Goal: Information Seeking & Learning: Learn about a topic

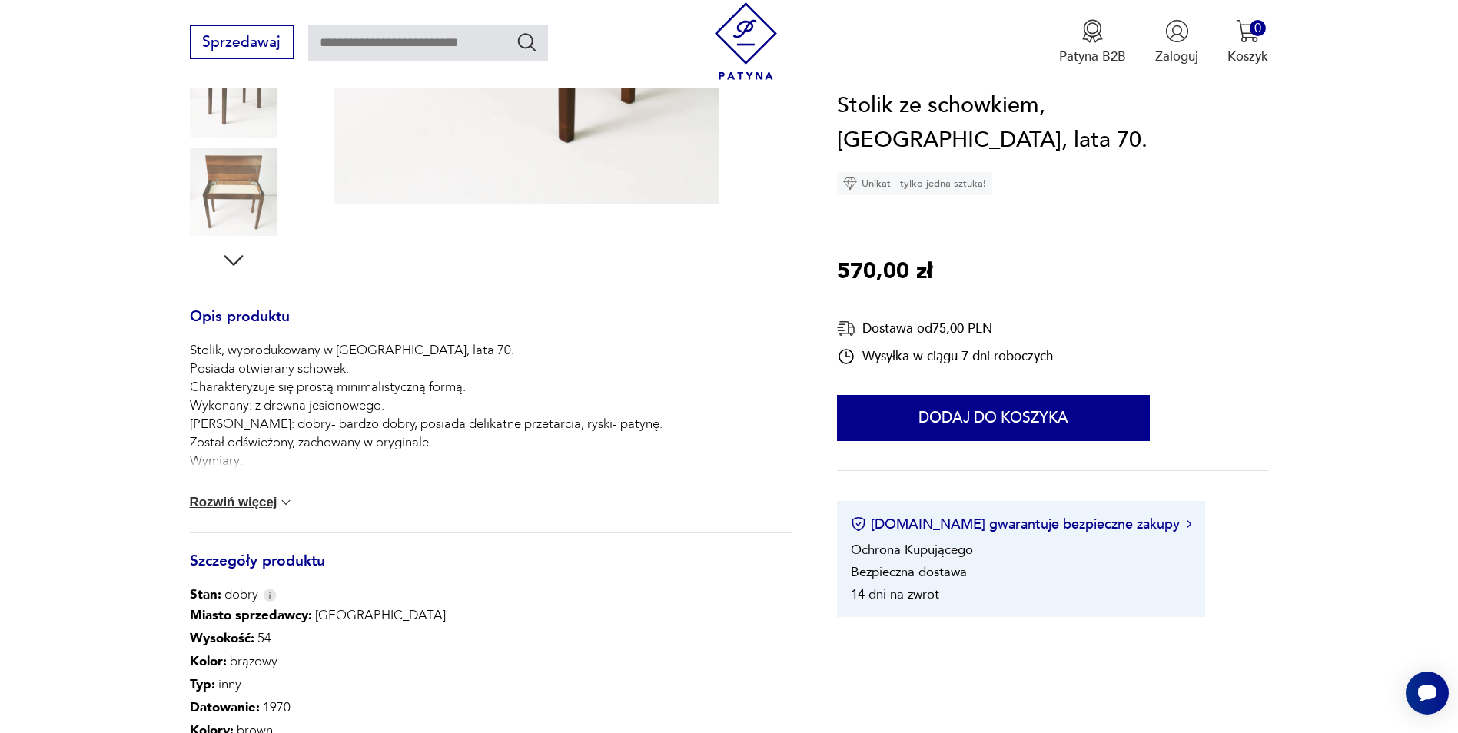
scroll to position [615, 0]
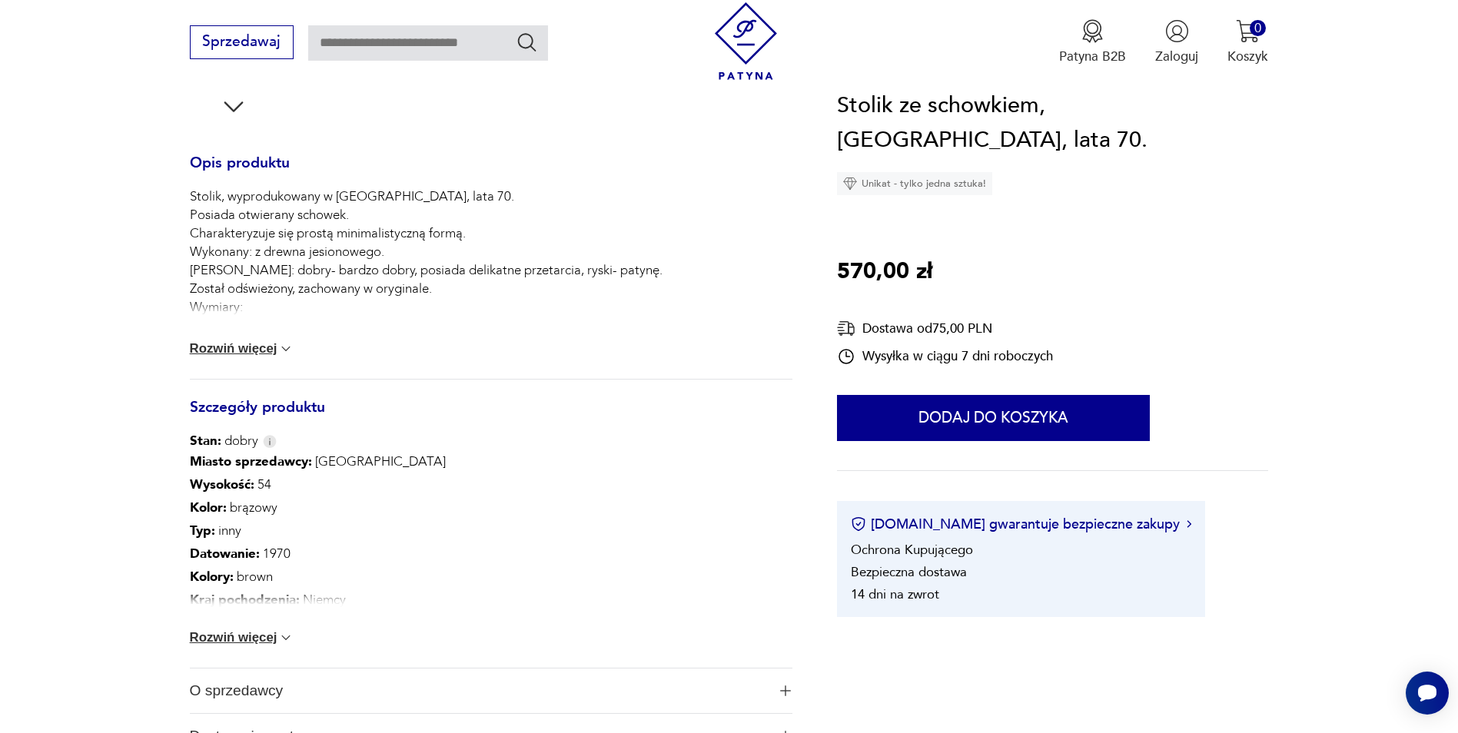
click at [244, 640] on button "Rozwiń więcej" at bounding box center [242, 637] width 104 height 15
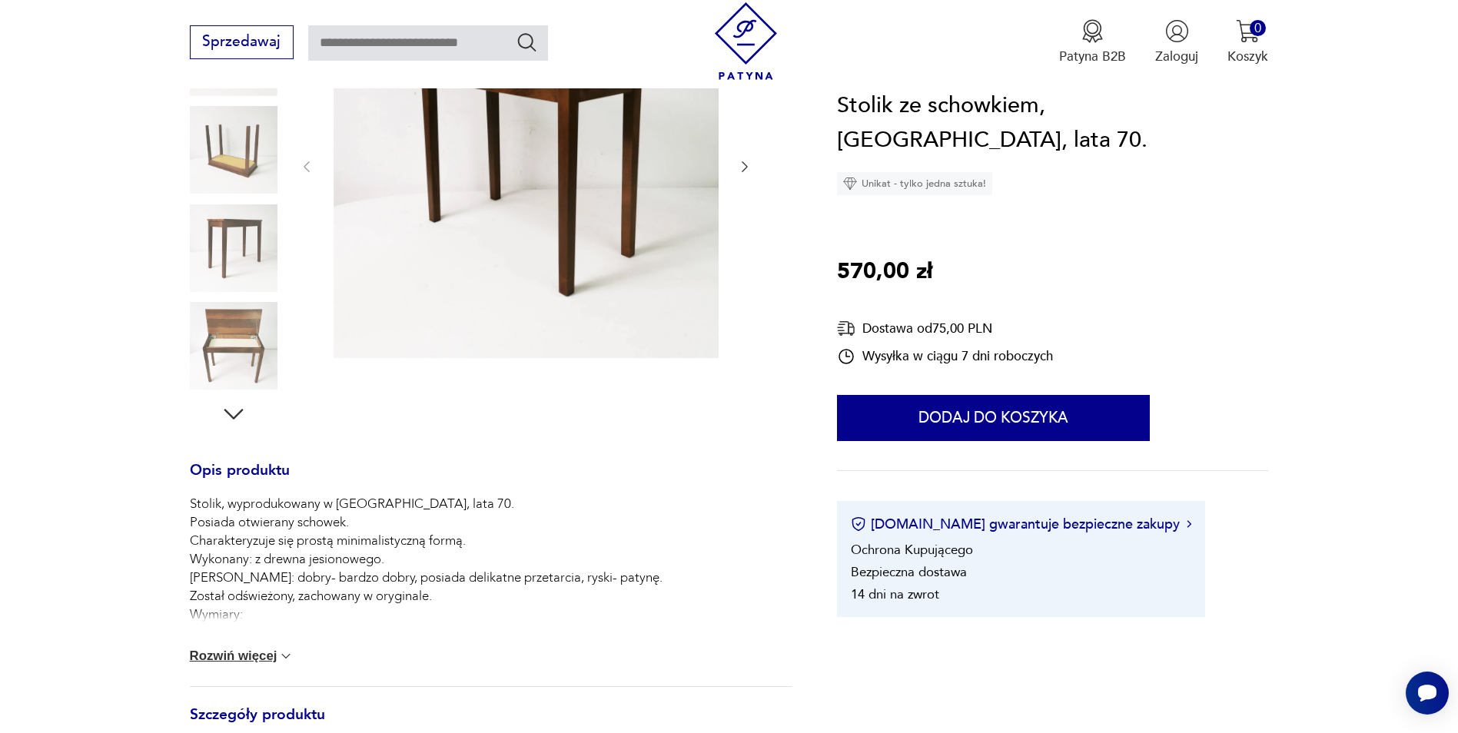
scroll to position [154, 0]
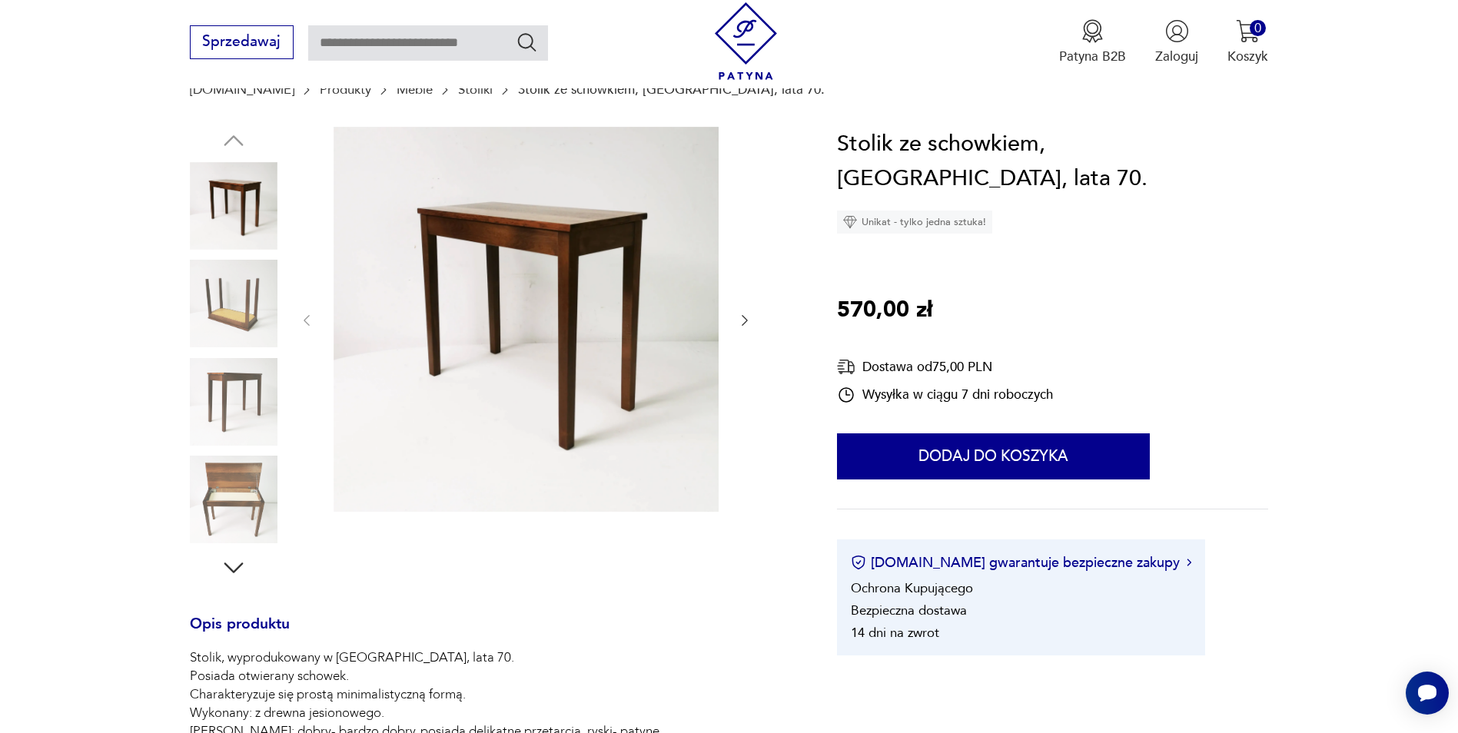
click at [744, 320] on icon "button" at bounding box center [744, 320] width 15 height 15
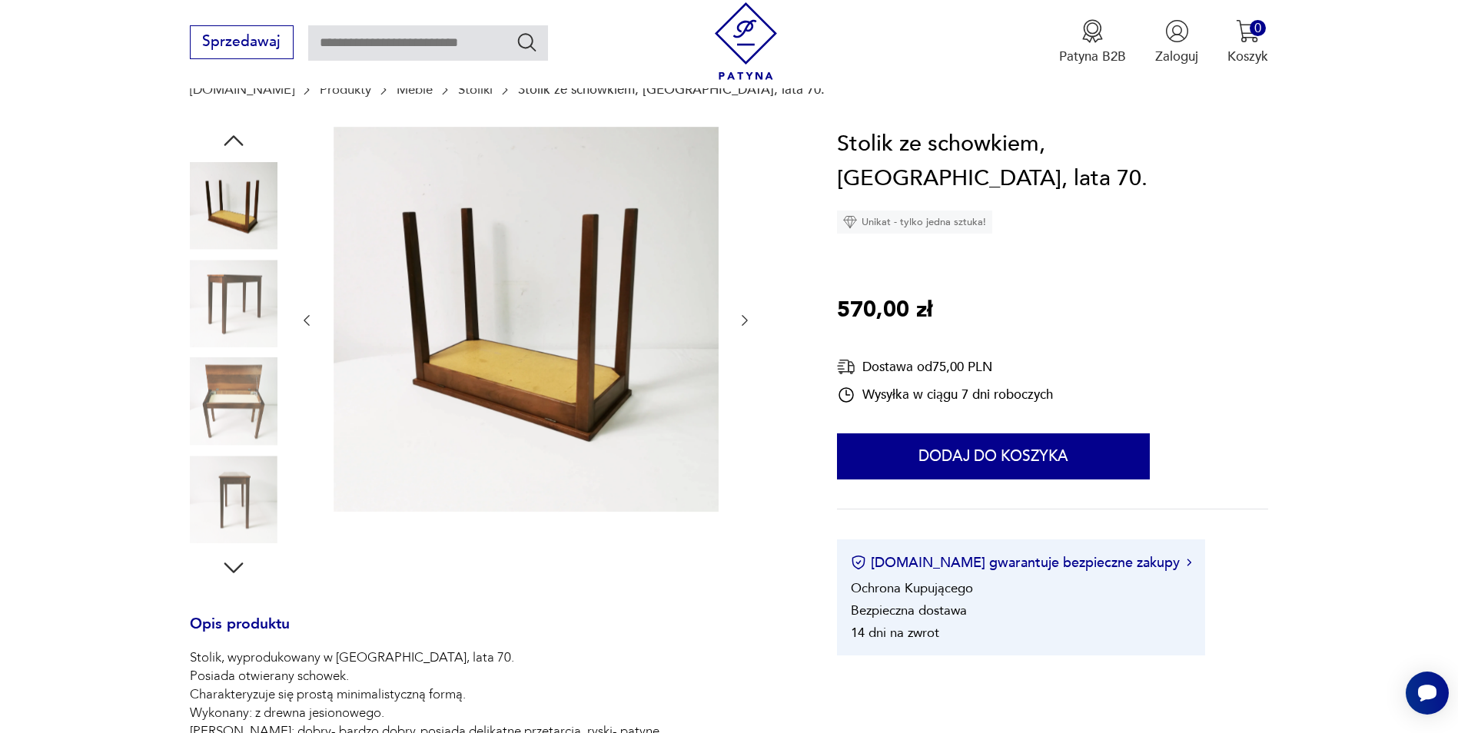
click at [745, 320] on icon "button" at bounding box center [744, 320] width 15 height 15
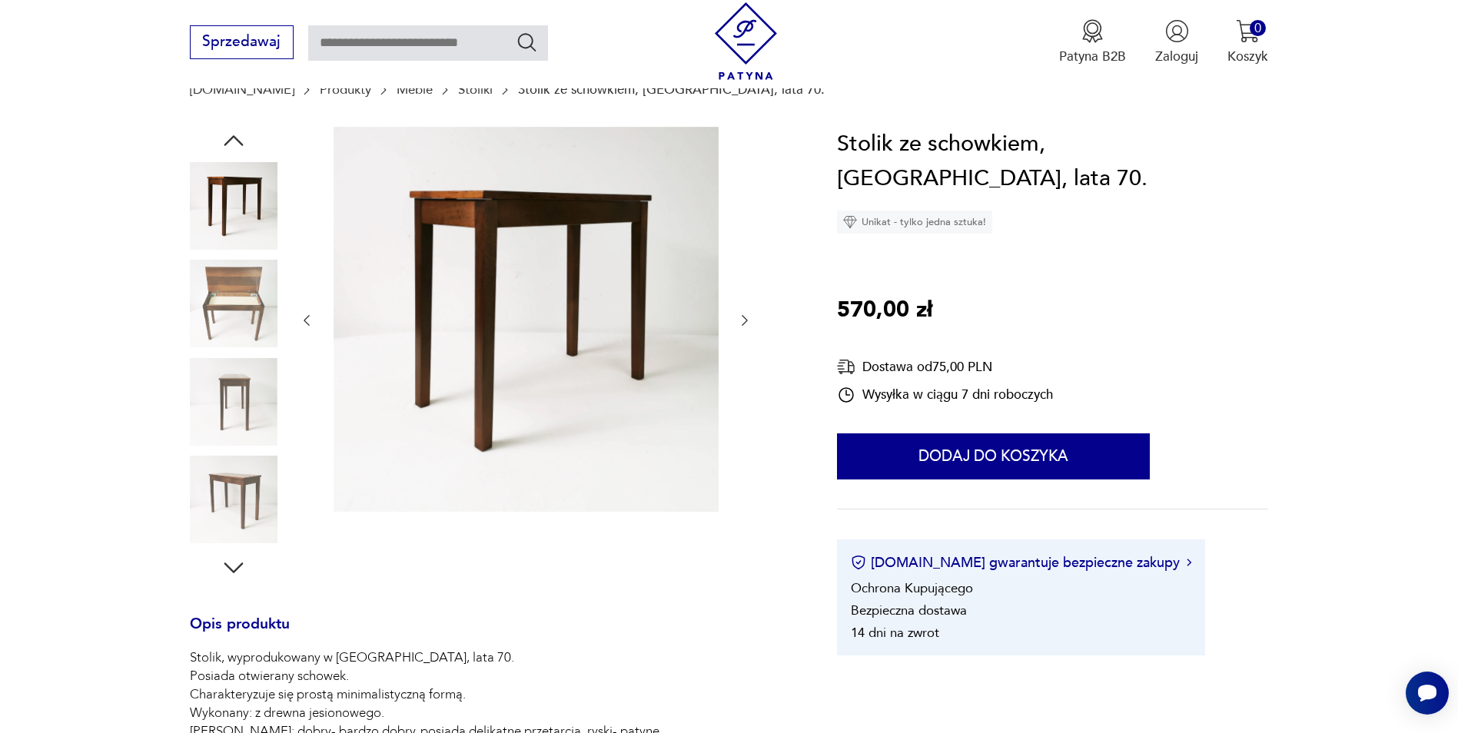
click at [745, 320] on icon "button" at bounding box center [744, 320] width 15 height 15
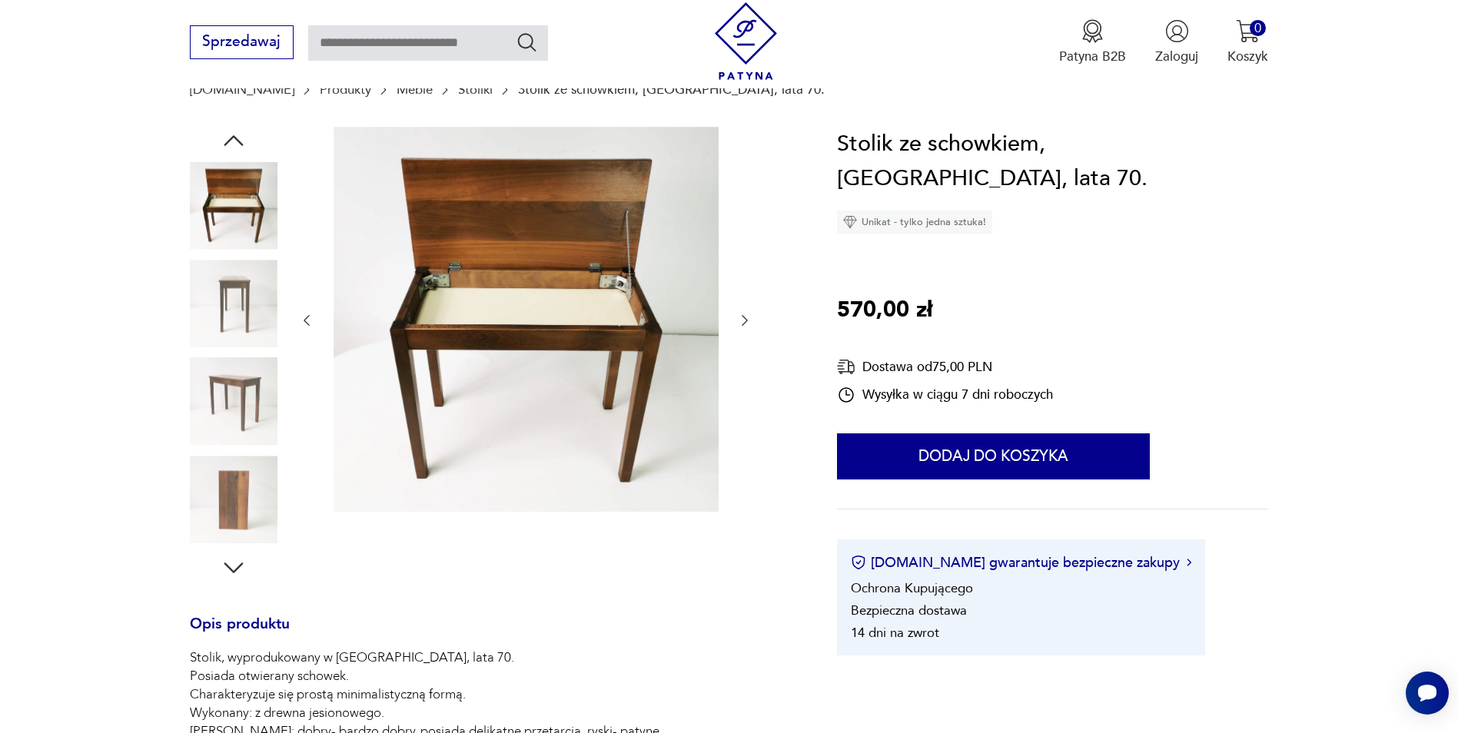
click at [745, 320] on icon "button" at bounding box center [744, 320] width 15 height 15
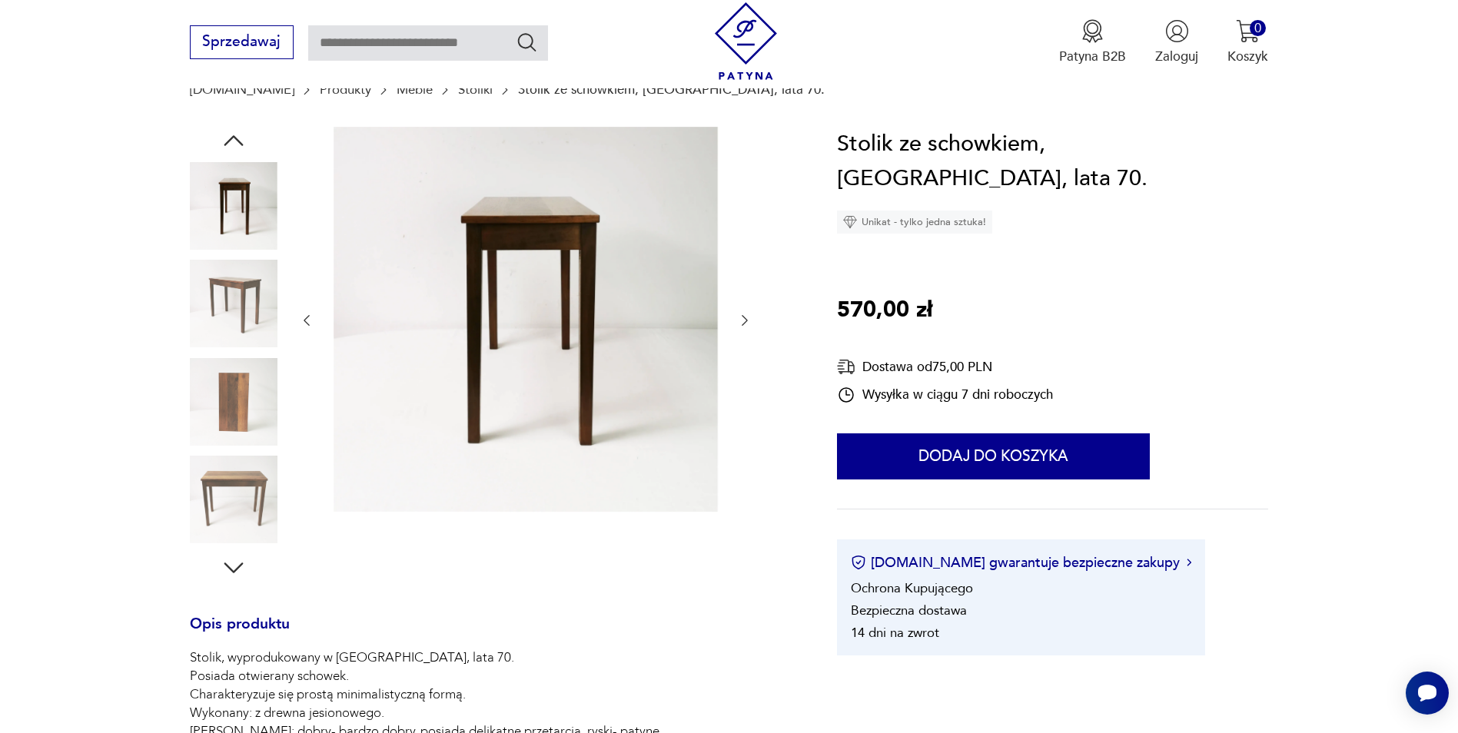
click at [453, 45] on input "text" at bounding box center [428, 42] width 240 height 35
type input "*******"
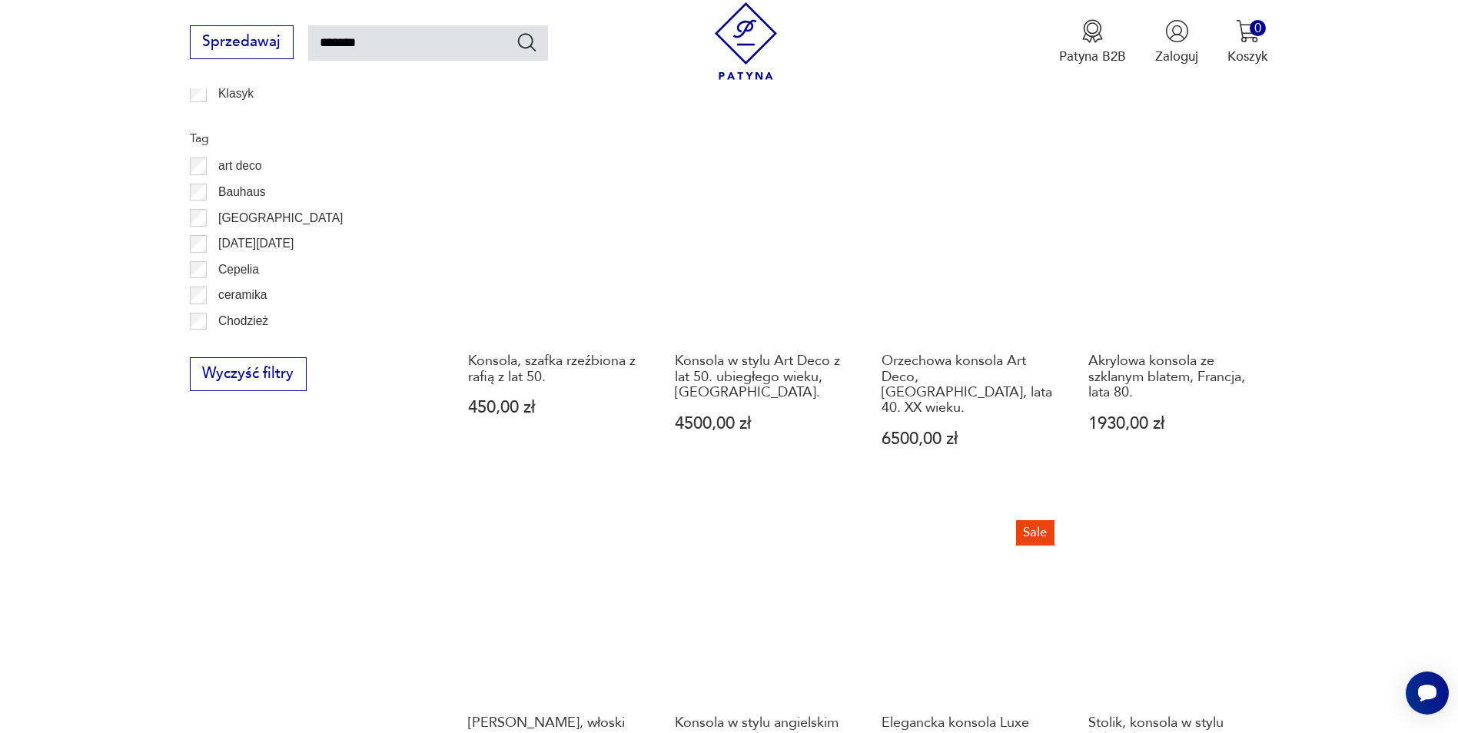
scroll to position [1241, 0]
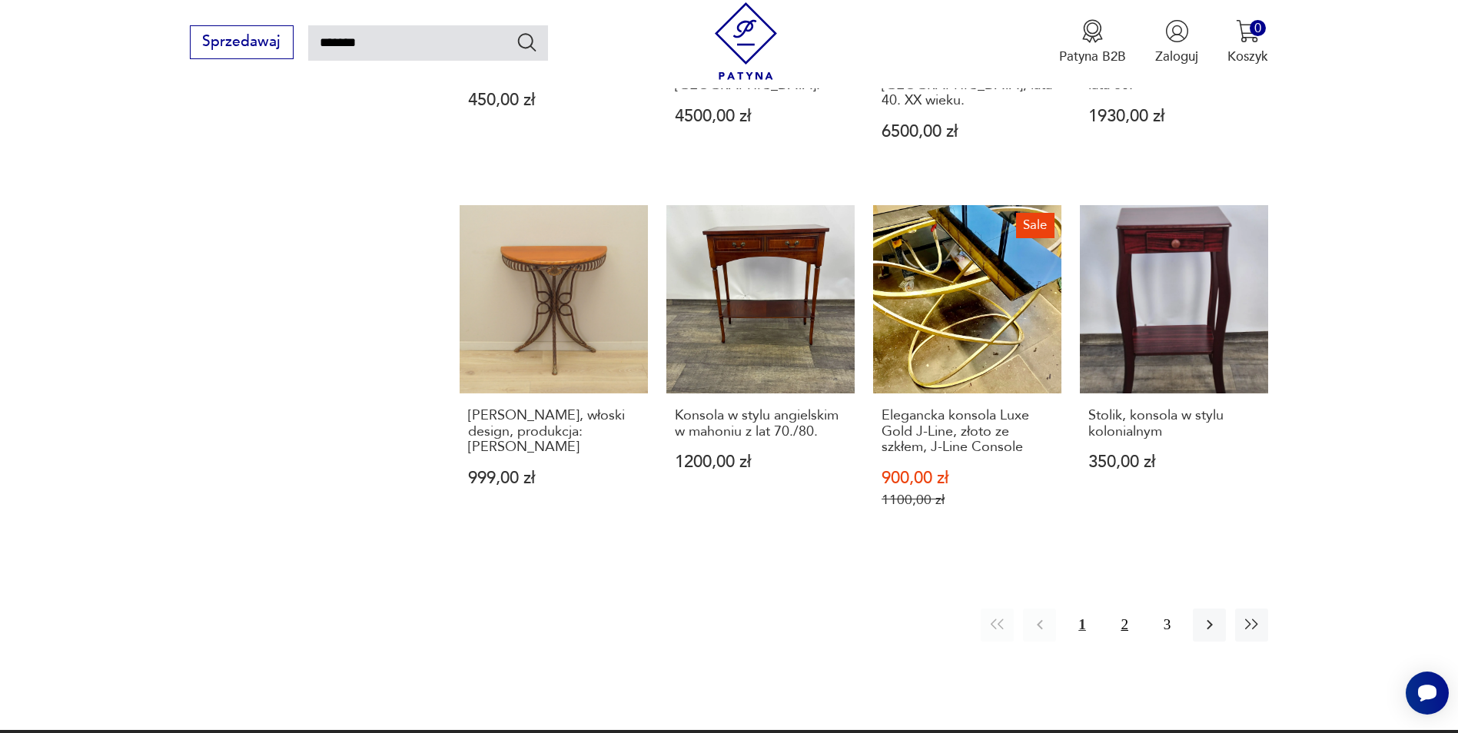
click at [1123, 609] on button "2" at bounding box center [1124, 625] width 33 height 33
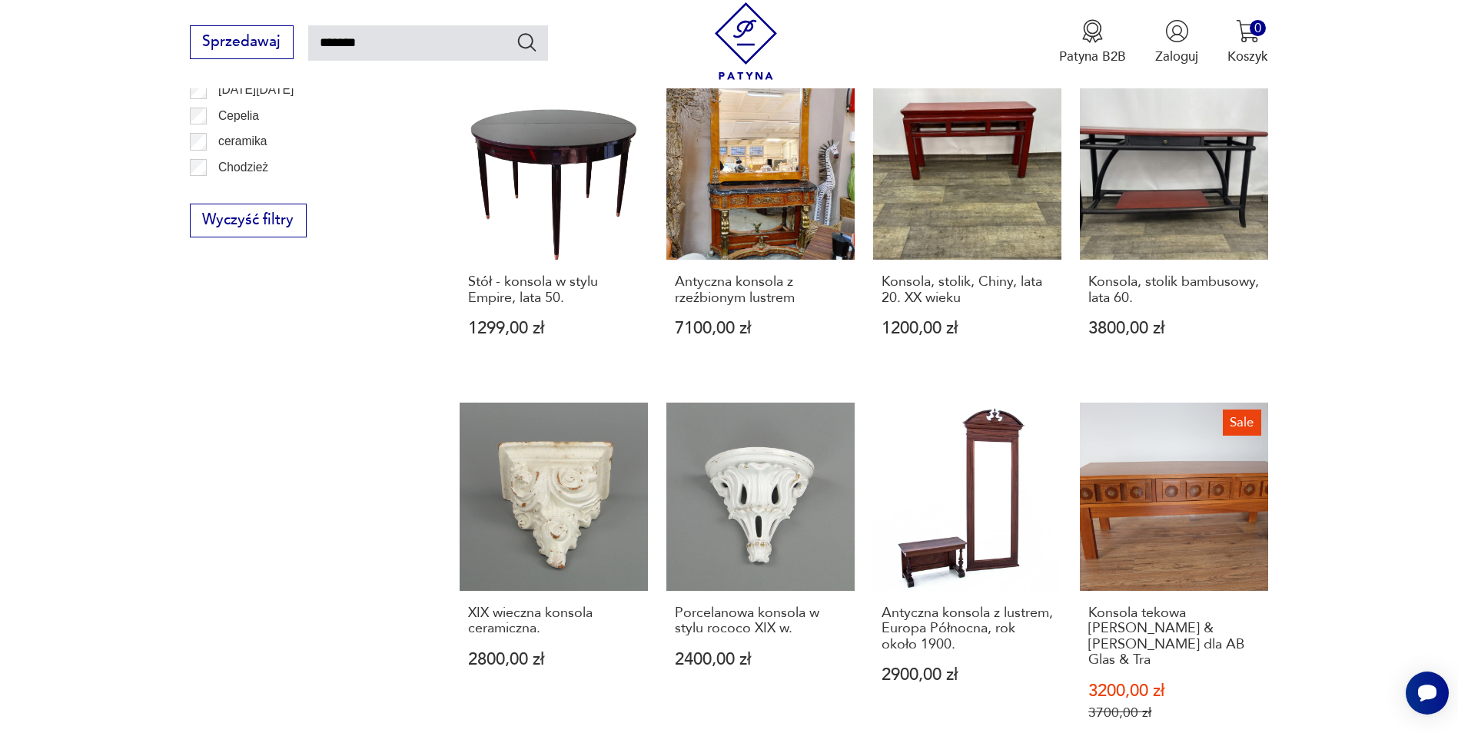
scroll to position [1395, 0]
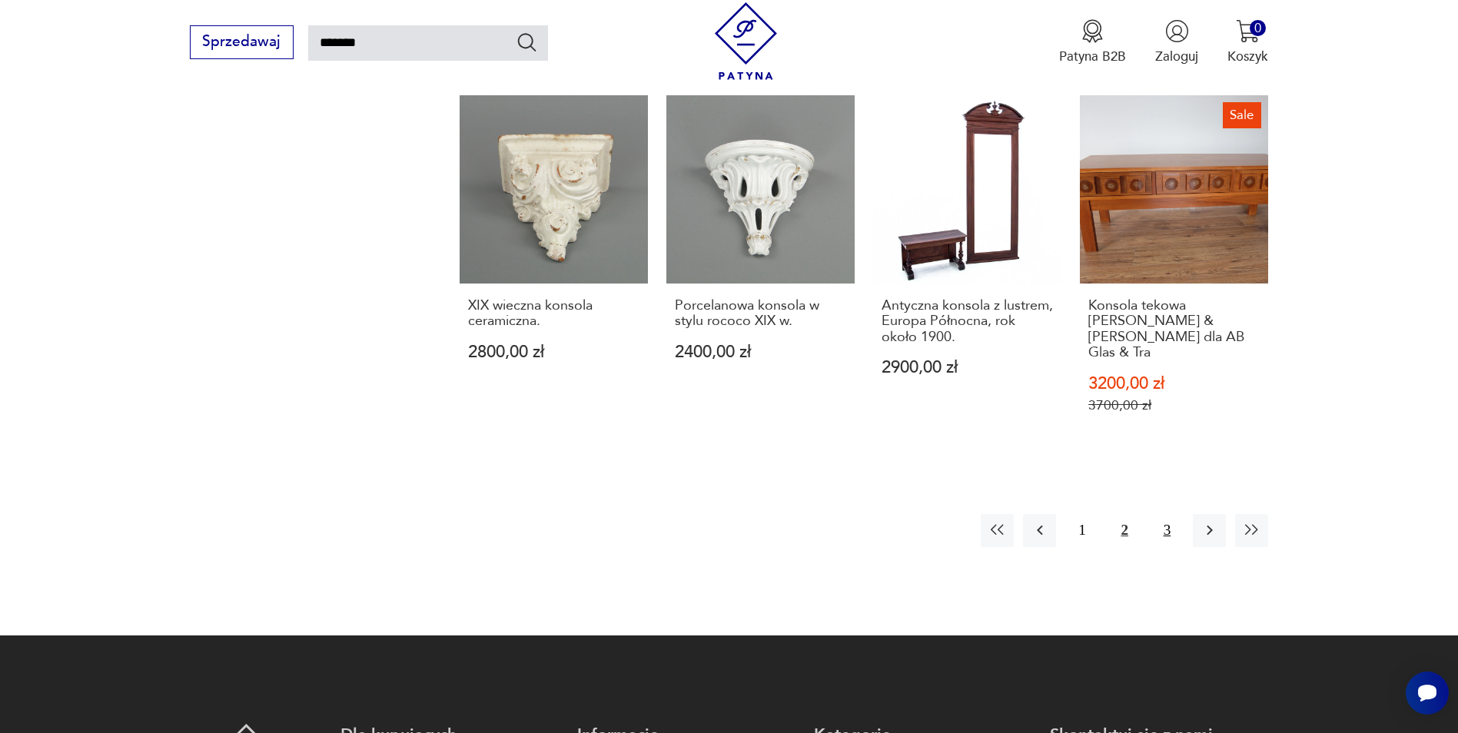
click at [1166, 514] on button "3" at bounding box center [1166, 530] width 33 height 33
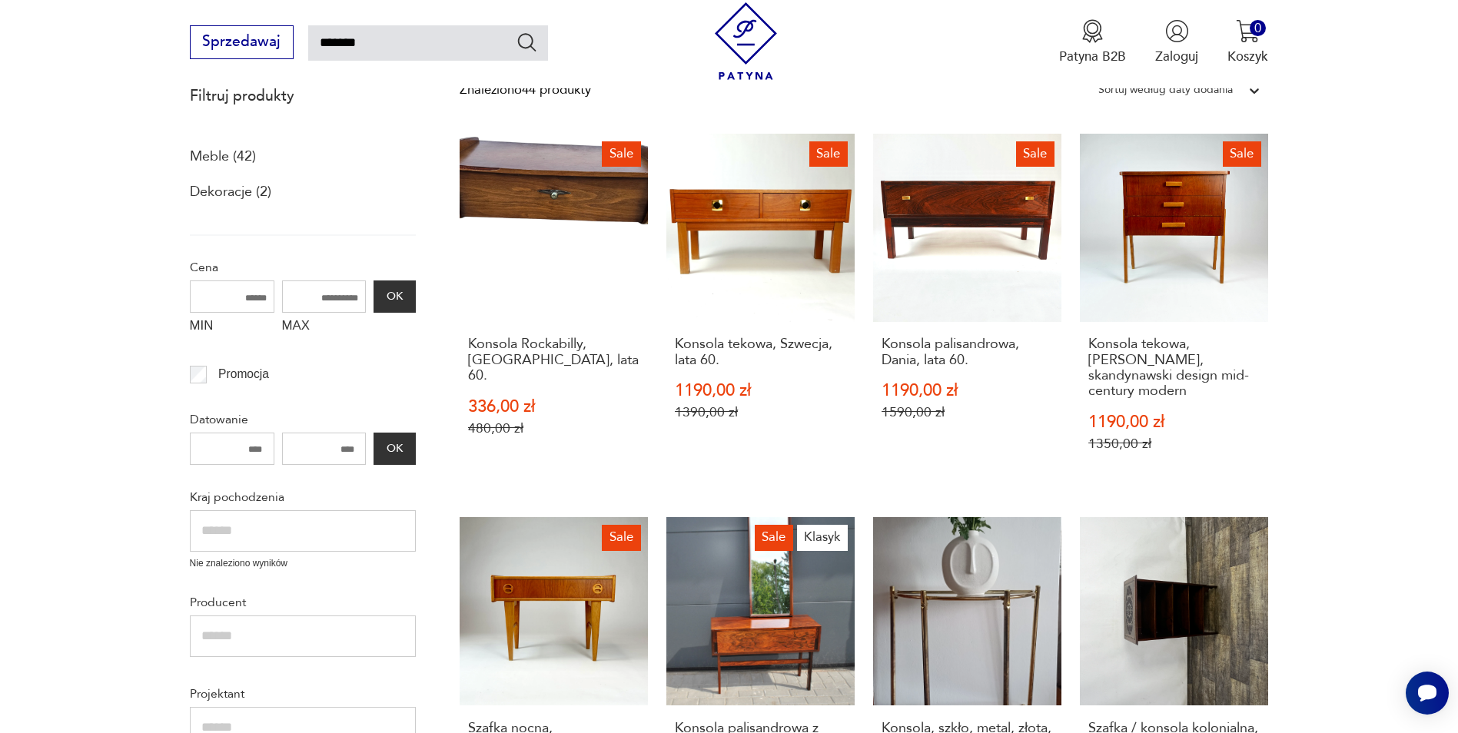
scroll to position [88, 0]
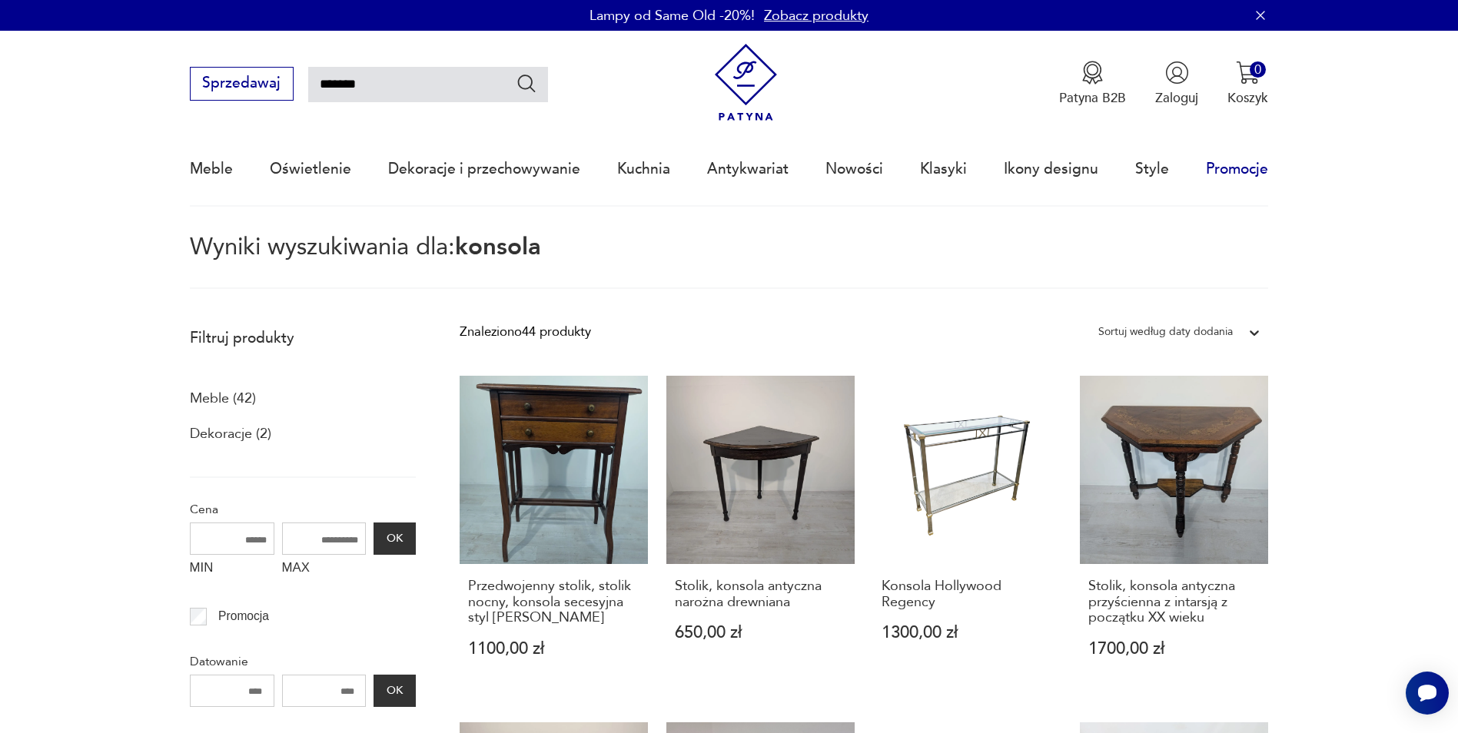
click at [1232, 168] on link "Promocje" at bounding box center [1236, 169] width 62 height 71
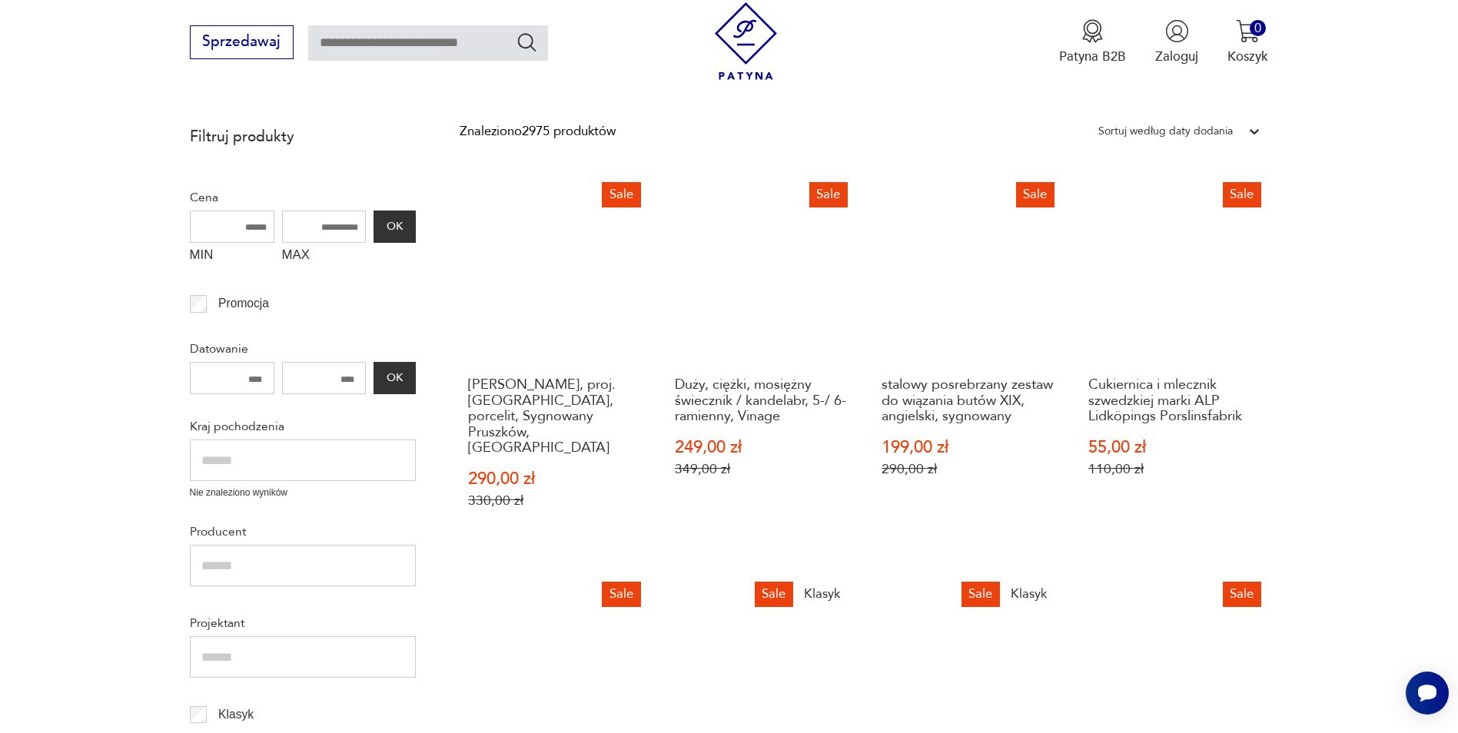
scroll to position [165, 0]
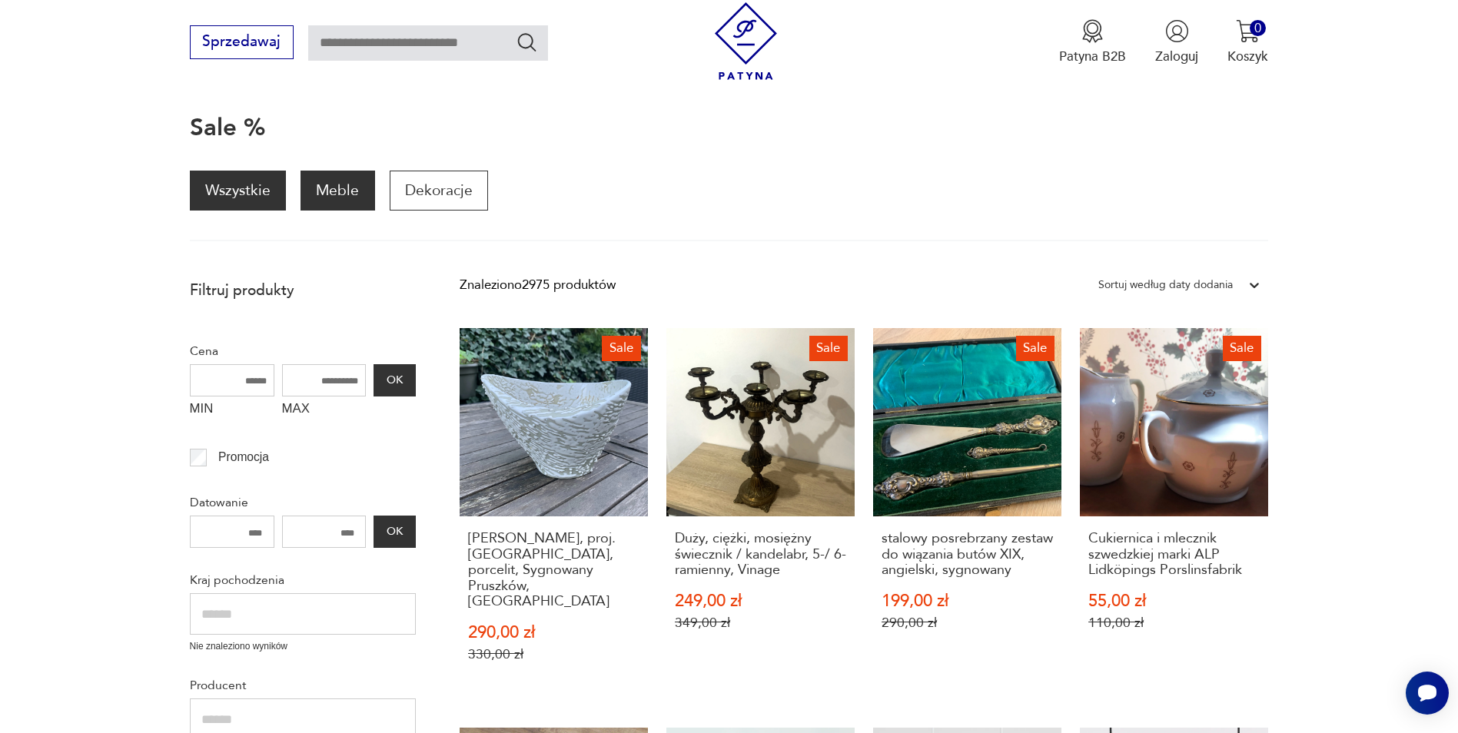
click at [340, 197] on p "Meble" at bounding box center [337, 191] width 74 height 40
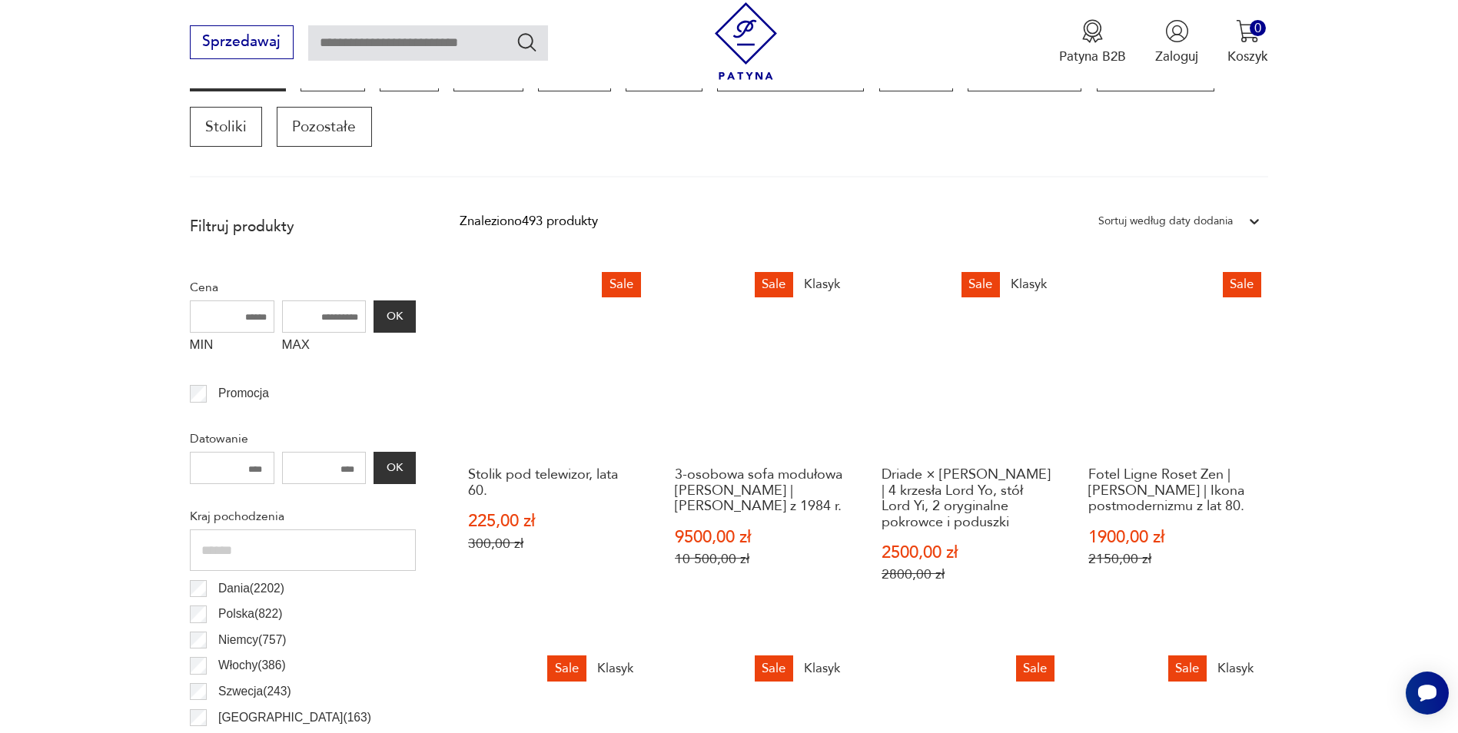
scroll to position [151, 0]
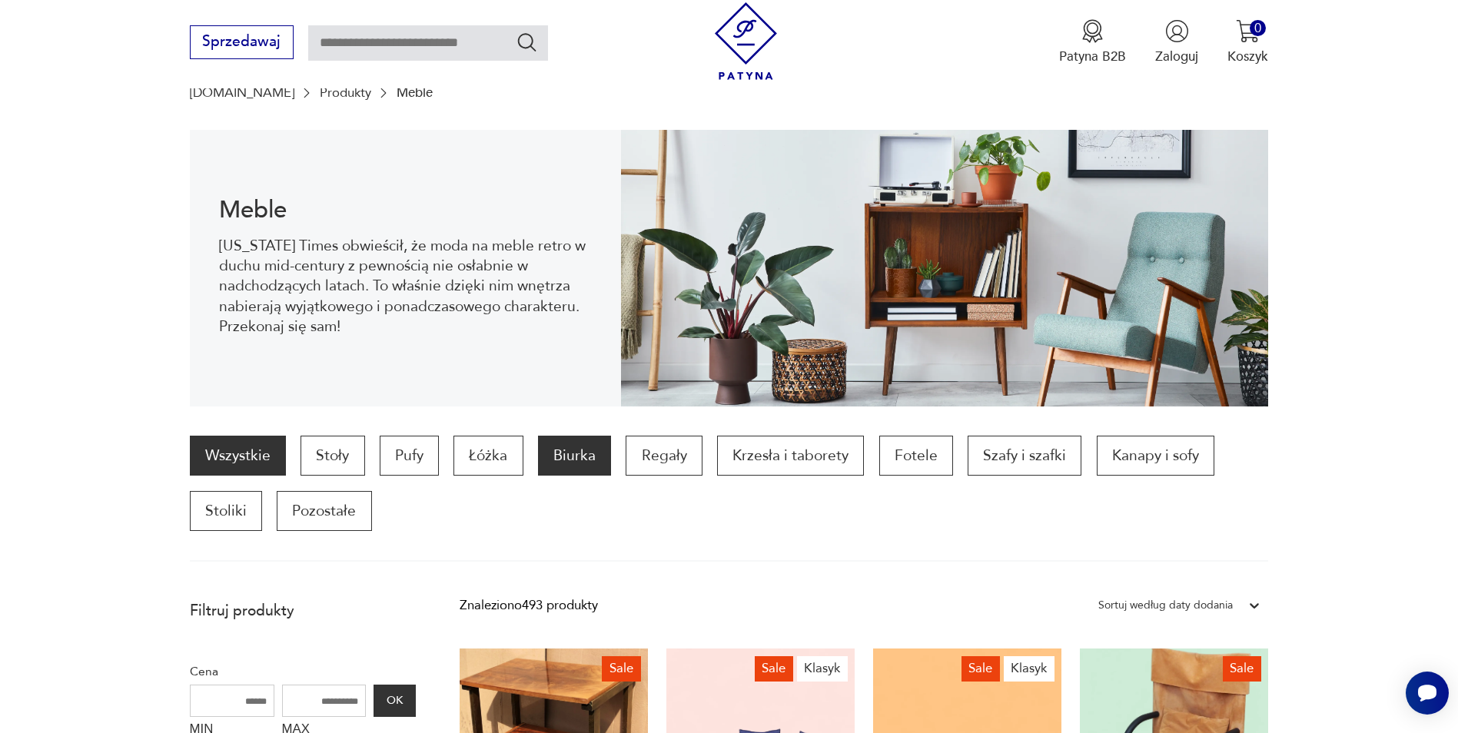
click at [565, 449] on p "Biurka" at bounding box center [574, 456] width 73 height 40
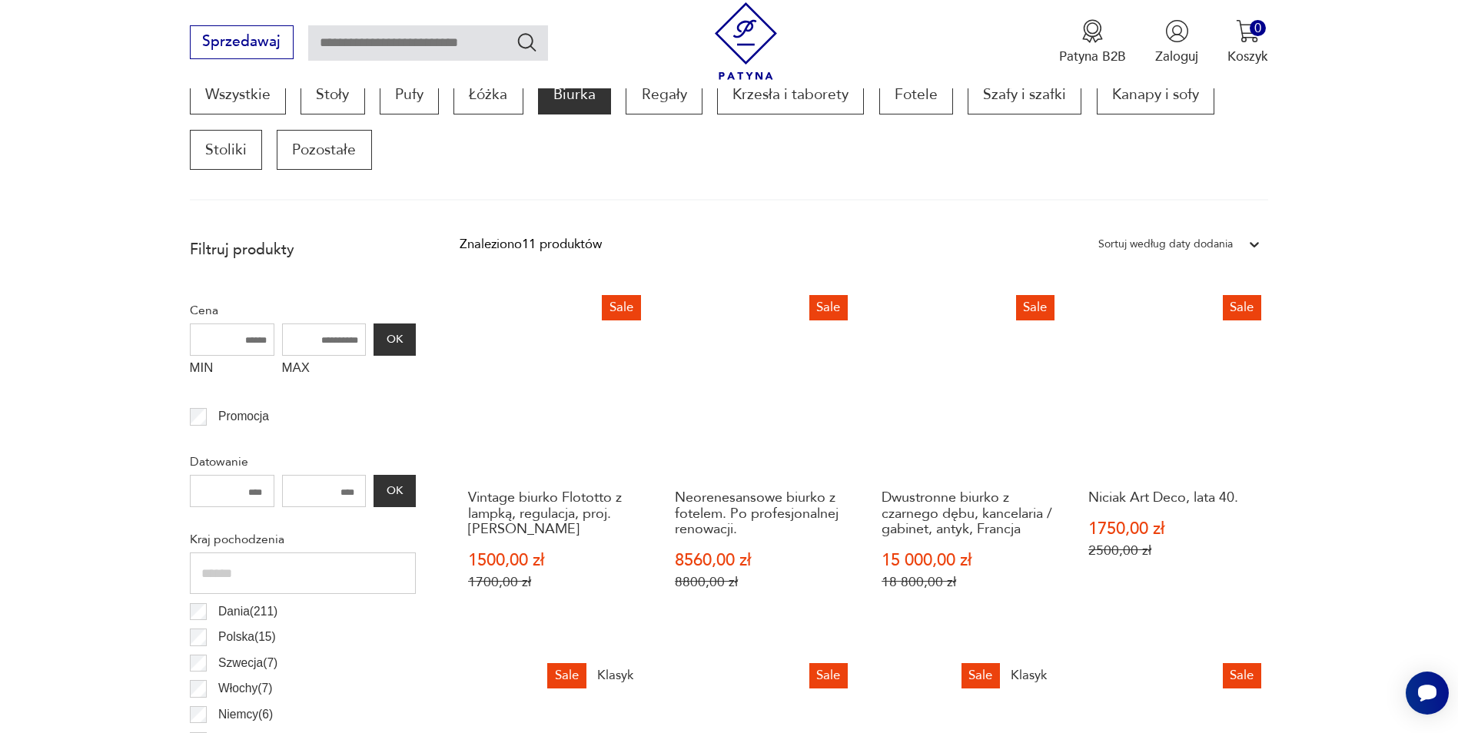
scroll to position [358, 0]
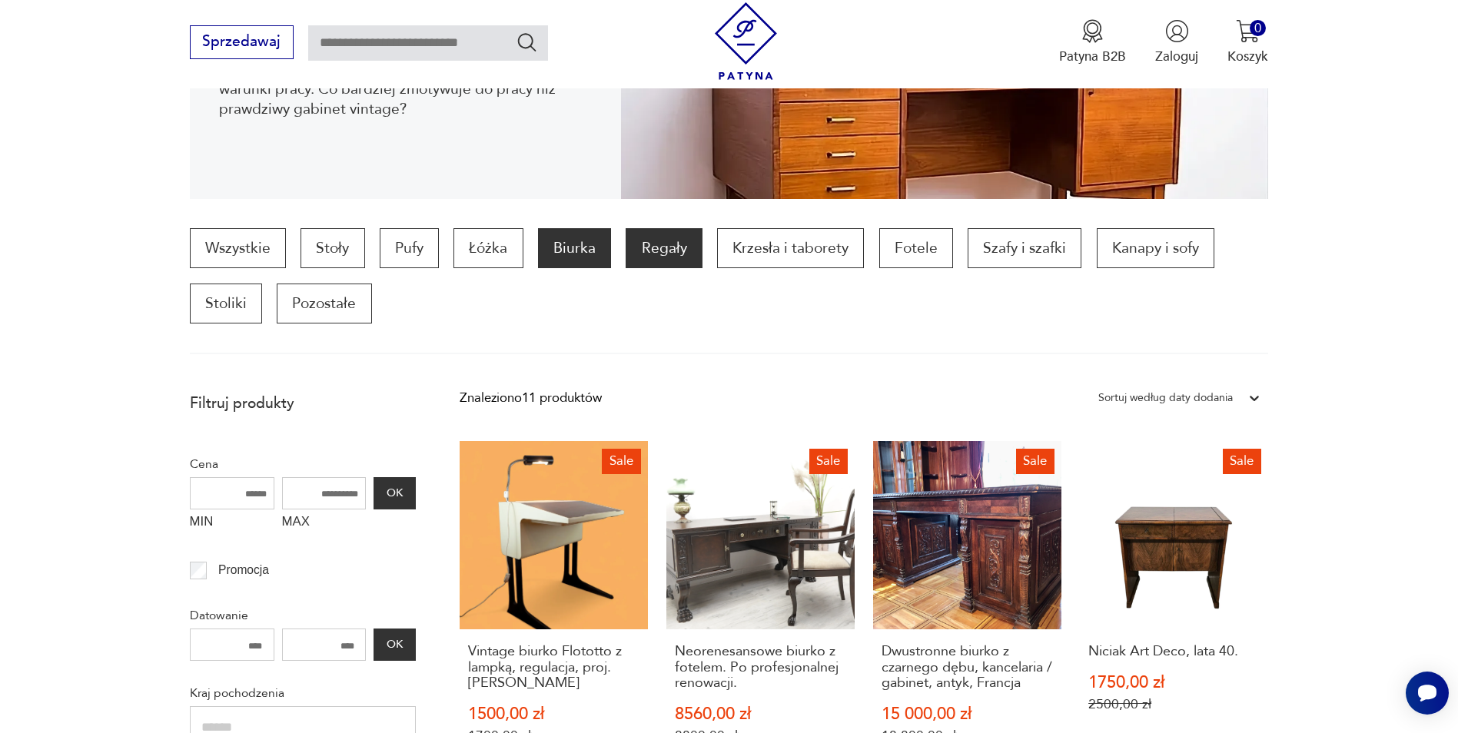
click at [662, 258] on p "Regały" at bounding box center [663, 248] width 76 height 40
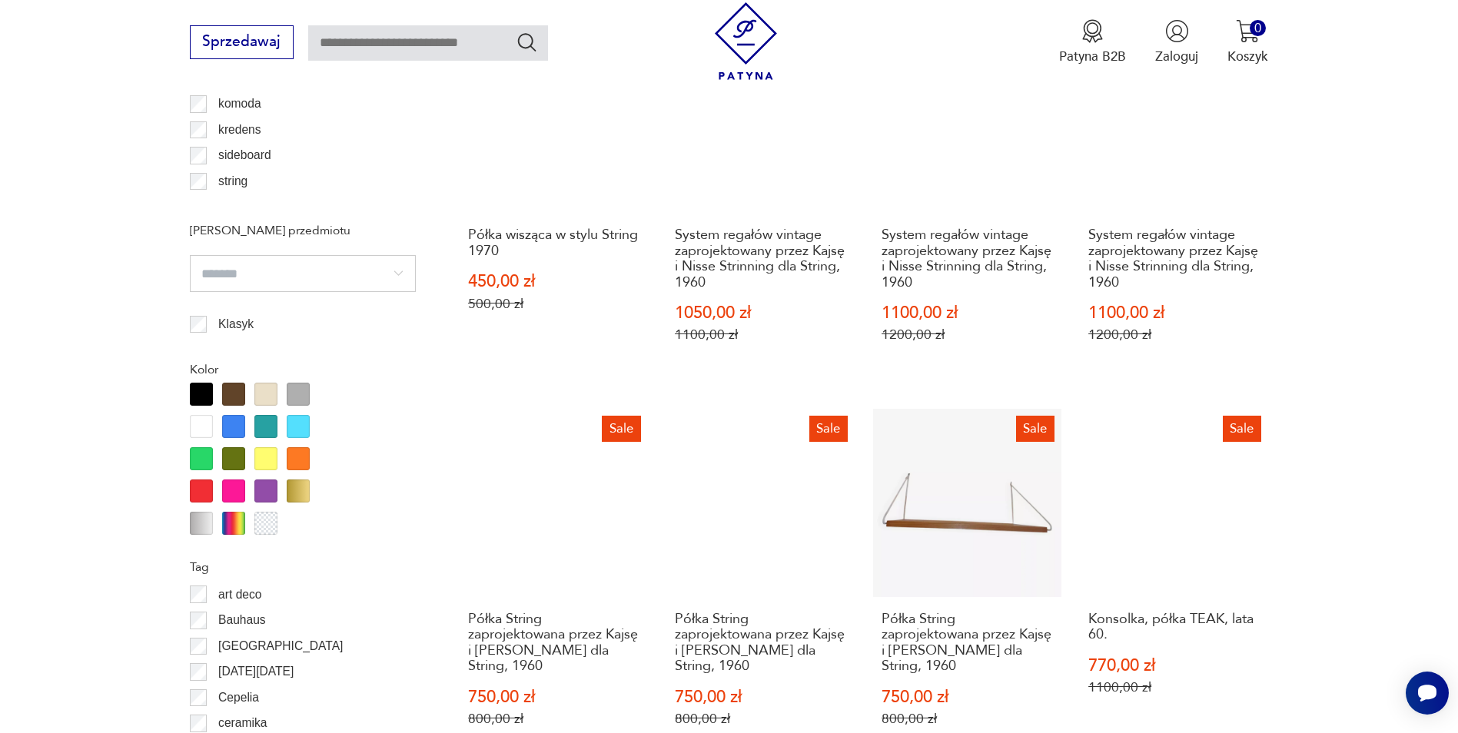
scroll to position [1818, 0]
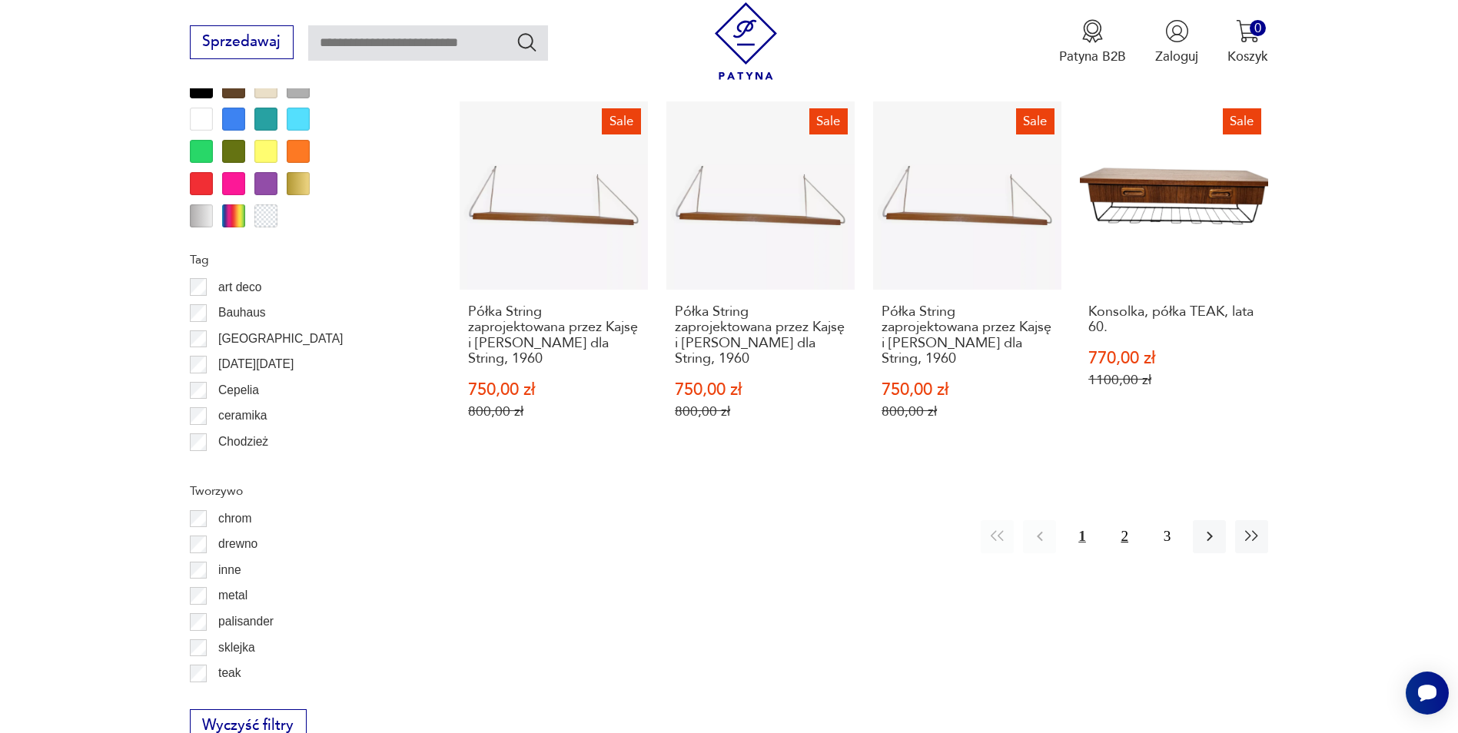
click at [1124, 539] on button "2" at bounding box center [1124, 536] width 33 height 33
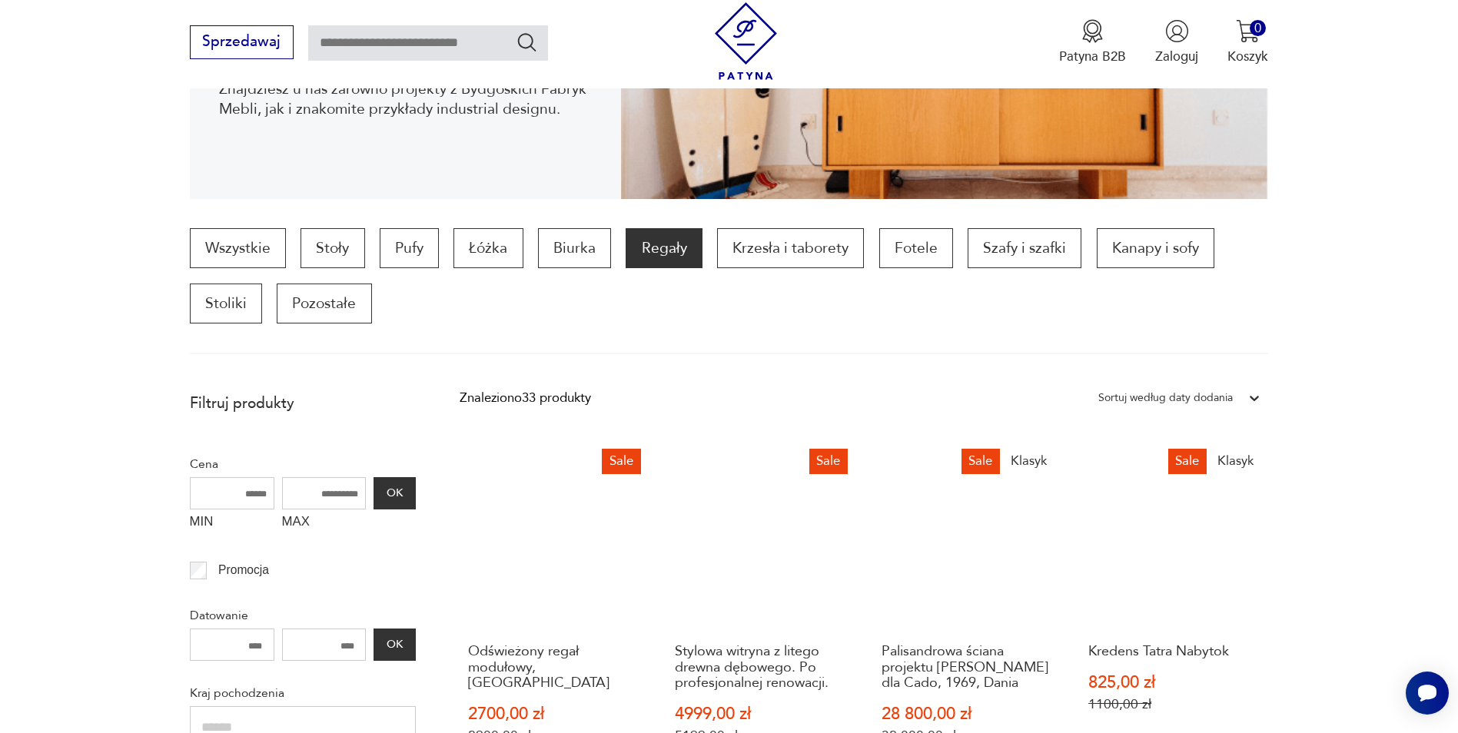
scroll to position [128, 0]
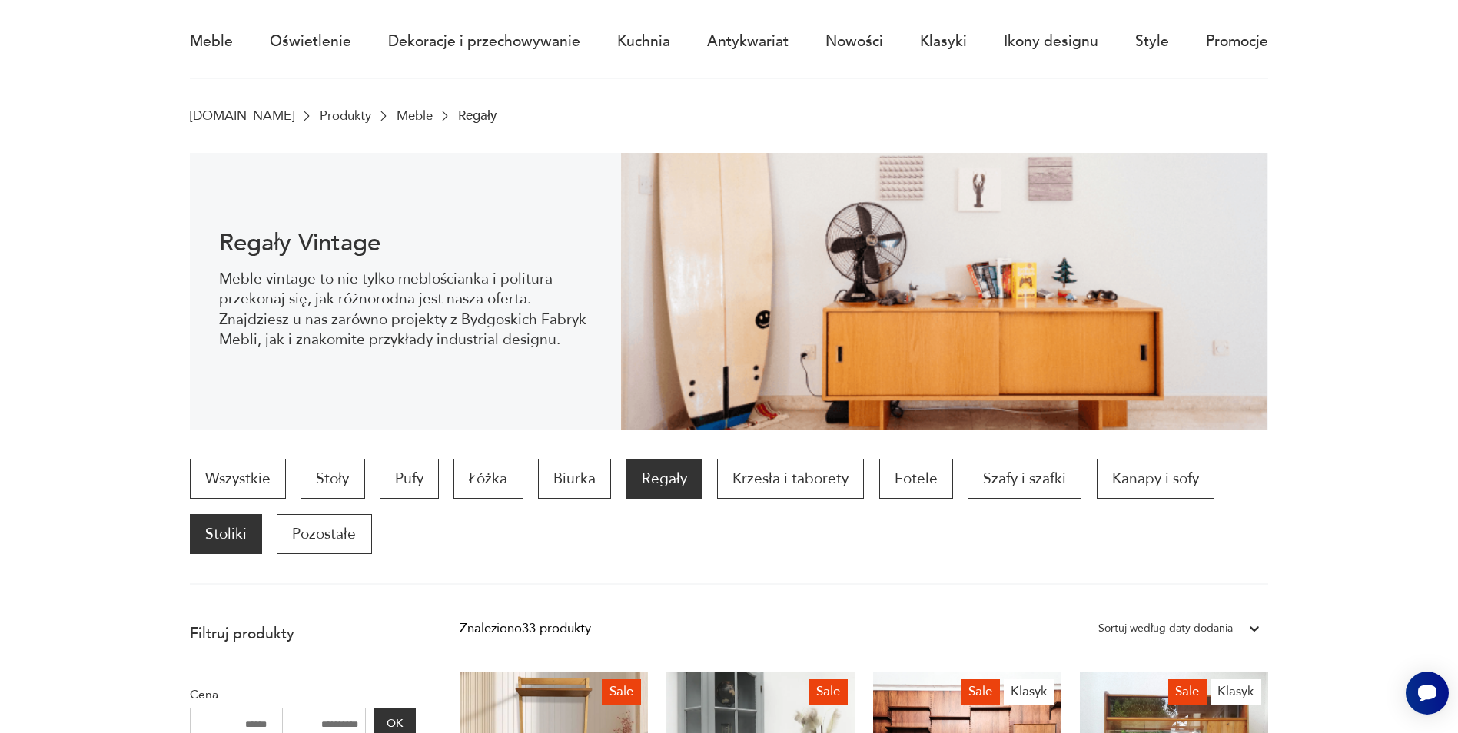
click at [215, 539] on p "Stoliki" at bounding box center [226, 534] width 72 height 40
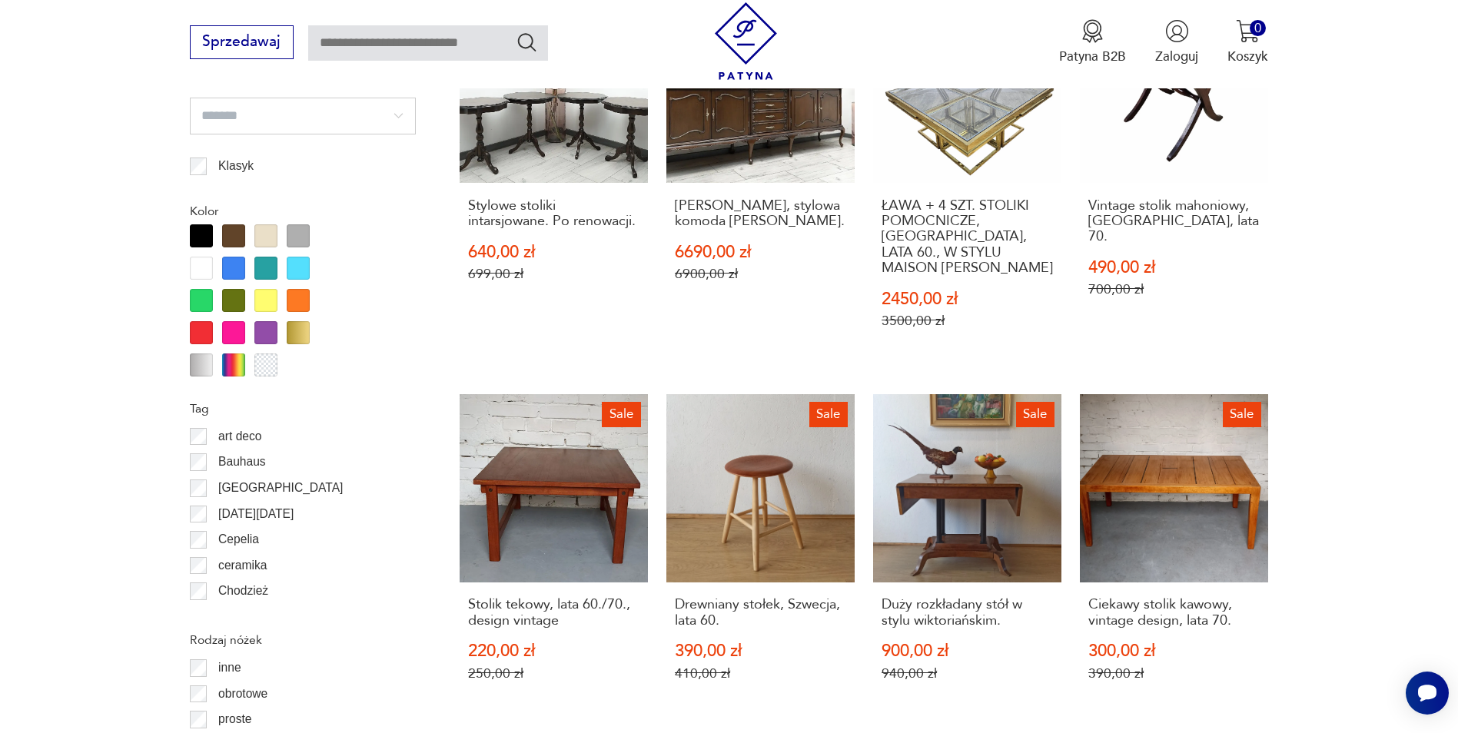
scroll to position [1818, 0]
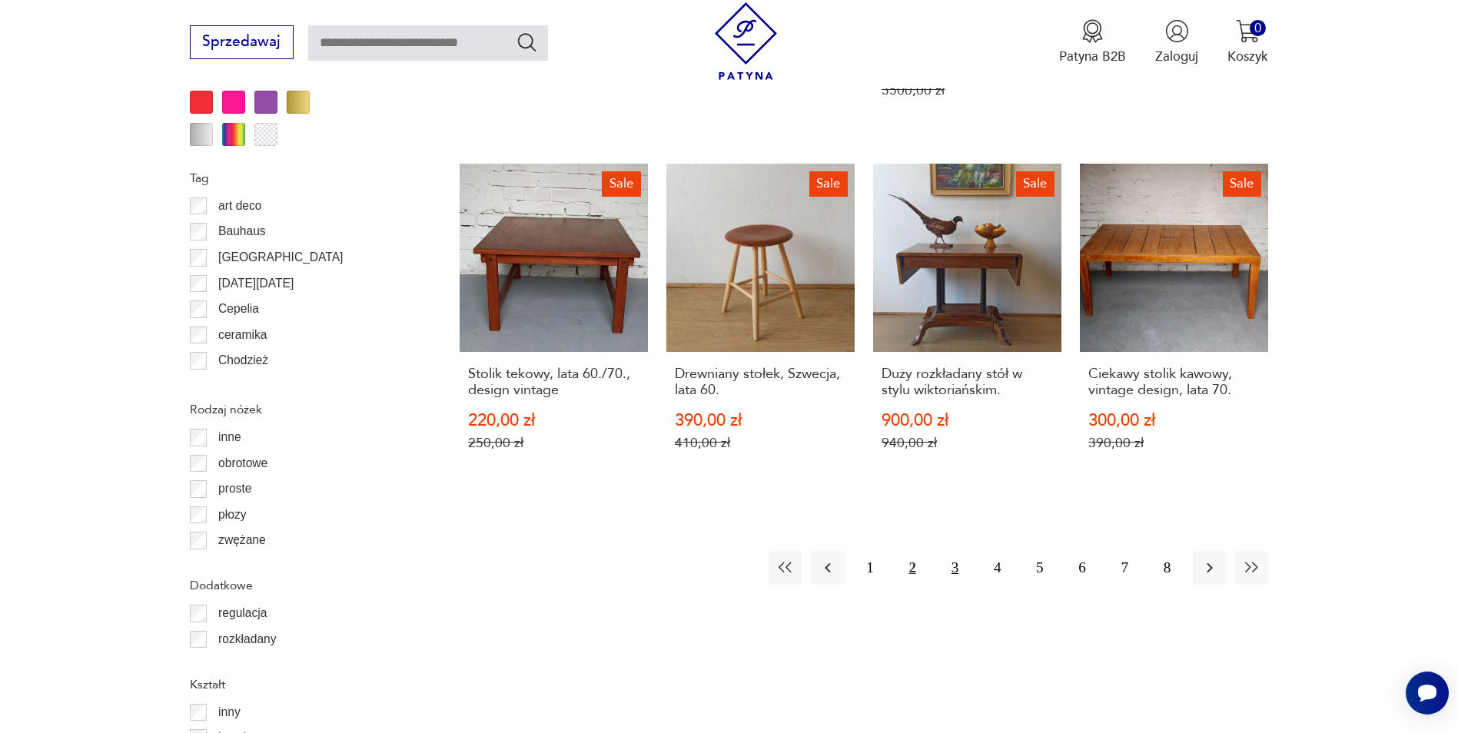
click at [953, 551] on button "3" at bounding box center [954, 567] width 33 height 33
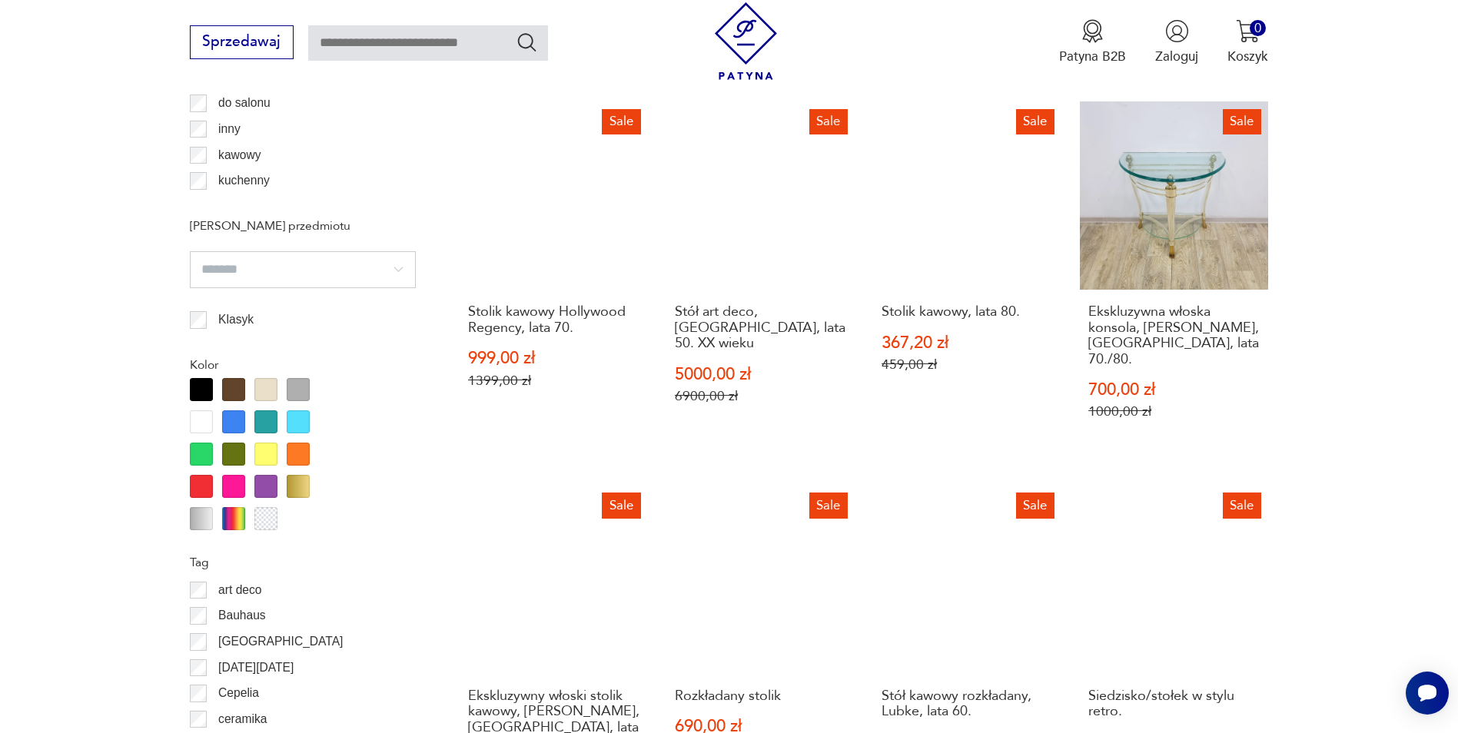
scroll to position [1741, 0]
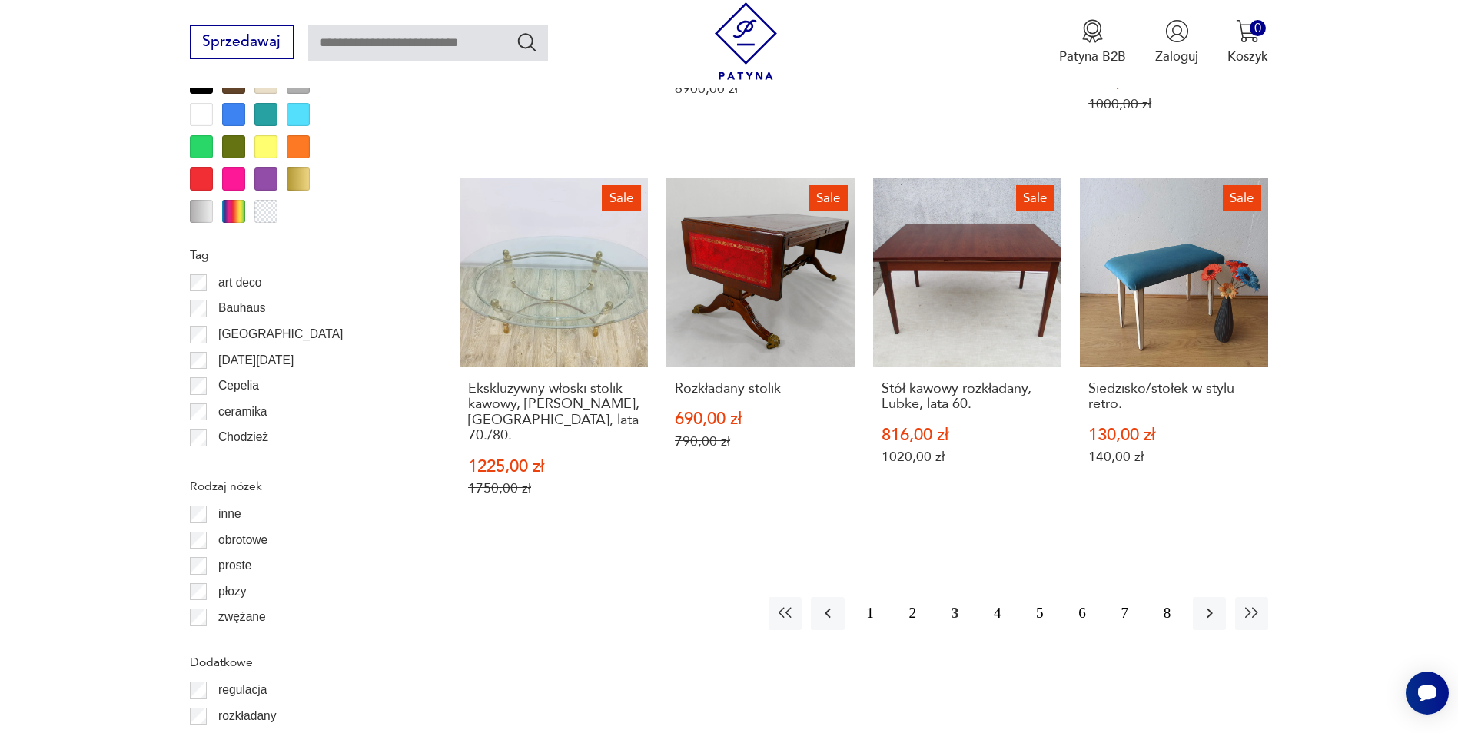
click at [997, 597] on button "4" at bounding box center [996, 613] width 33 height 33
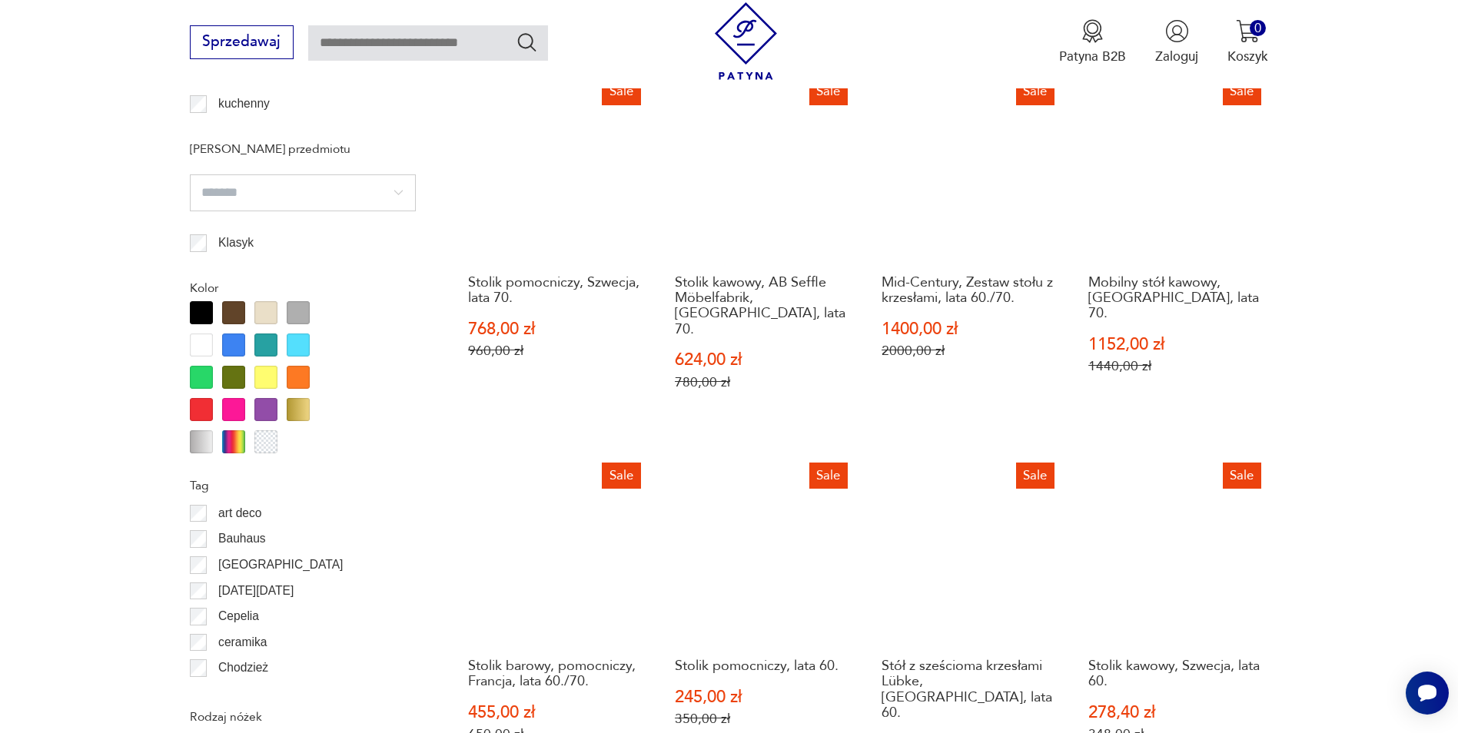
scroll to position [1741, 0]
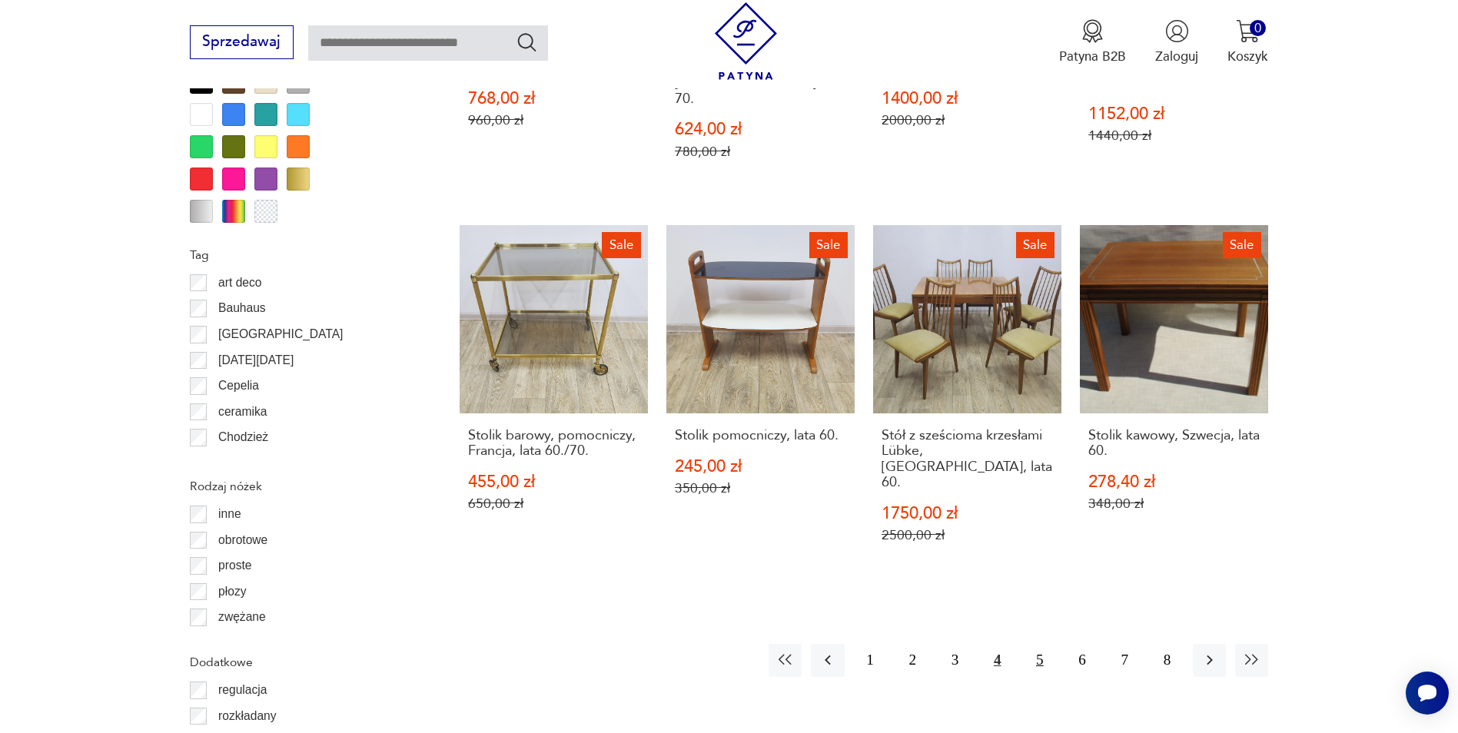
click at [1038, 644] on button "5" at bounding box center [1039, 660] width 33 height 33
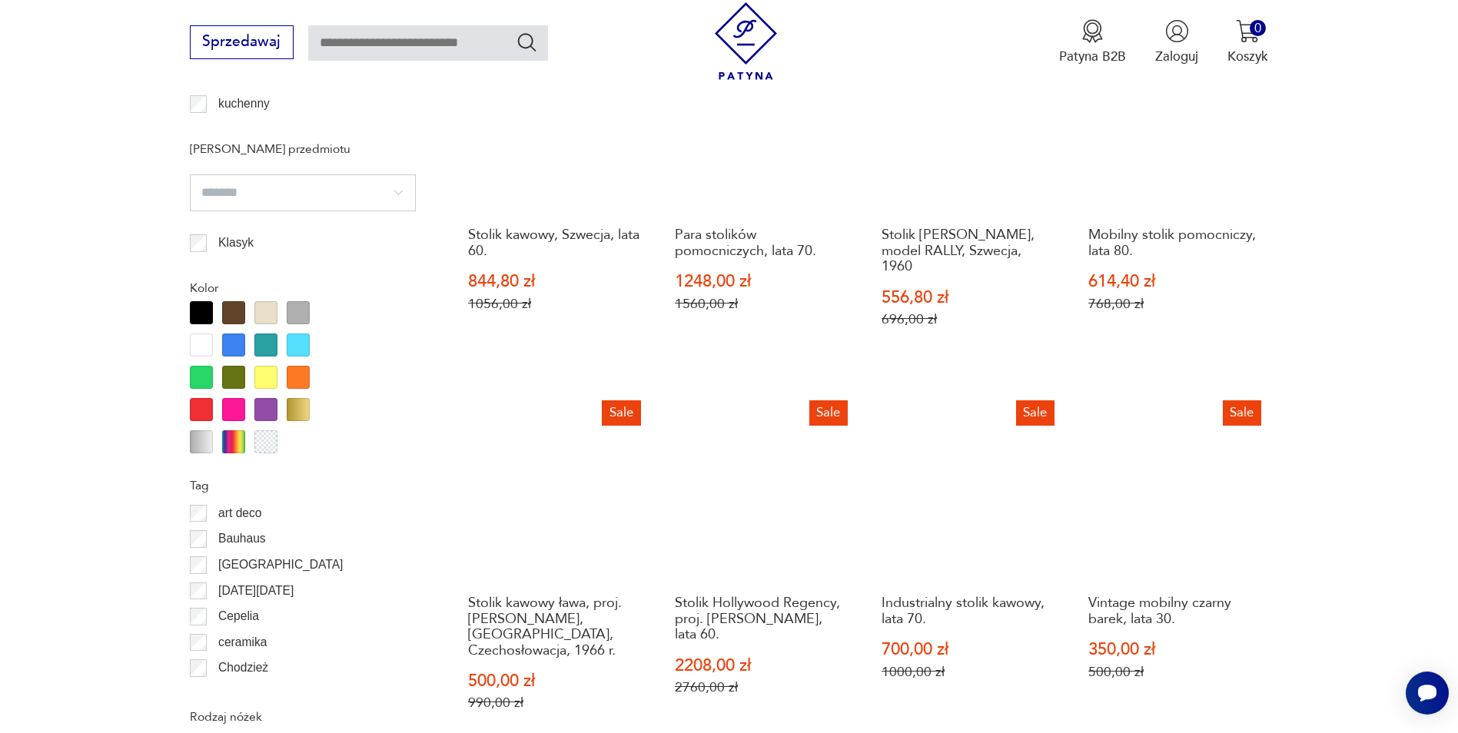
scroll to position [1818, 0]
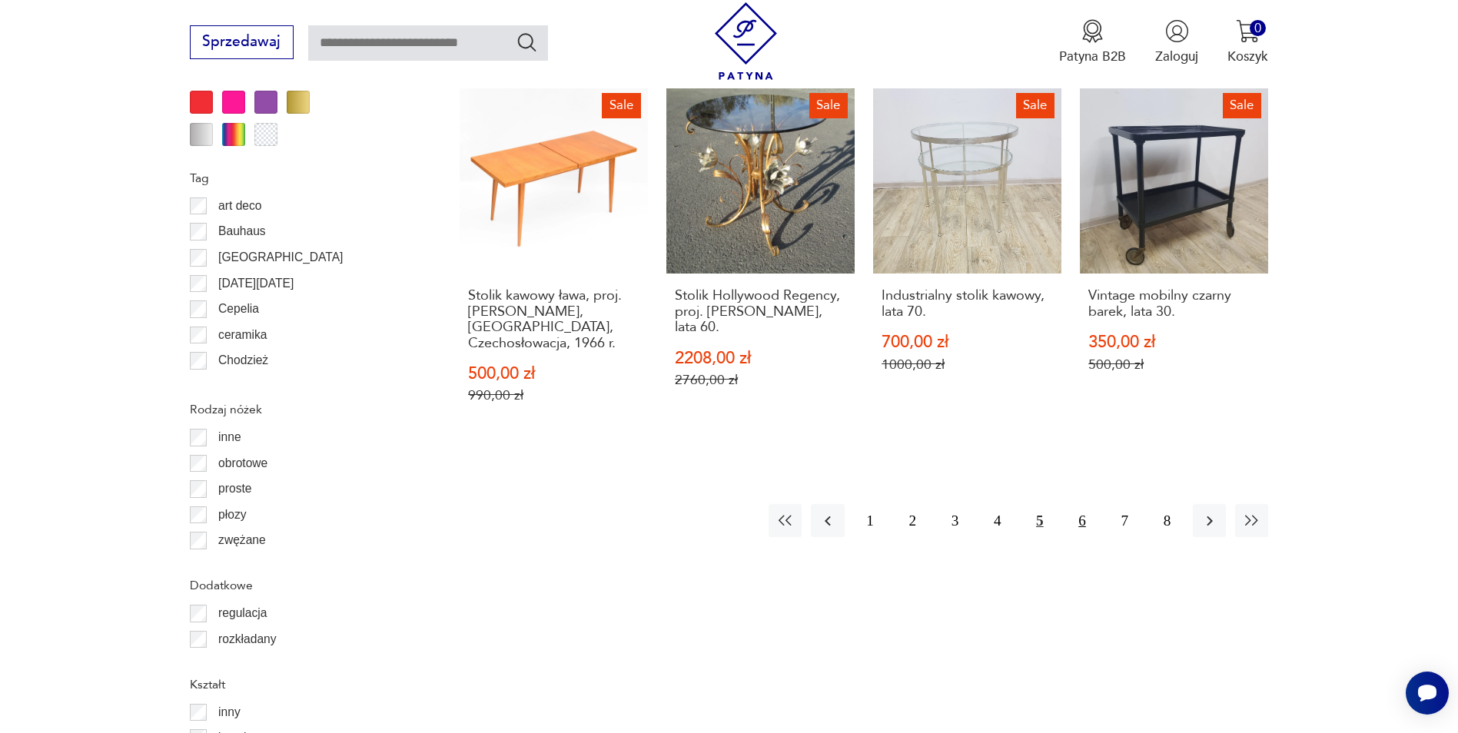
click at [1084, 504] on button "6" at bounding box center [1081, 520] width 33 height 33
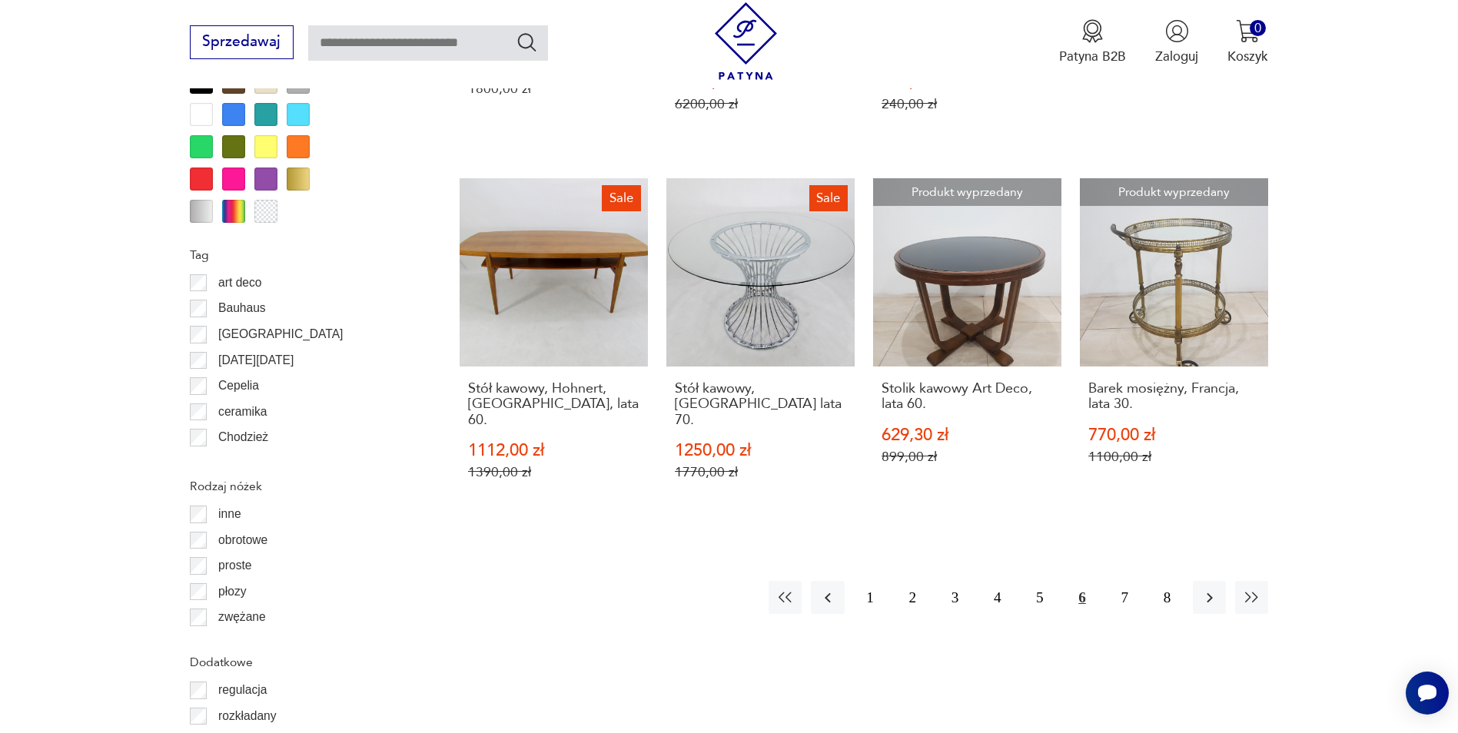
scroll to position [1818, 0]
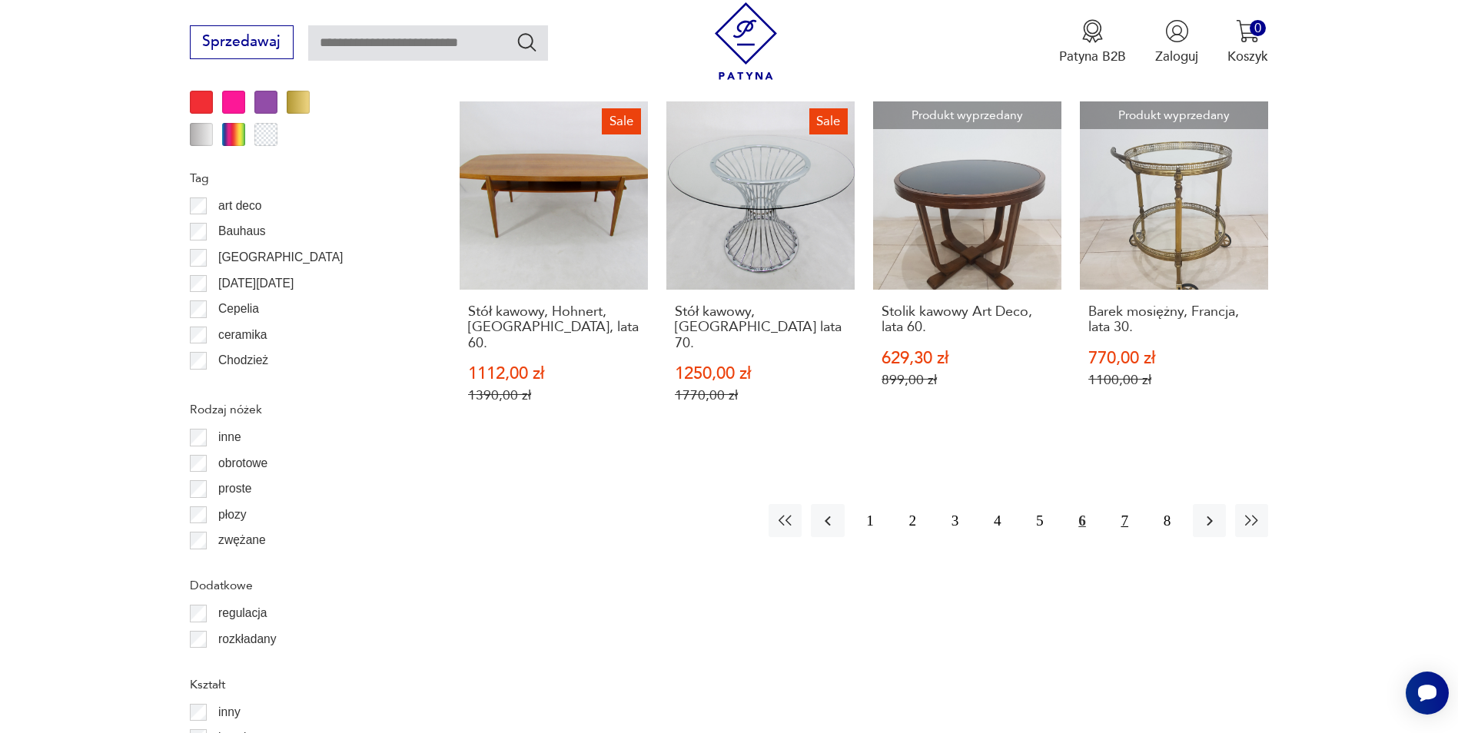
click at [1126, 504] on button "7" at bounding box center [1124, 520] width 33 height 33
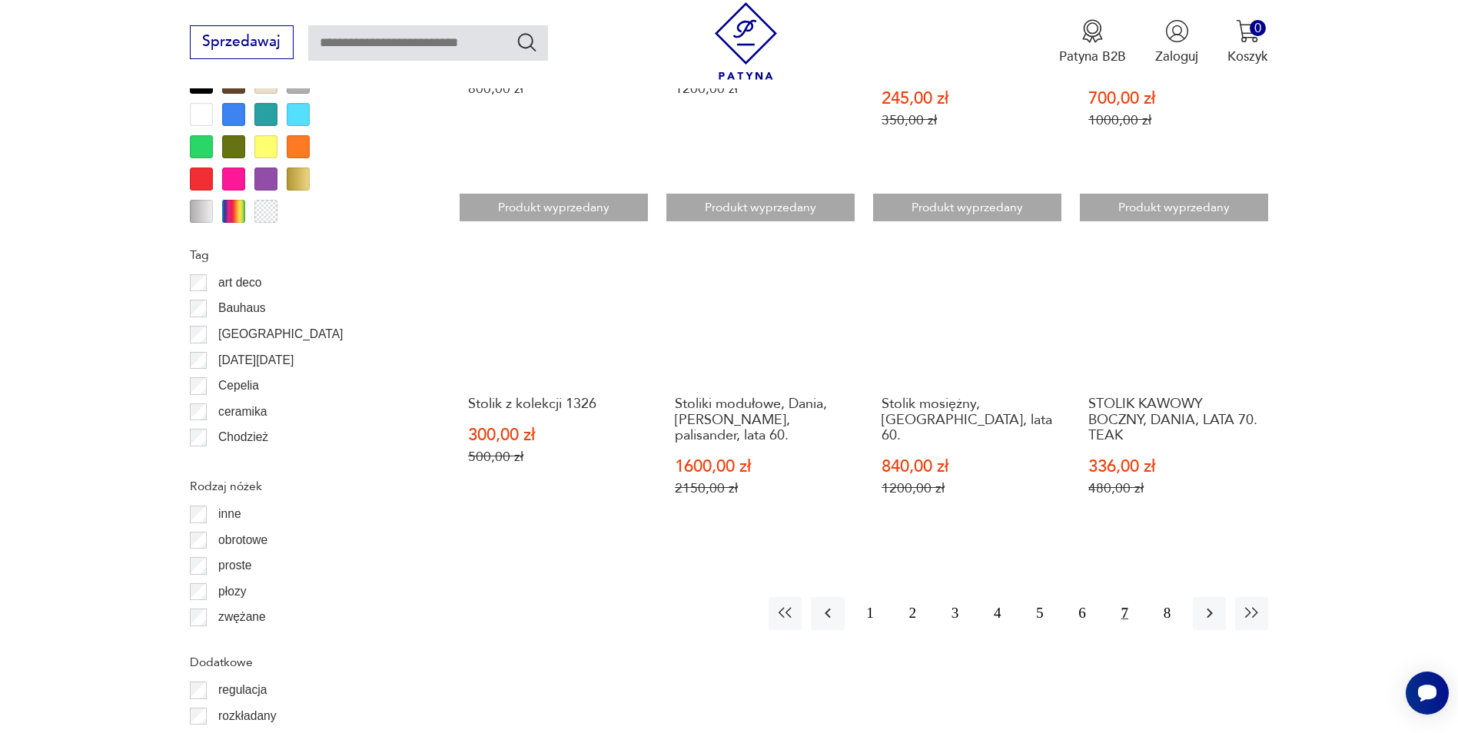
scroll to position [1511, 0]
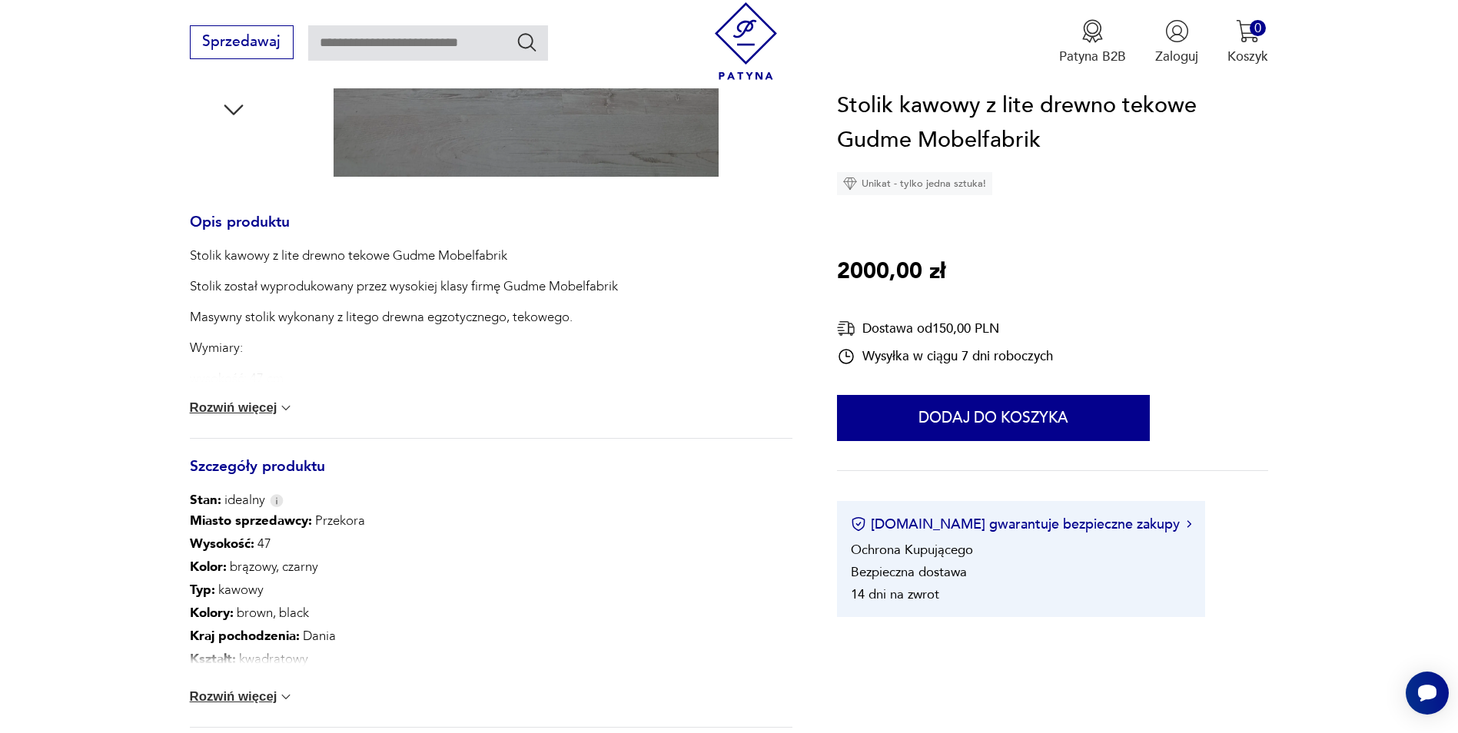
scroll to position [845, 0]
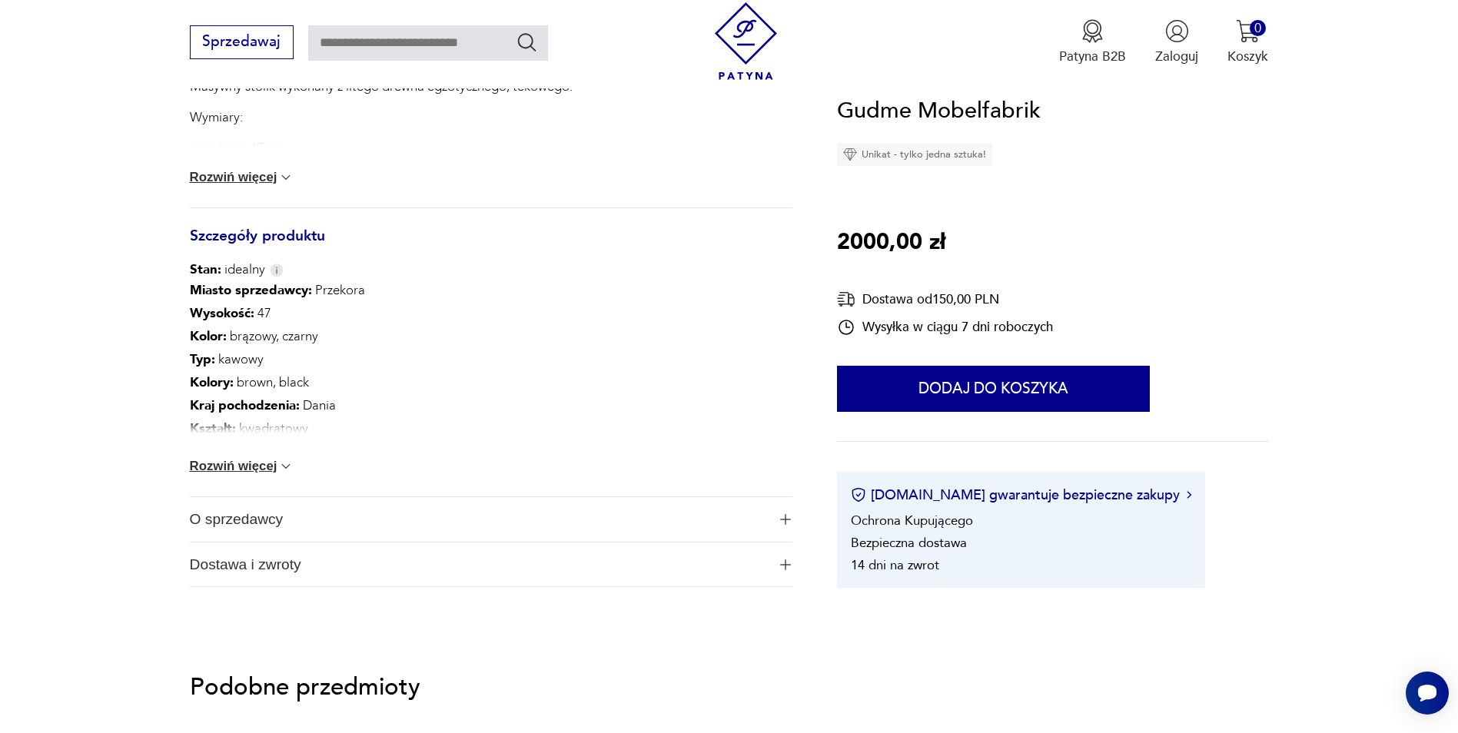
click at [213, 463] on button "Rozwiń więcej" at bounding box center [242, 466] width 104 height 15
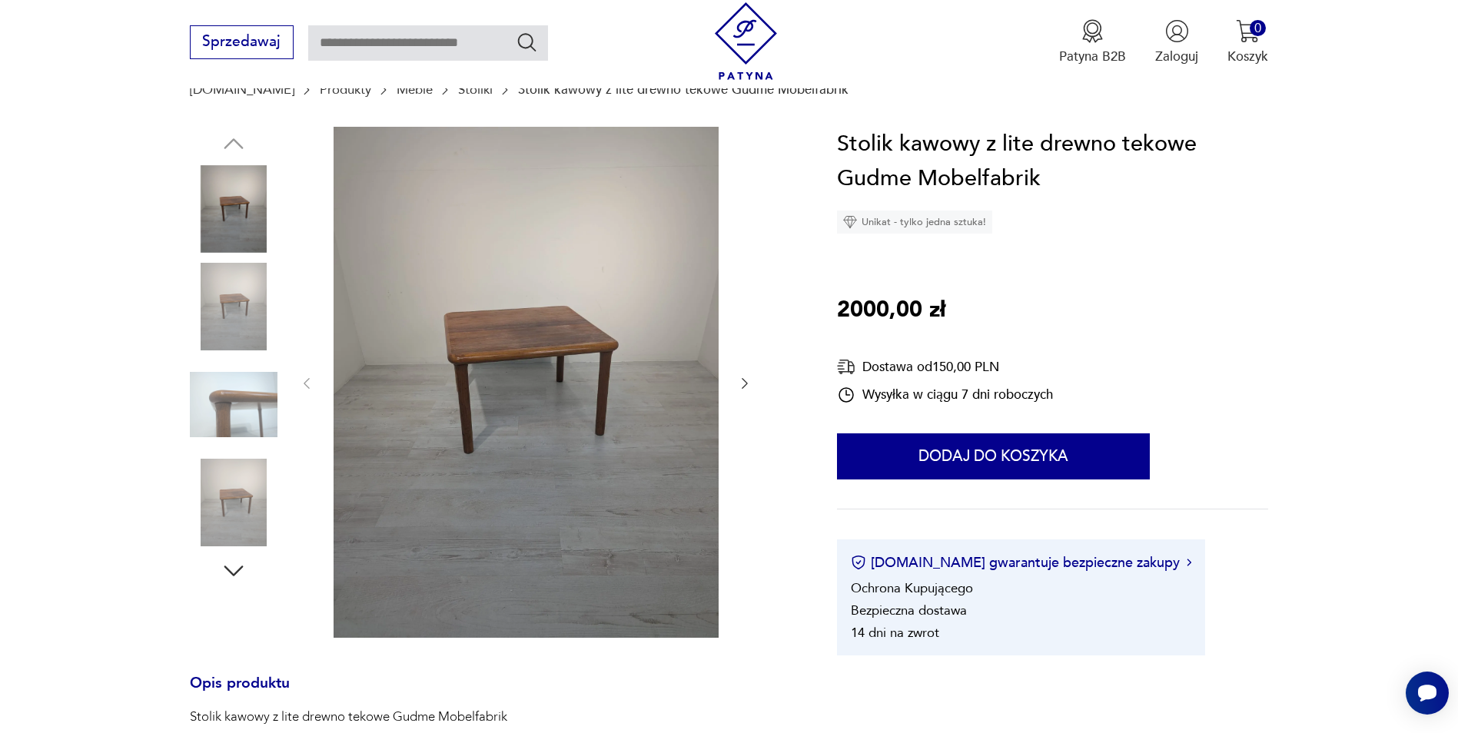
scroll to position [77, 0]
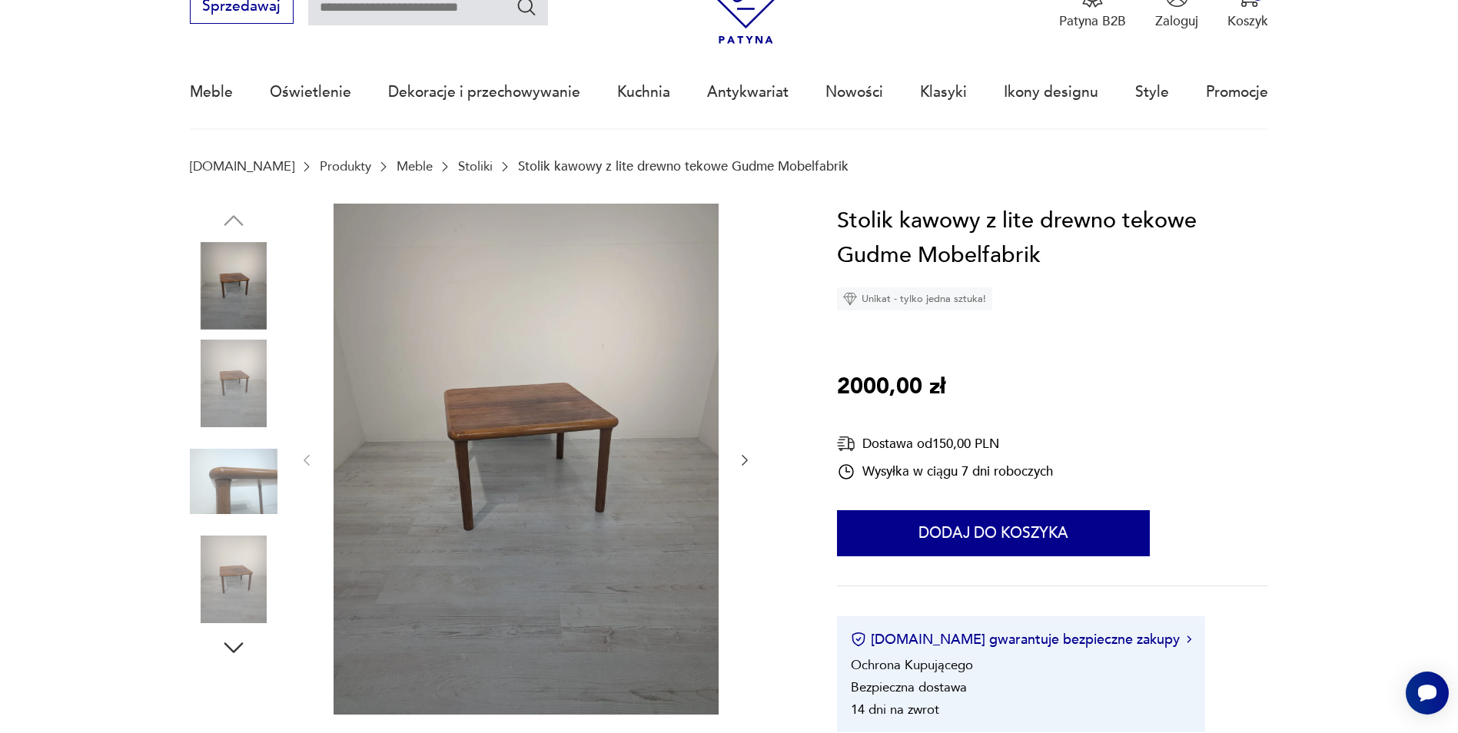
click at [525, 411] on img at bounding box center [525, 459] width 385 height 511
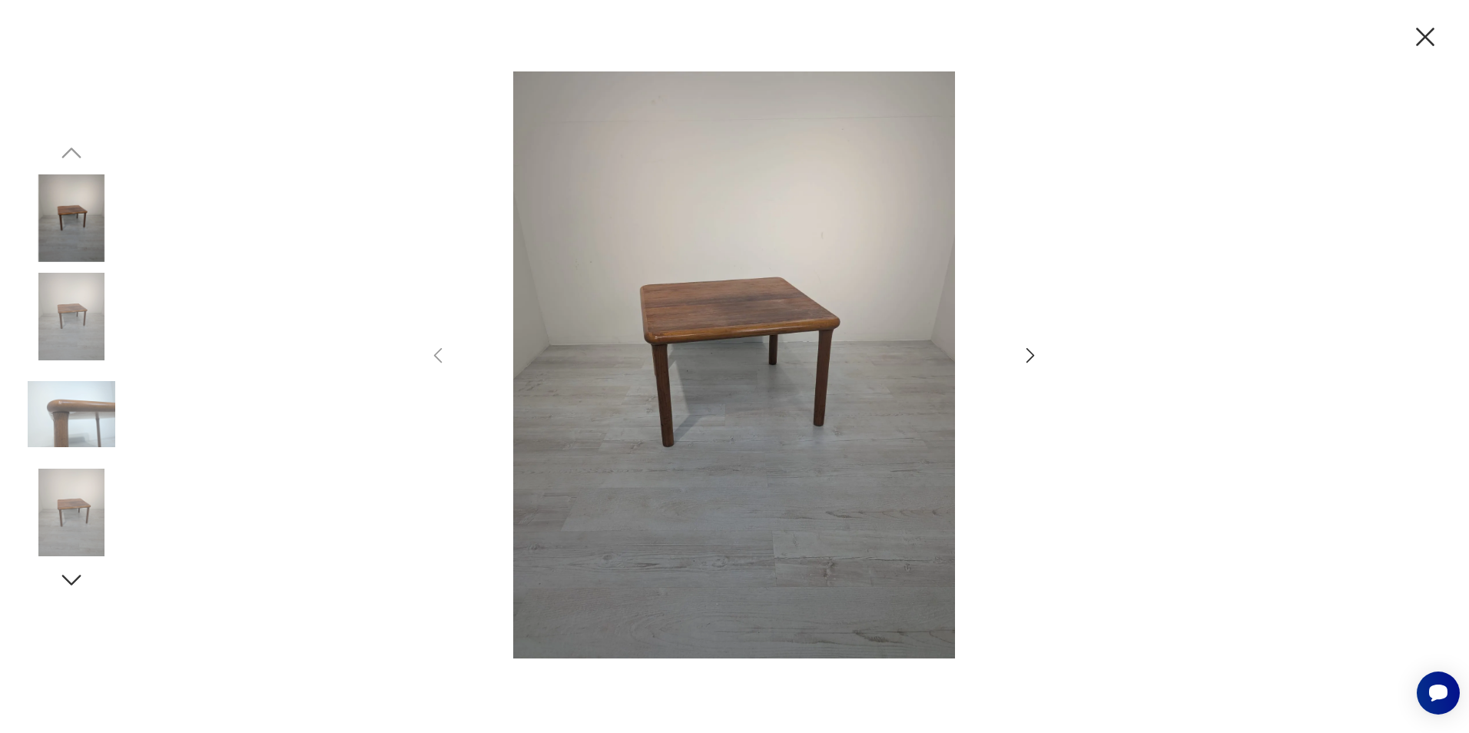
click at [1026, 357] on icon "button" at bounding box center [1031, 355] width 22 height 22
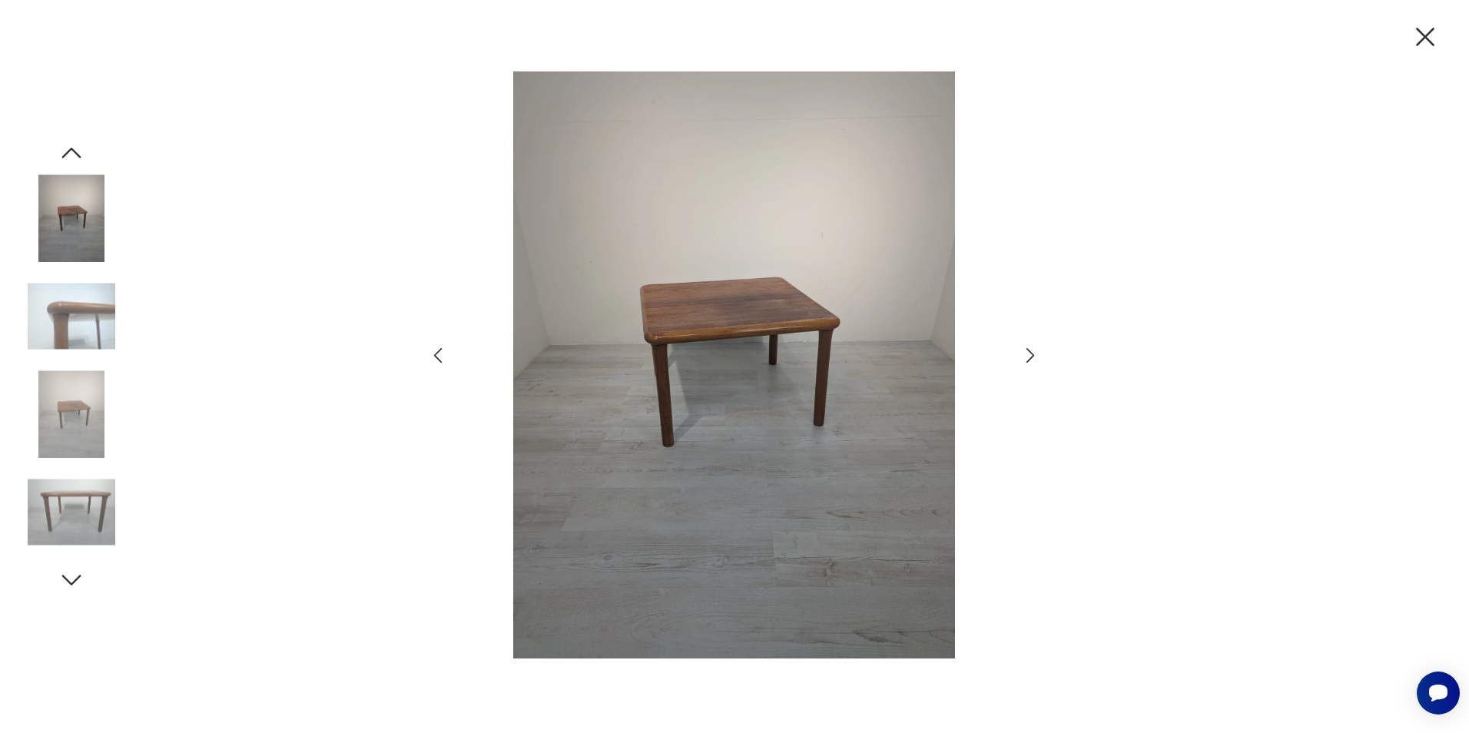
click at [1029, 360] on icon "button" at bounding box center [1031, 355] width 22 height 22
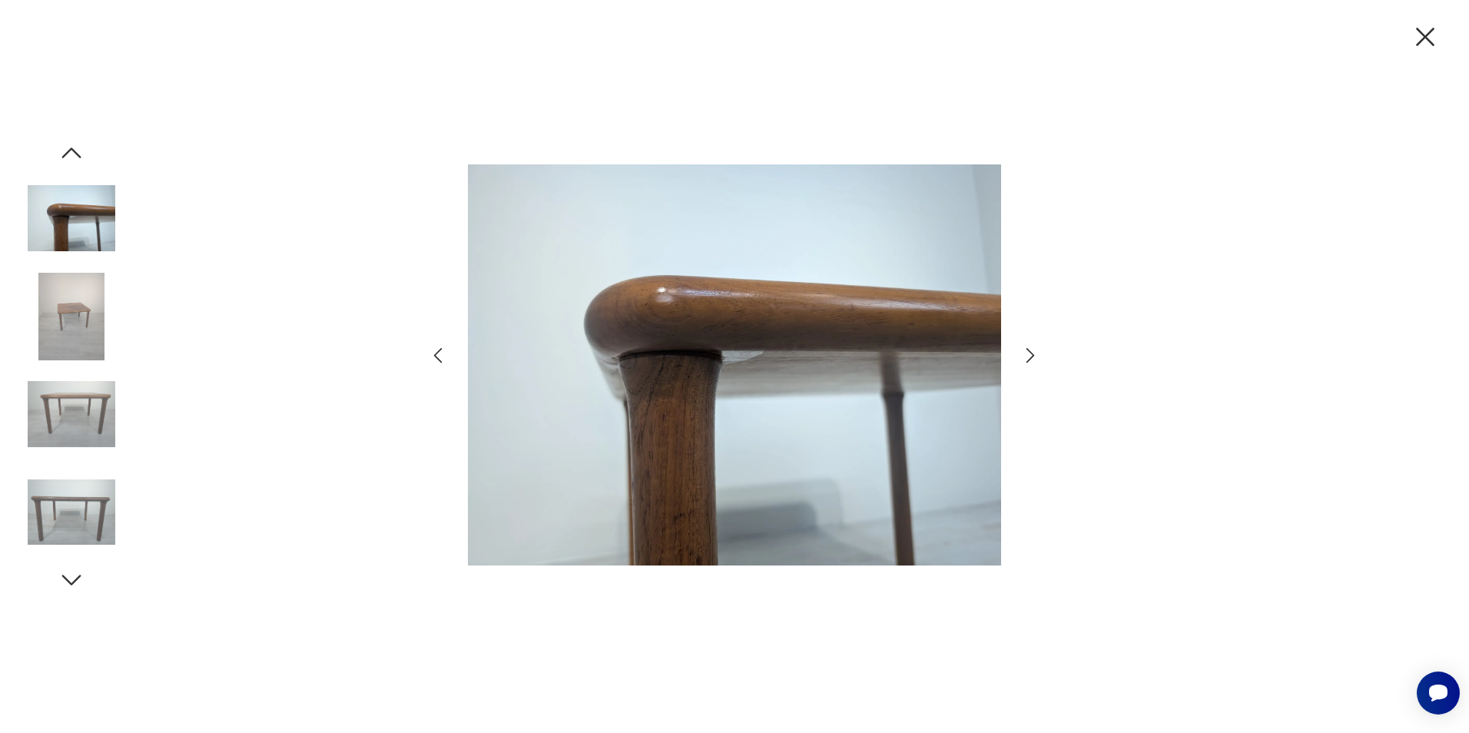
click at [1029, 360] on icon "button" at bounding box center [1031, 355] width 22 height 22
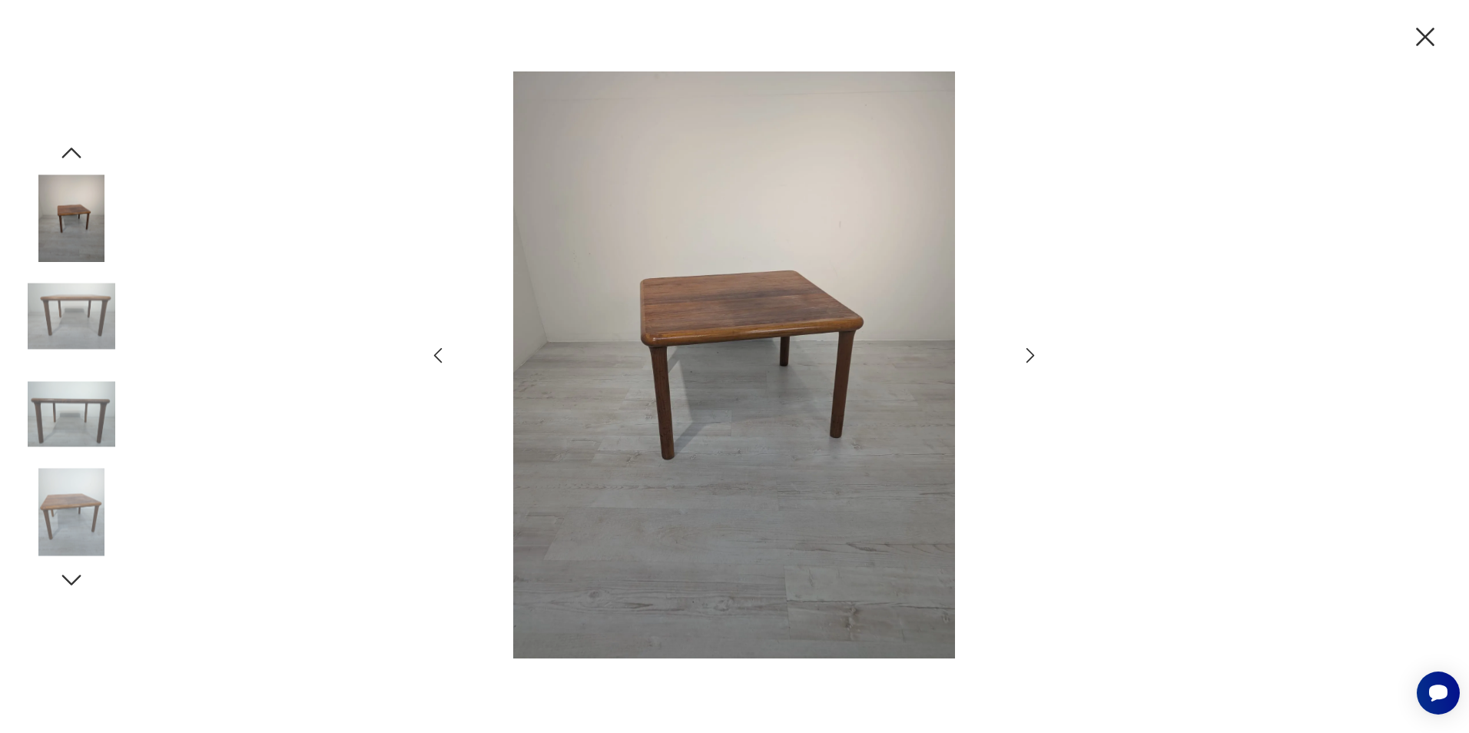
click at [1419, 33] on icon "button" at bounding box center [1425, 37] width 32 height 32
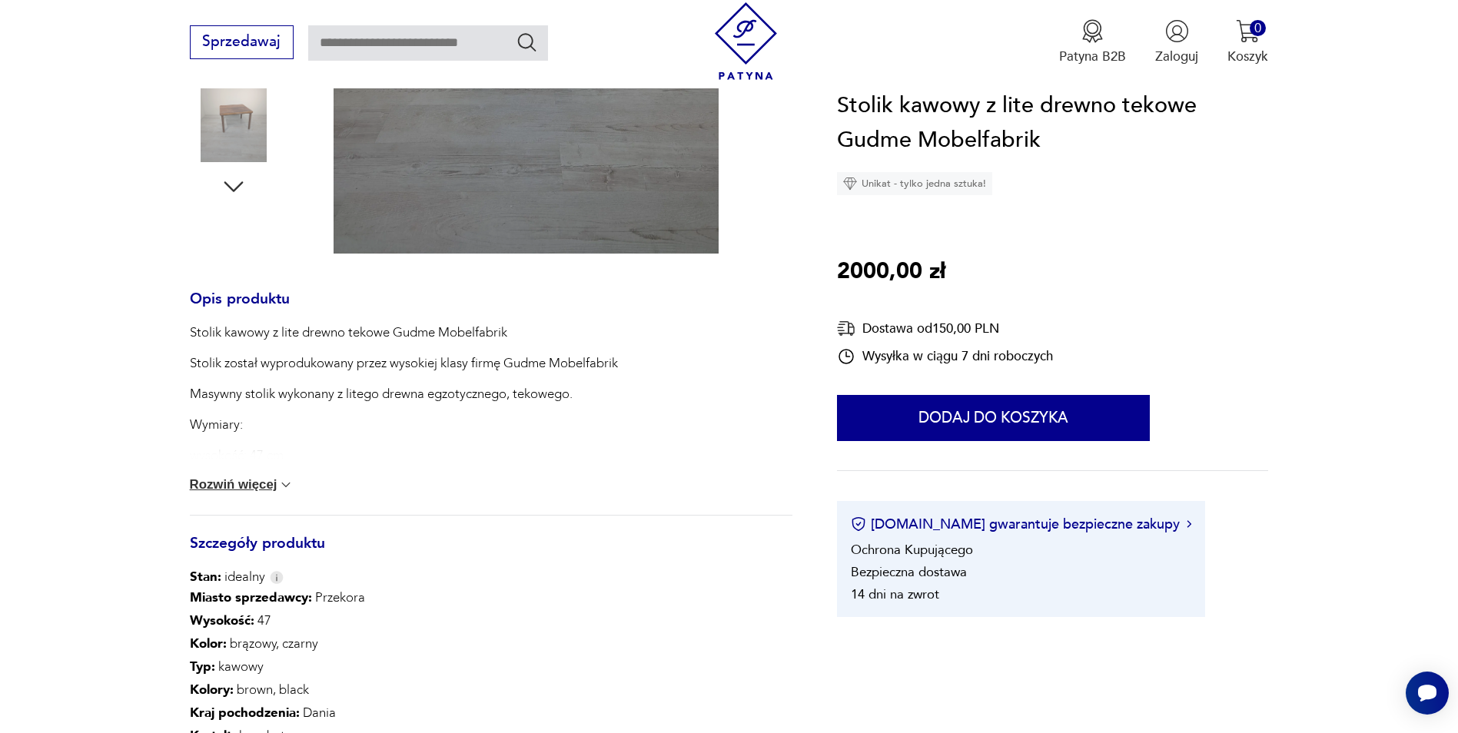
scroll to position [922, 0]
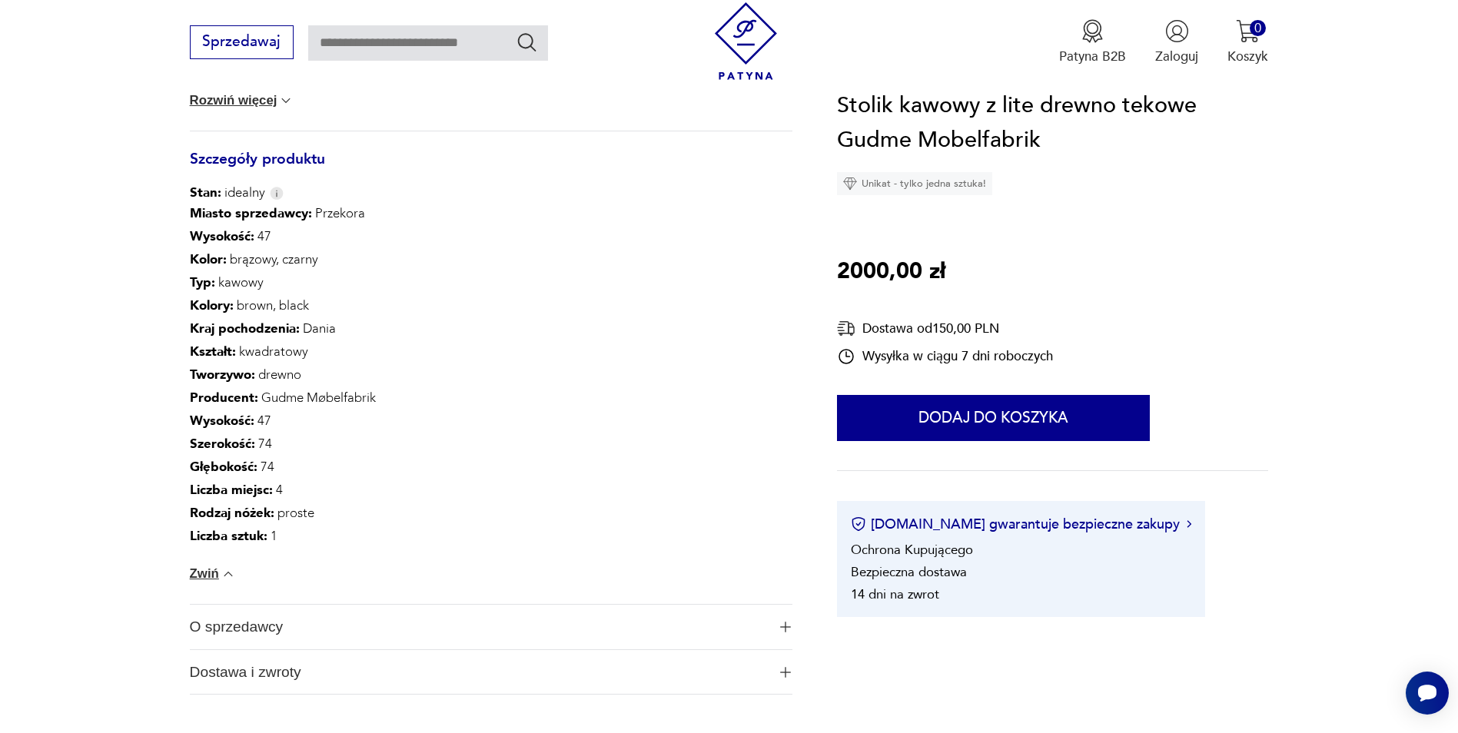
click at [257, 627] on span "O sprzedawcy" at bounding box center [479, 627] width 578 height 45
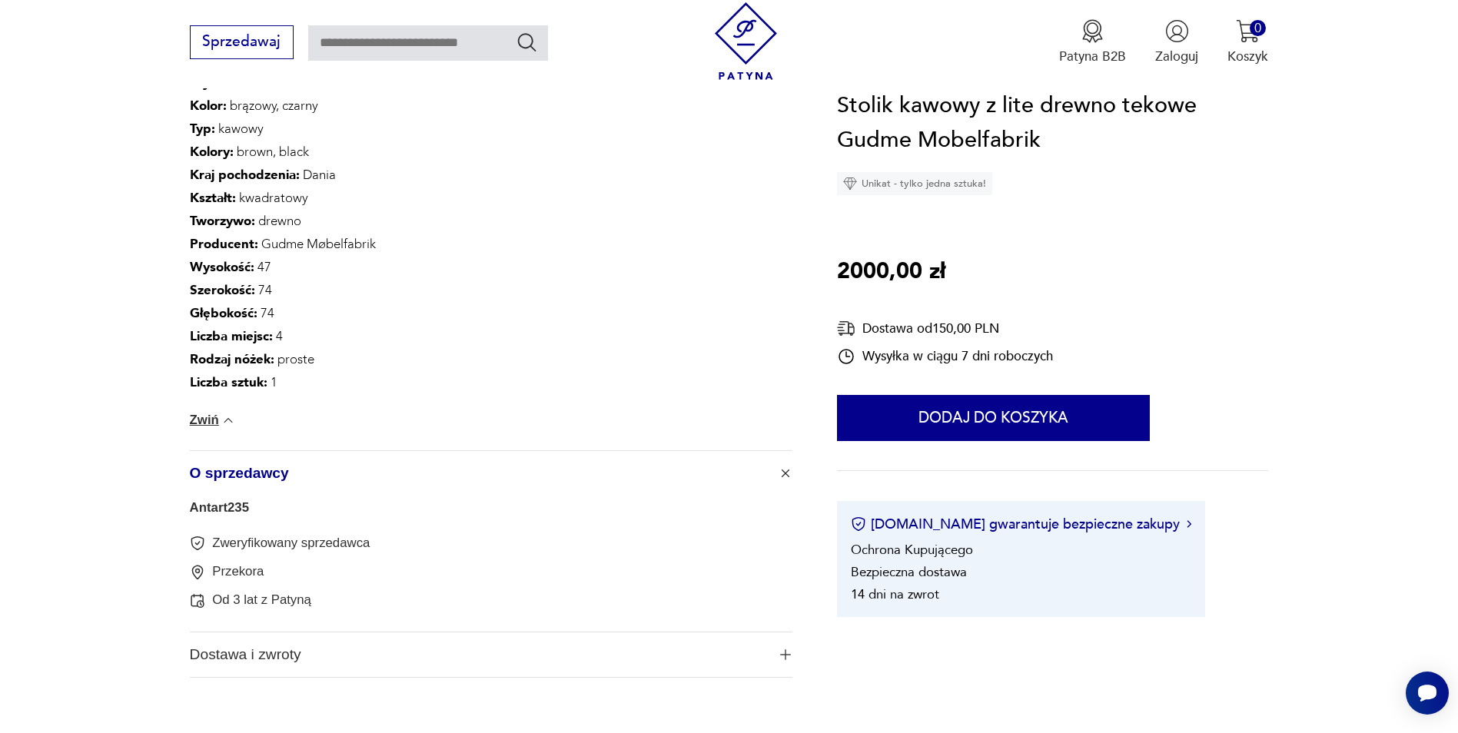
click at [224, 509] on link "Antart235" at bounding box center [219, 507] width 59 height 15
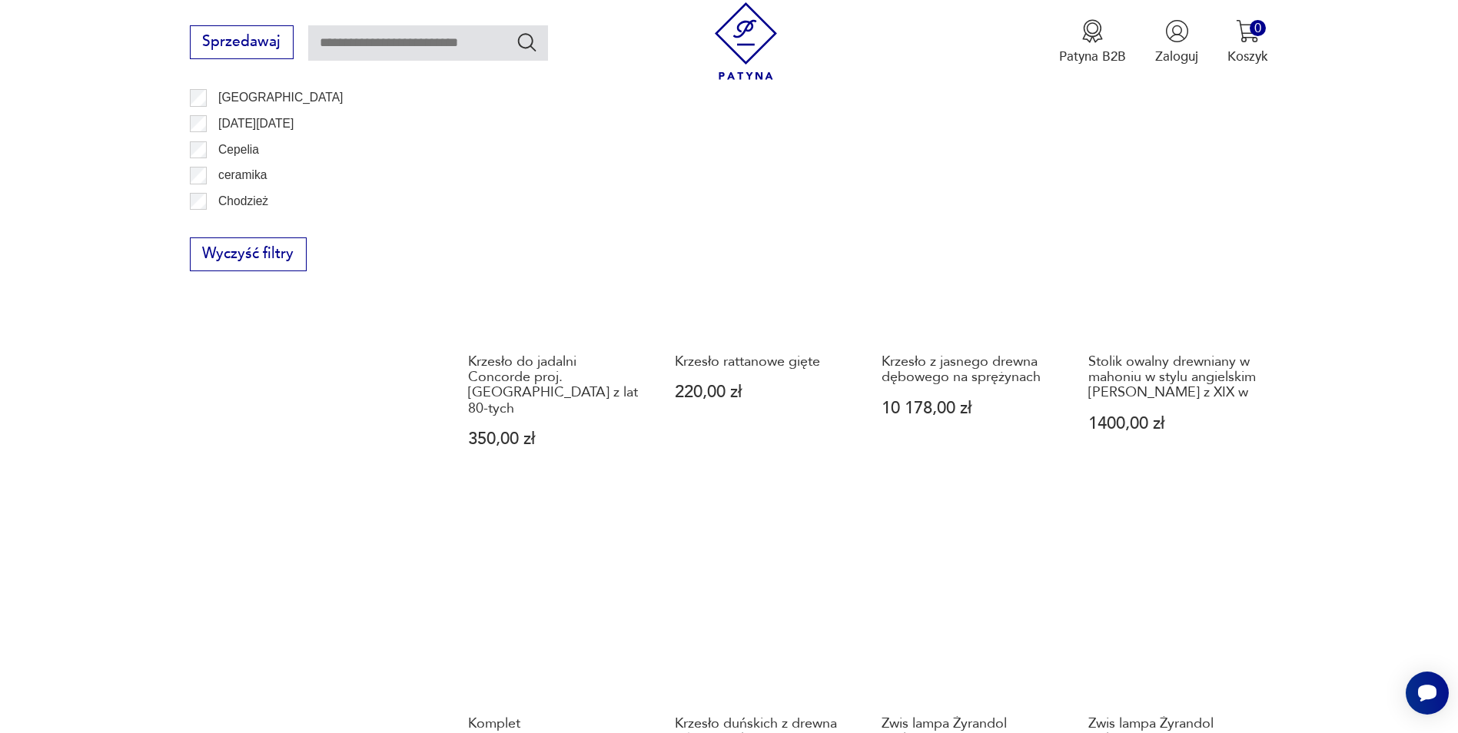
scroll to position [1640, 0]
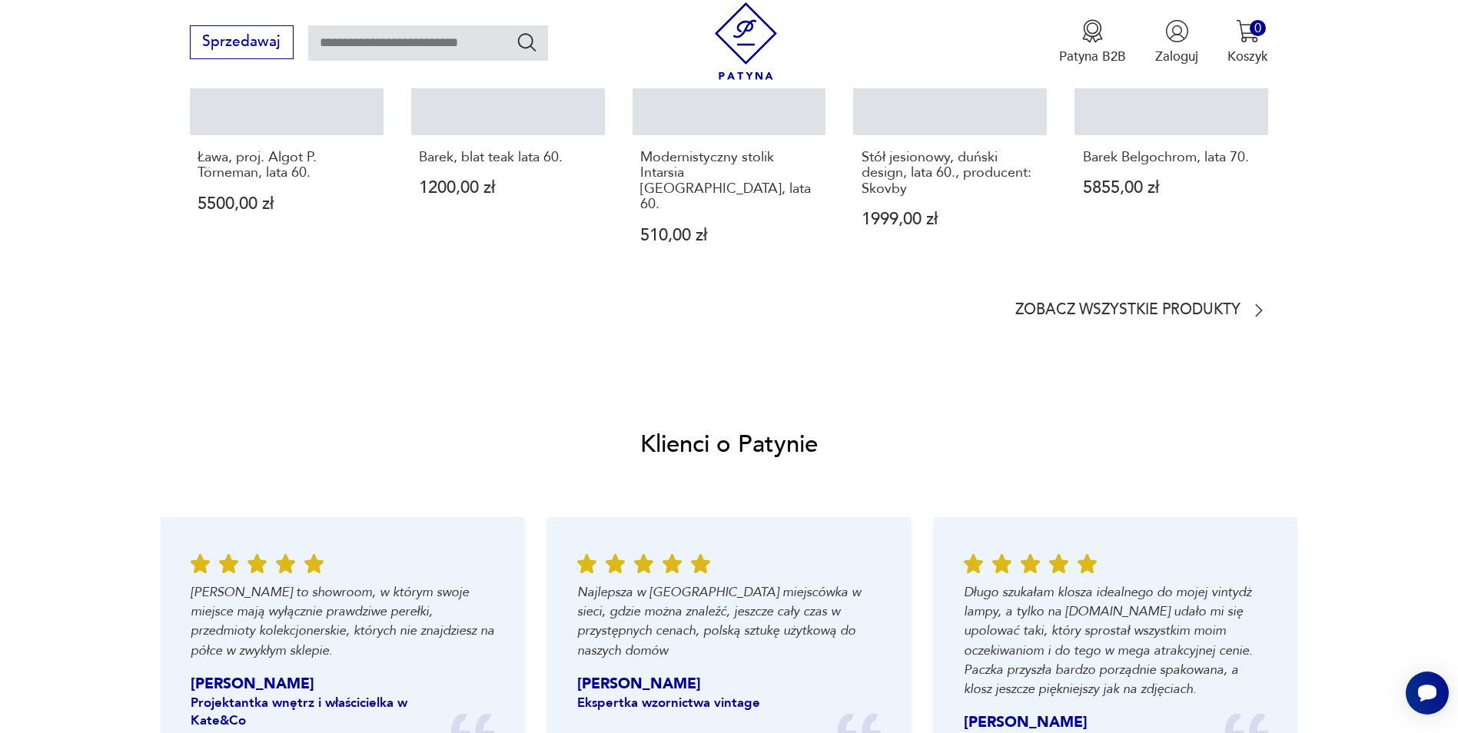
scroll to position [1135, 0]
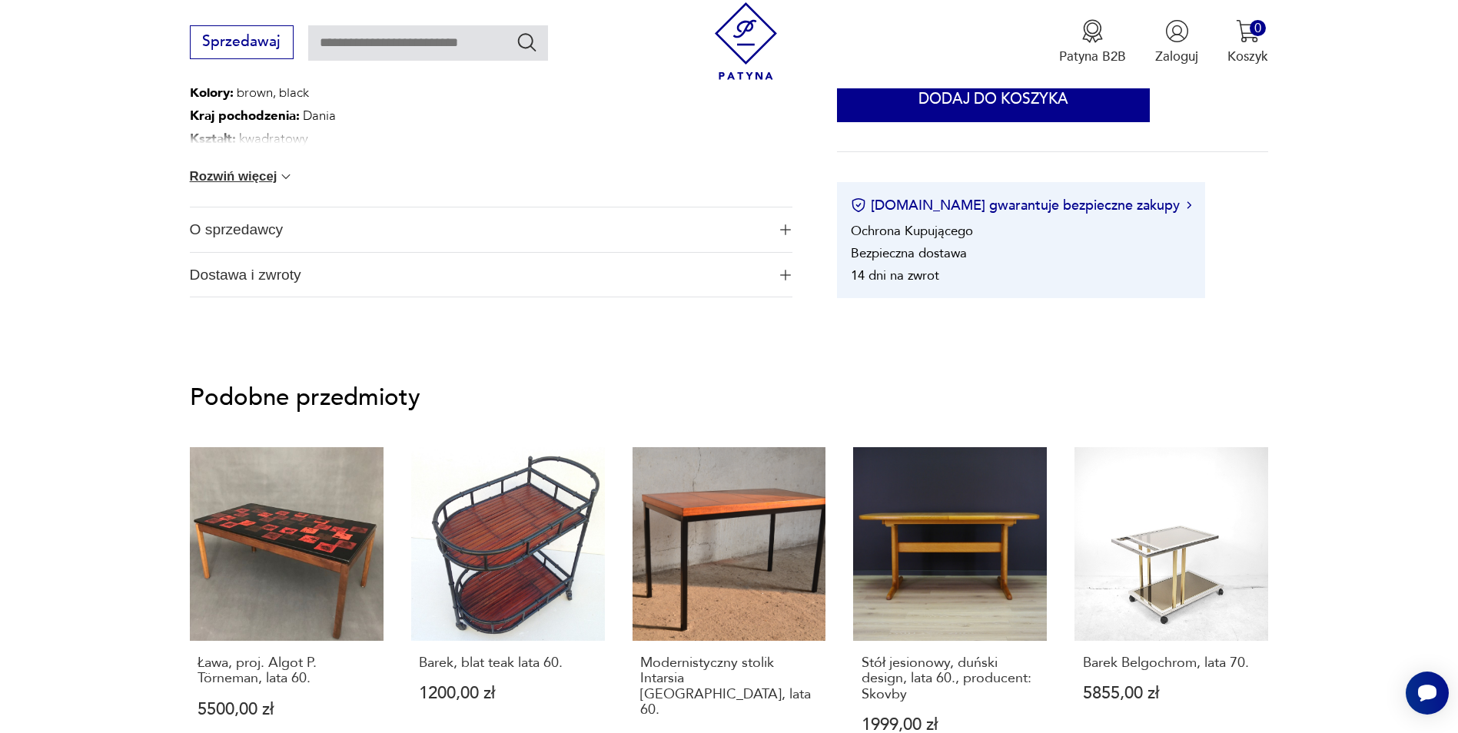
drag, startPoint x: 223, startPoint y: 230, endPoint x: 98, endPoint y: 302, distance: 144.2
click at [223, 231] on span "O sprzedawcy" at bounding box center [479, 229] width 578 height 45
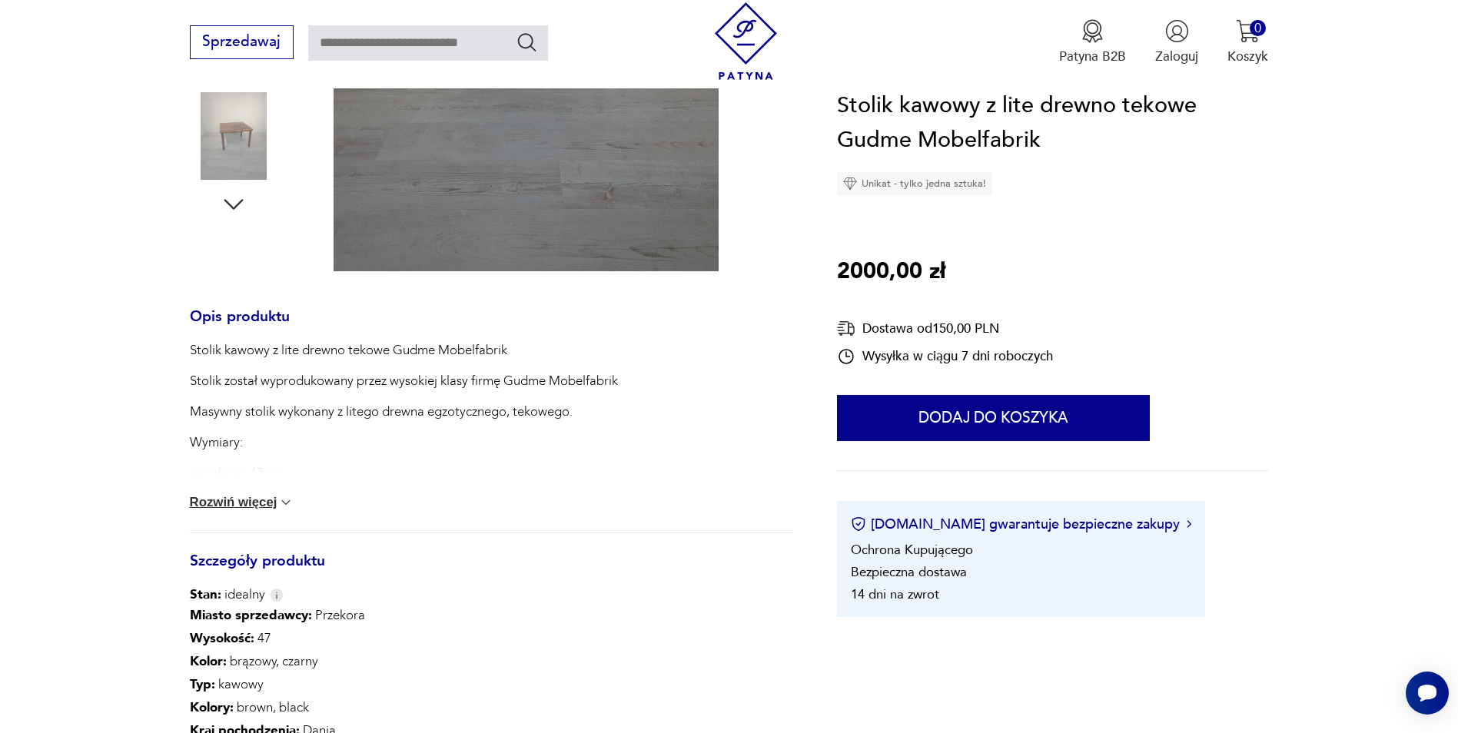
scroll to position [136, 0]
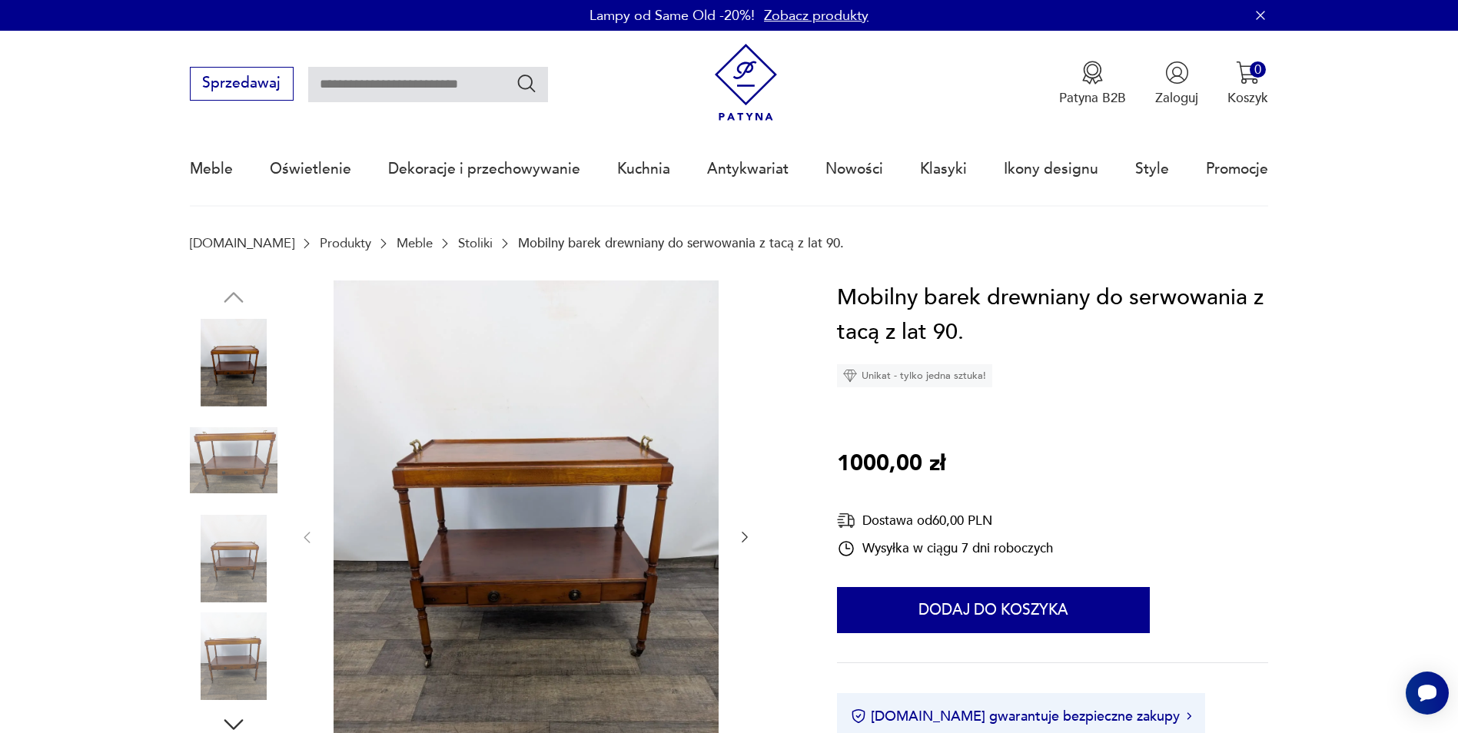
click at [746, 538] on icon "button" at bounding box center [744, 536] width 15 height 15
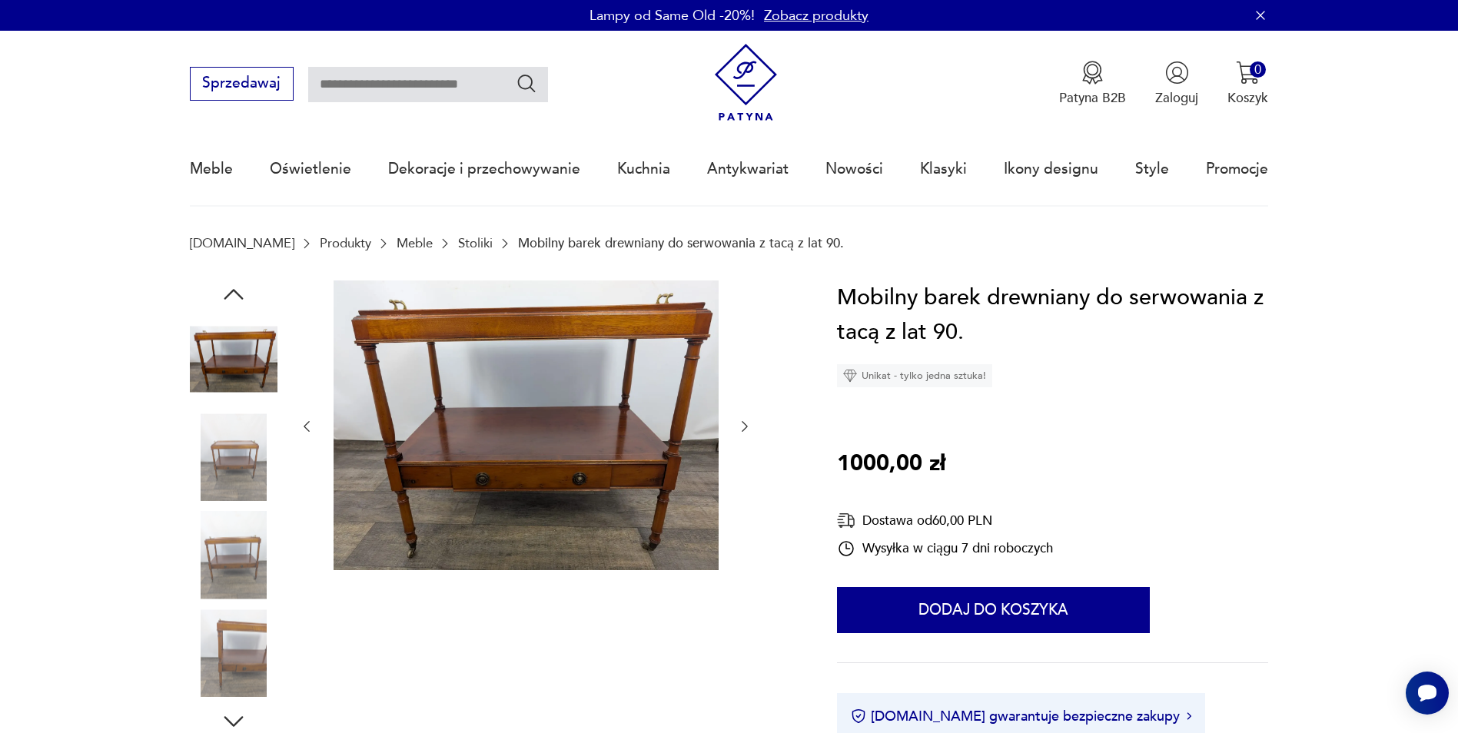
click at [747, 539] on div at bounding box center [525, 426] width 453 height 293
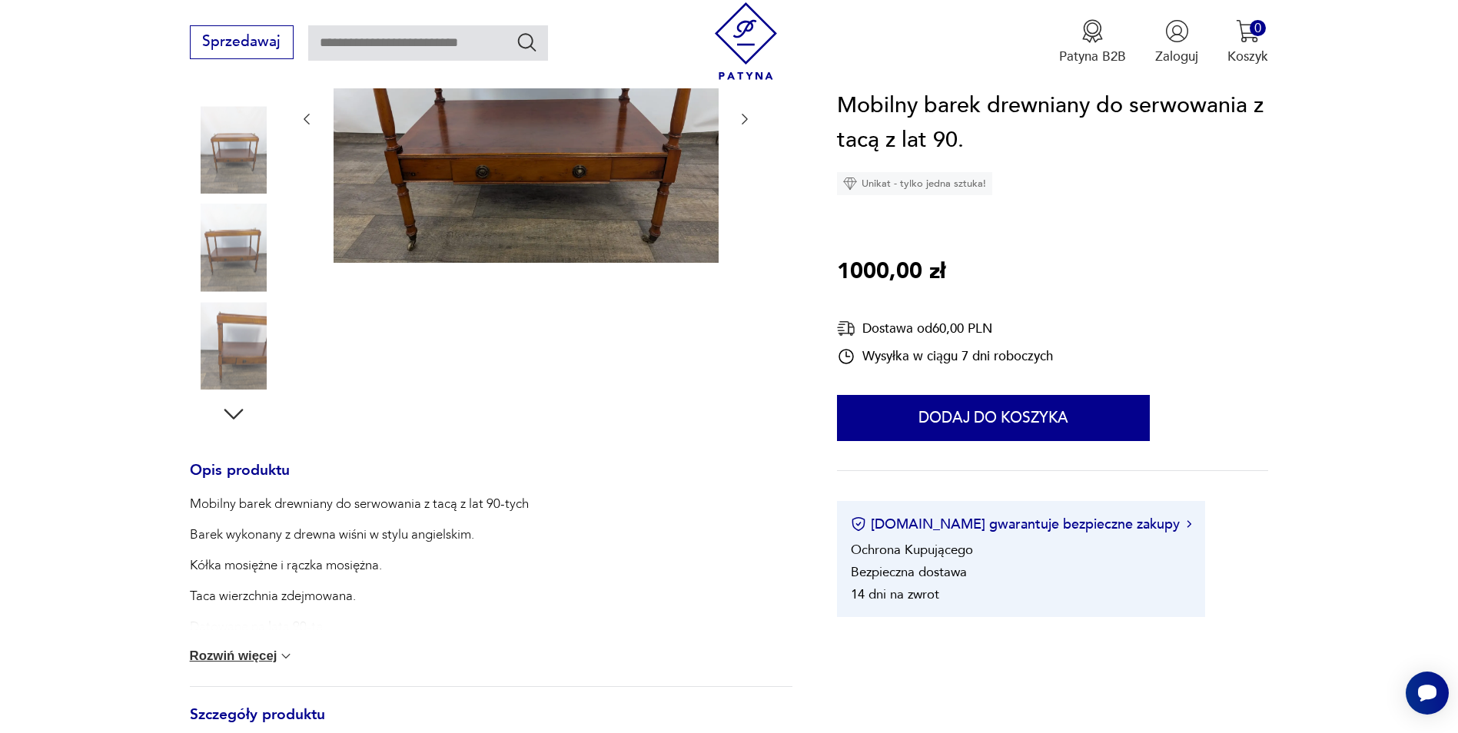
scroll to position [461, 0]
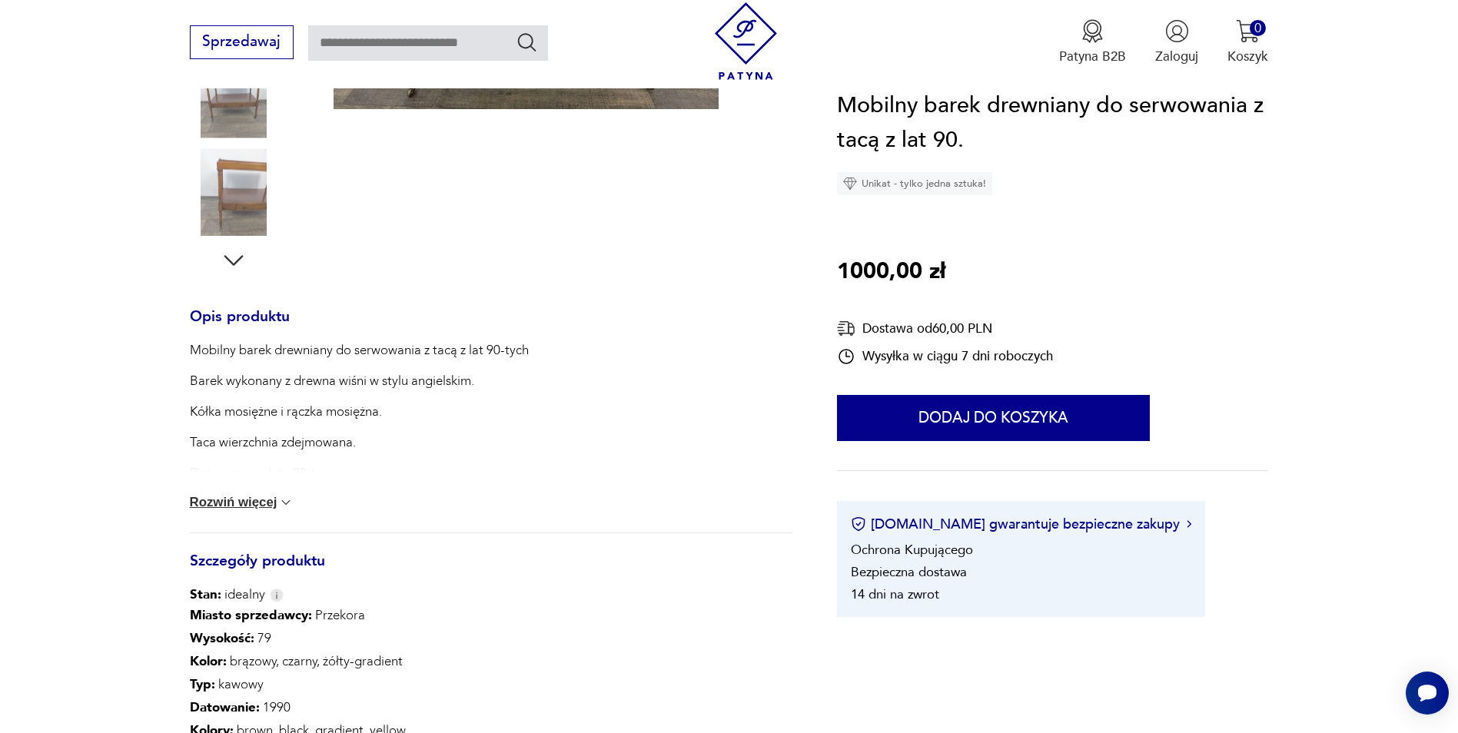
click at [223, 501] on button "Rozwiń więcej" at bounding box center [242, 502] width 104 height 15
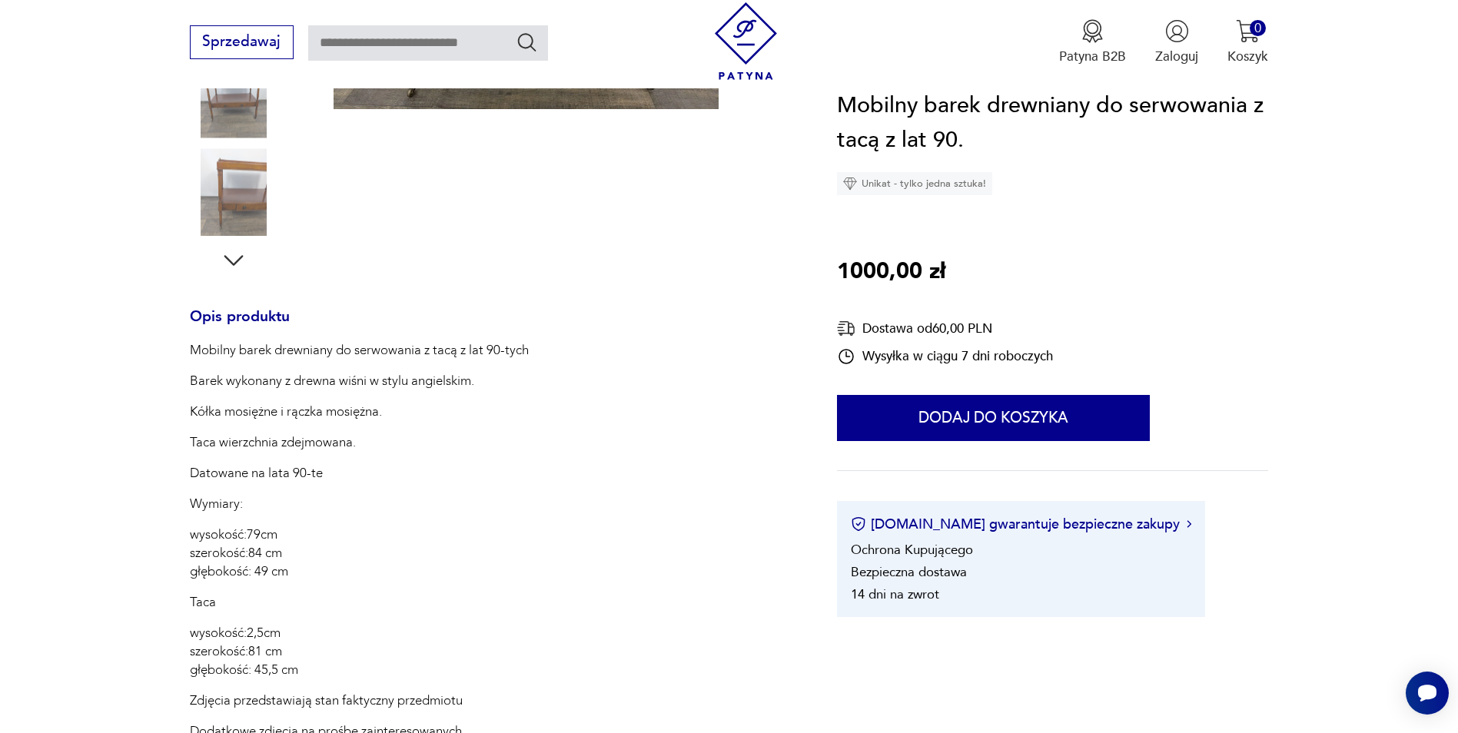
scroll to position [154, 0]
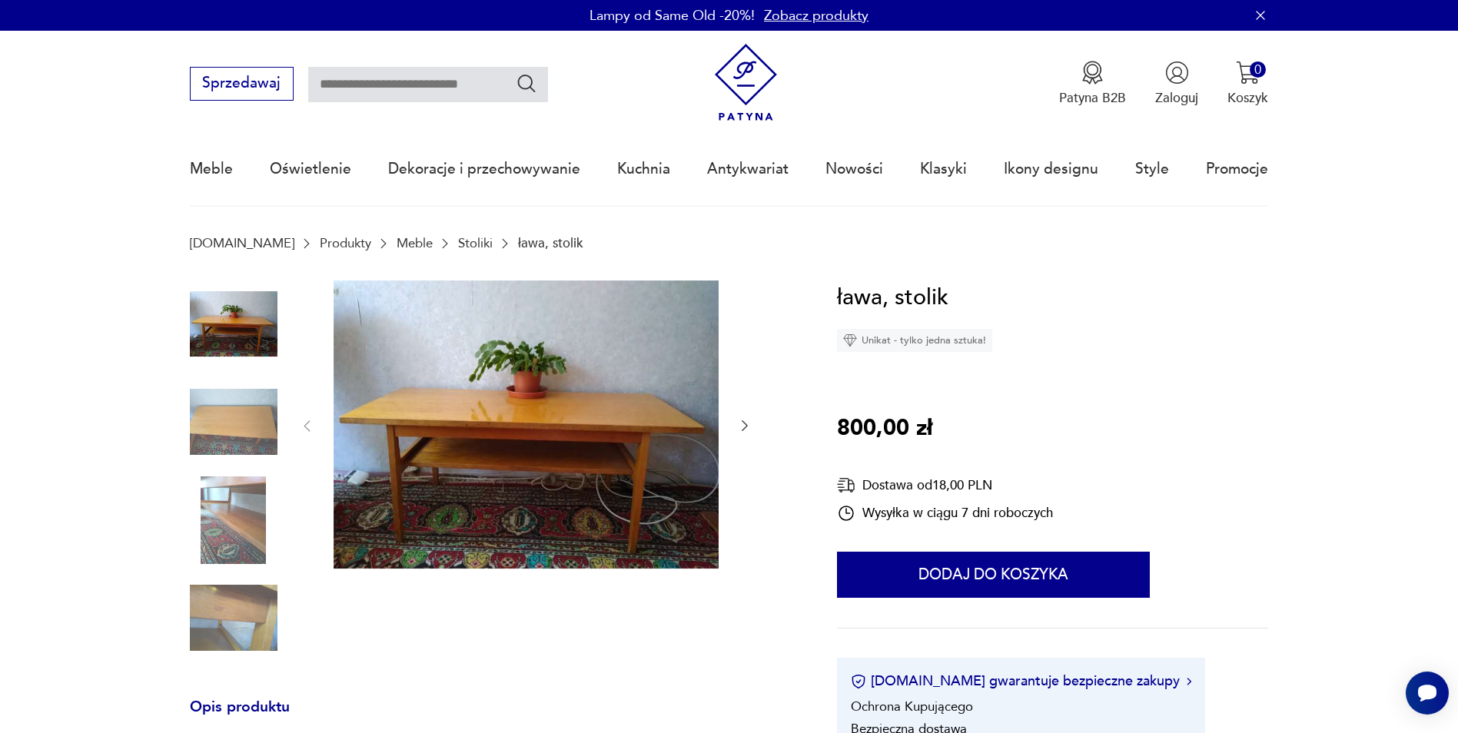
click at [744, 428] on icon "button" at bounding box center [744, 425] width 15 height 15
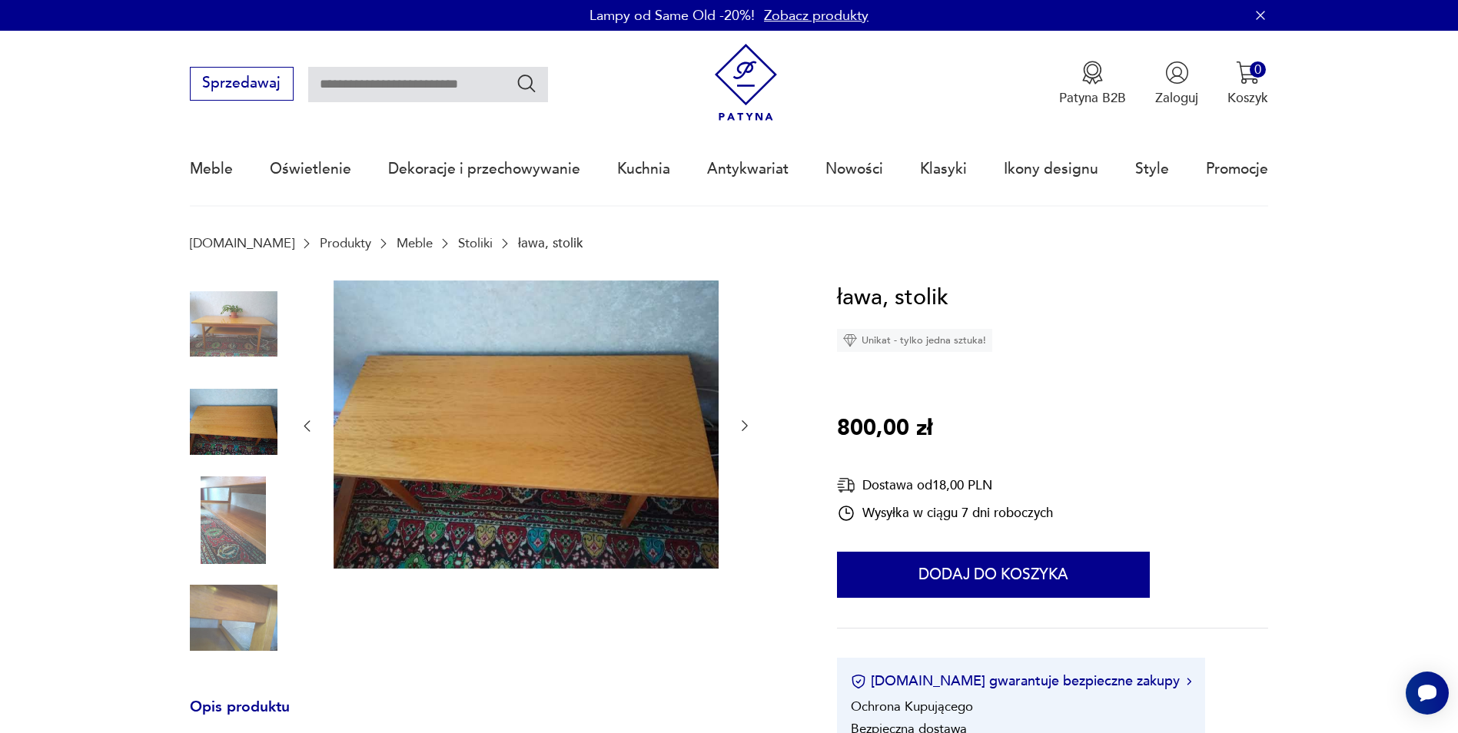
click at [744, 428] on icon "button" at bounding box center [744, 425] width 15 height 15
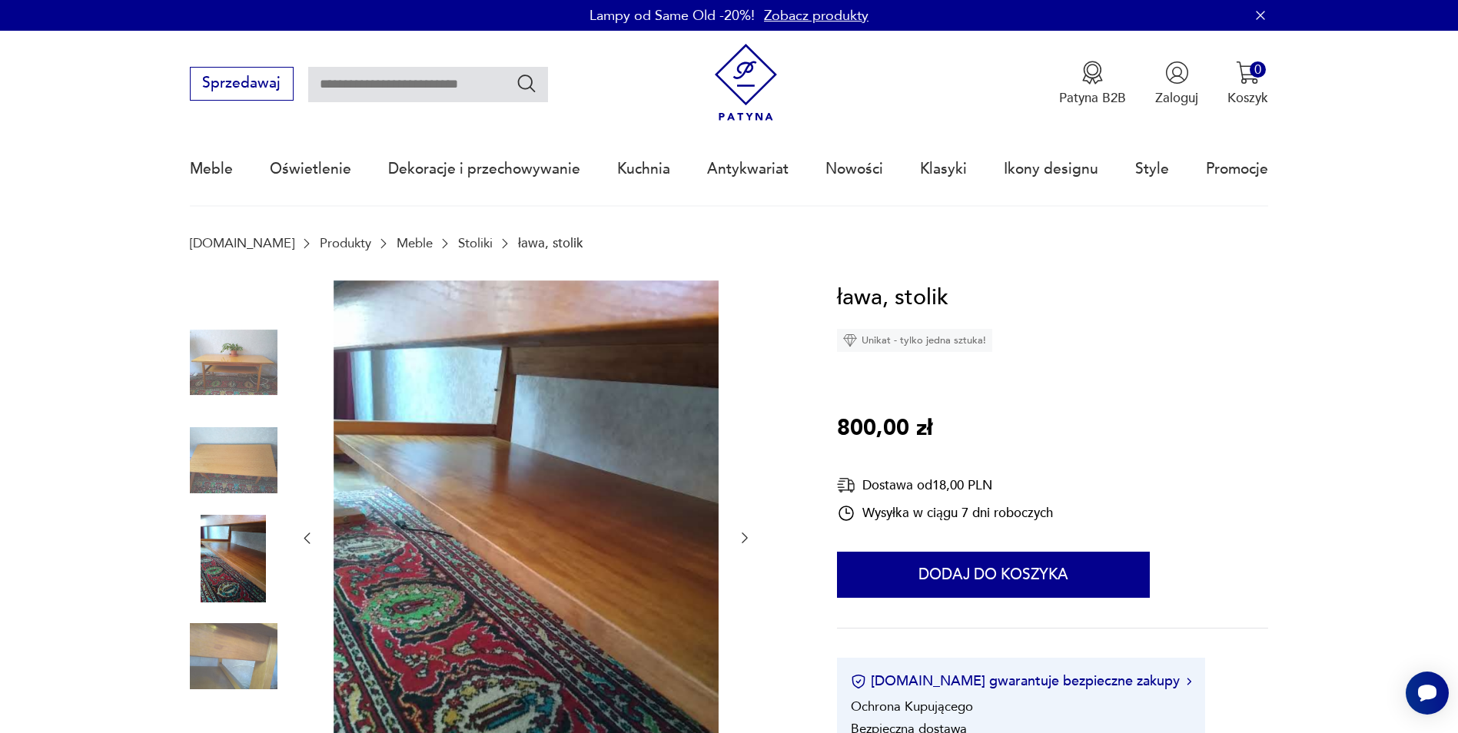
click at [744, 428] on div at bounding box center [525, 538] width 453 height 516
click at [744, 540] on icon "button" at bounding box center [744, 537] width 15 height 15
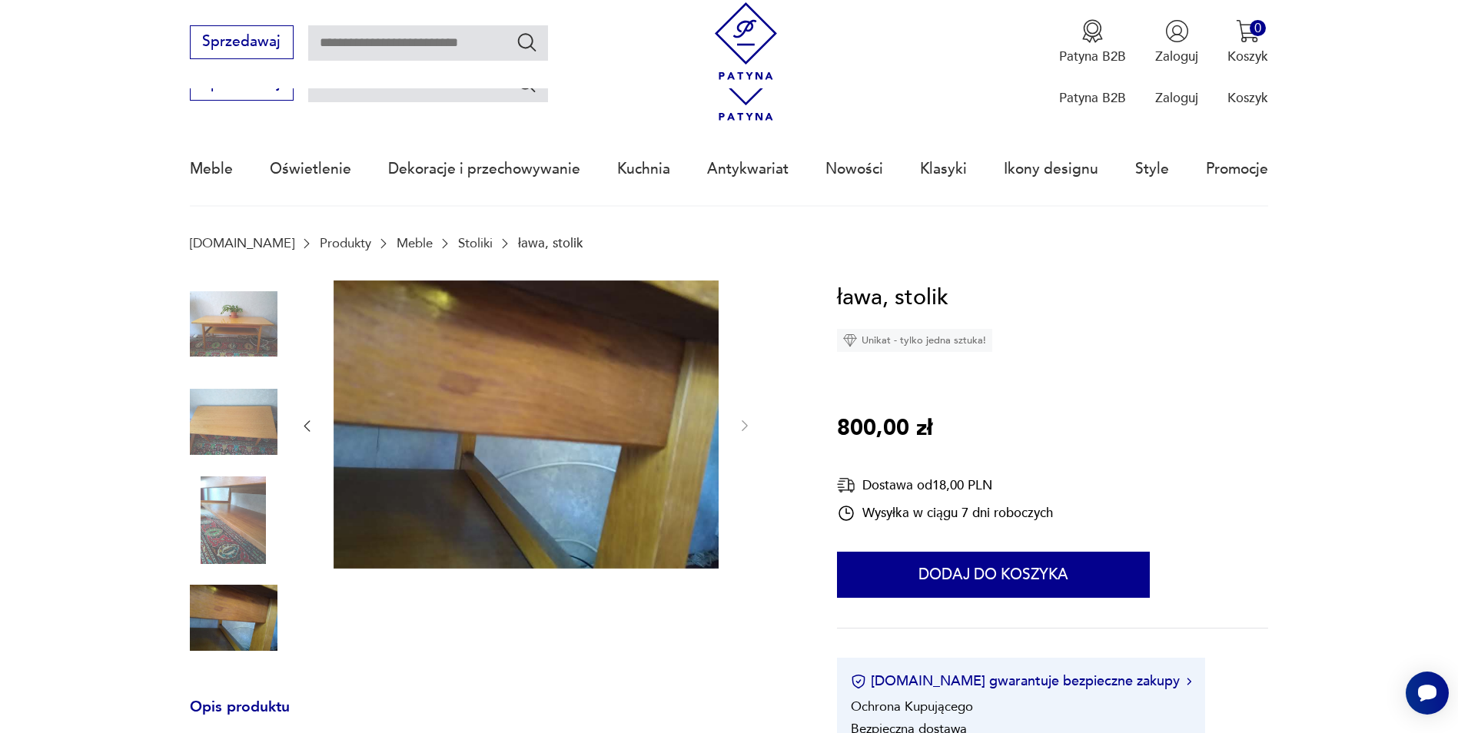
scroll to position [384, 0]
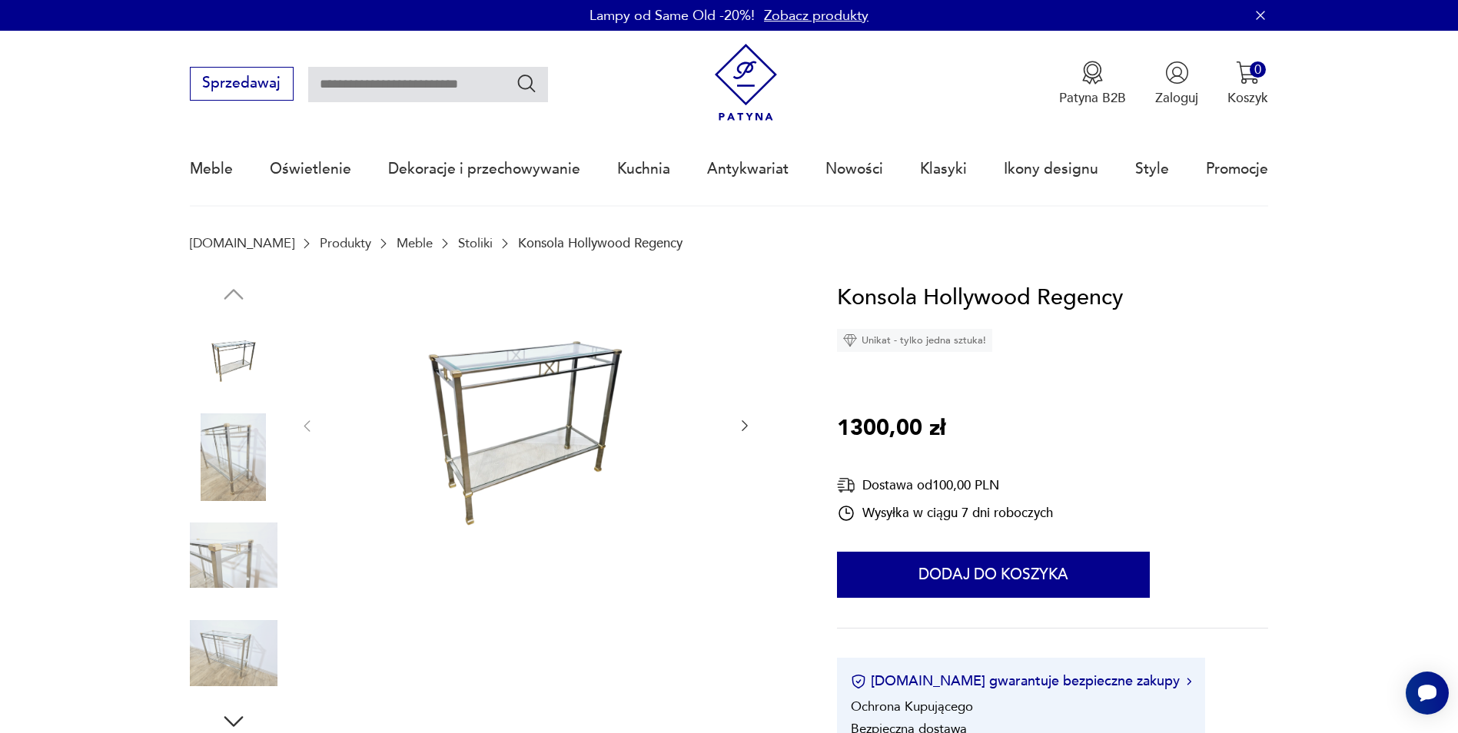
click at [743, 425] on icon "button" at bounding box center [744, 425] width 15 height 15
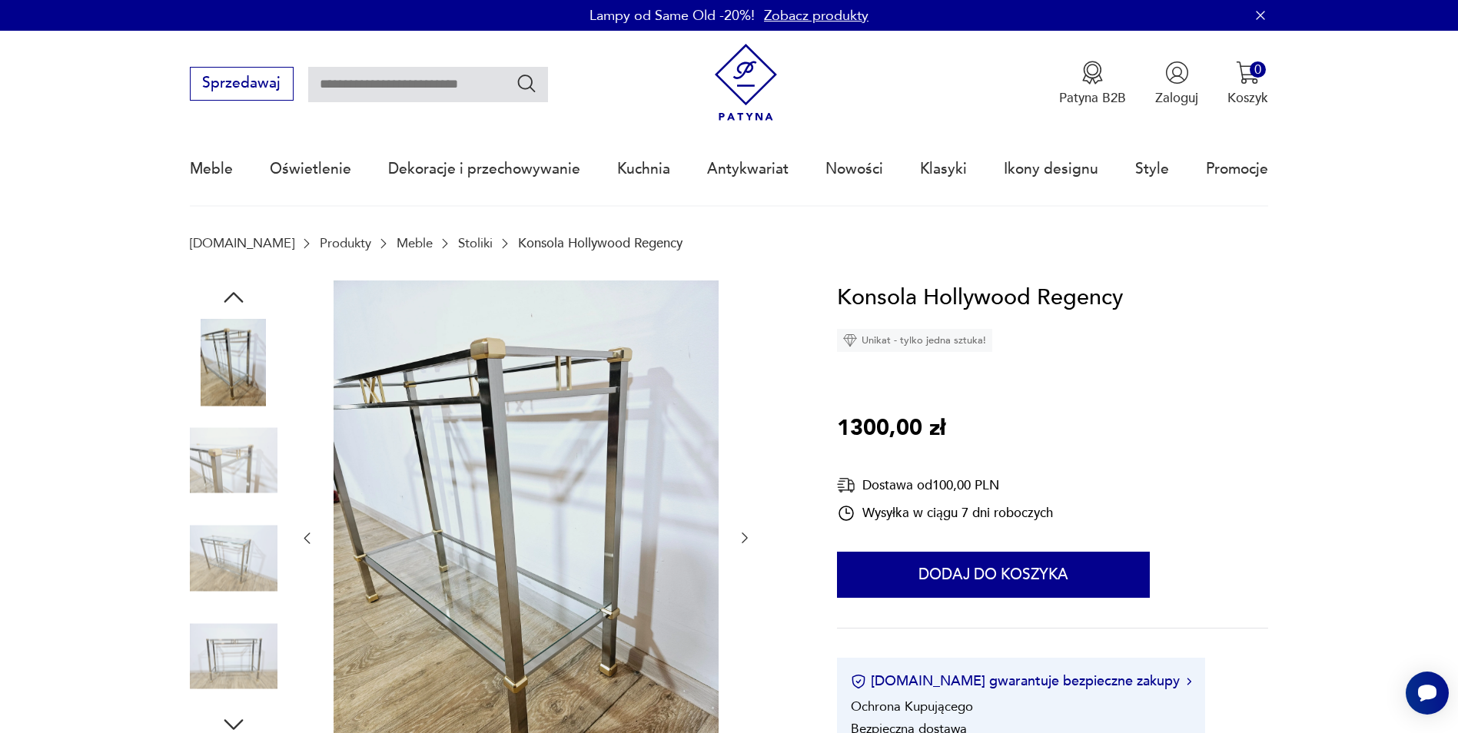
click at [740, 541] on icon "button" at bounding box center [744, 537] width 15 height 15
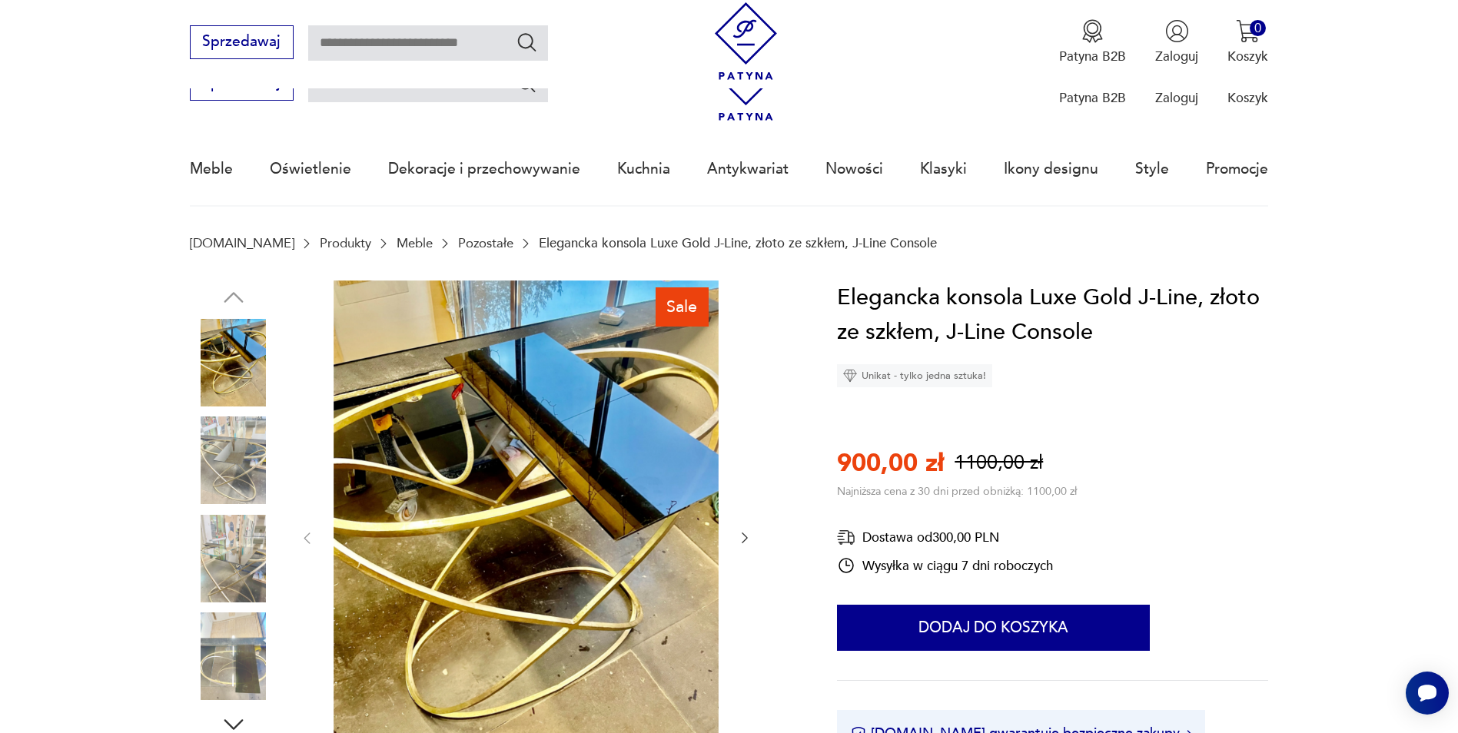
scroll to position [154, 0]
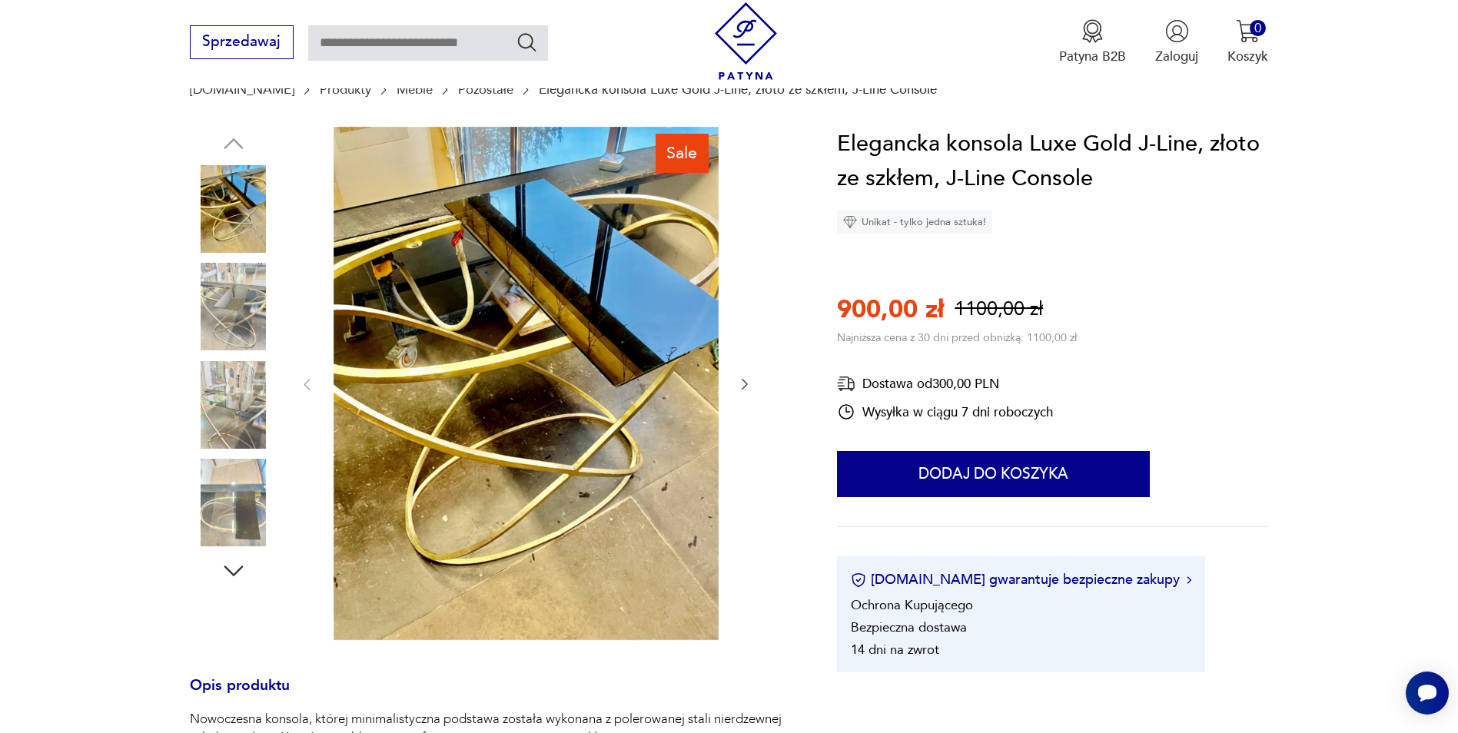
click at [741, 390] on icon "button" at bounding box center [744, 383] width 15 height 15
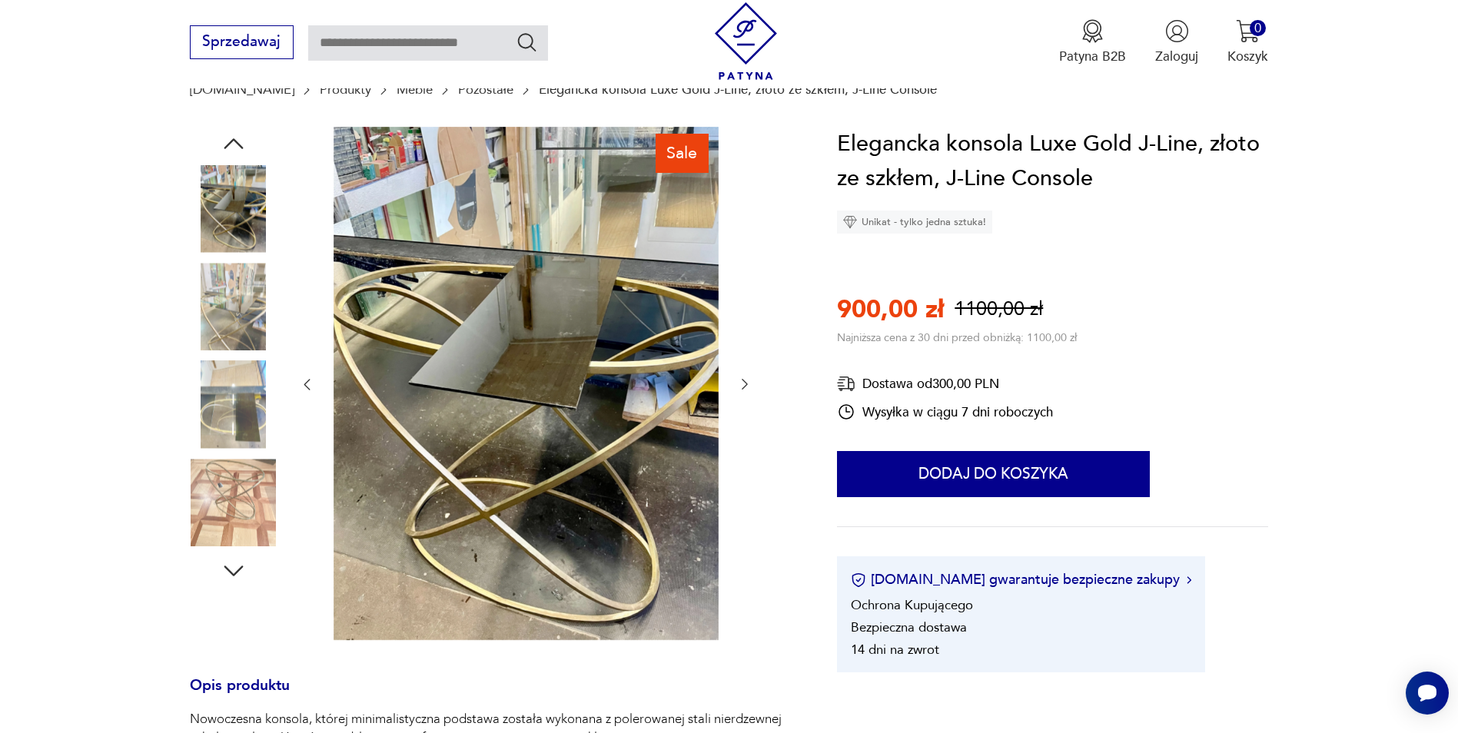
click at [745, 387] on icon "button" at bounding box center [744, 383] width 15 height 15
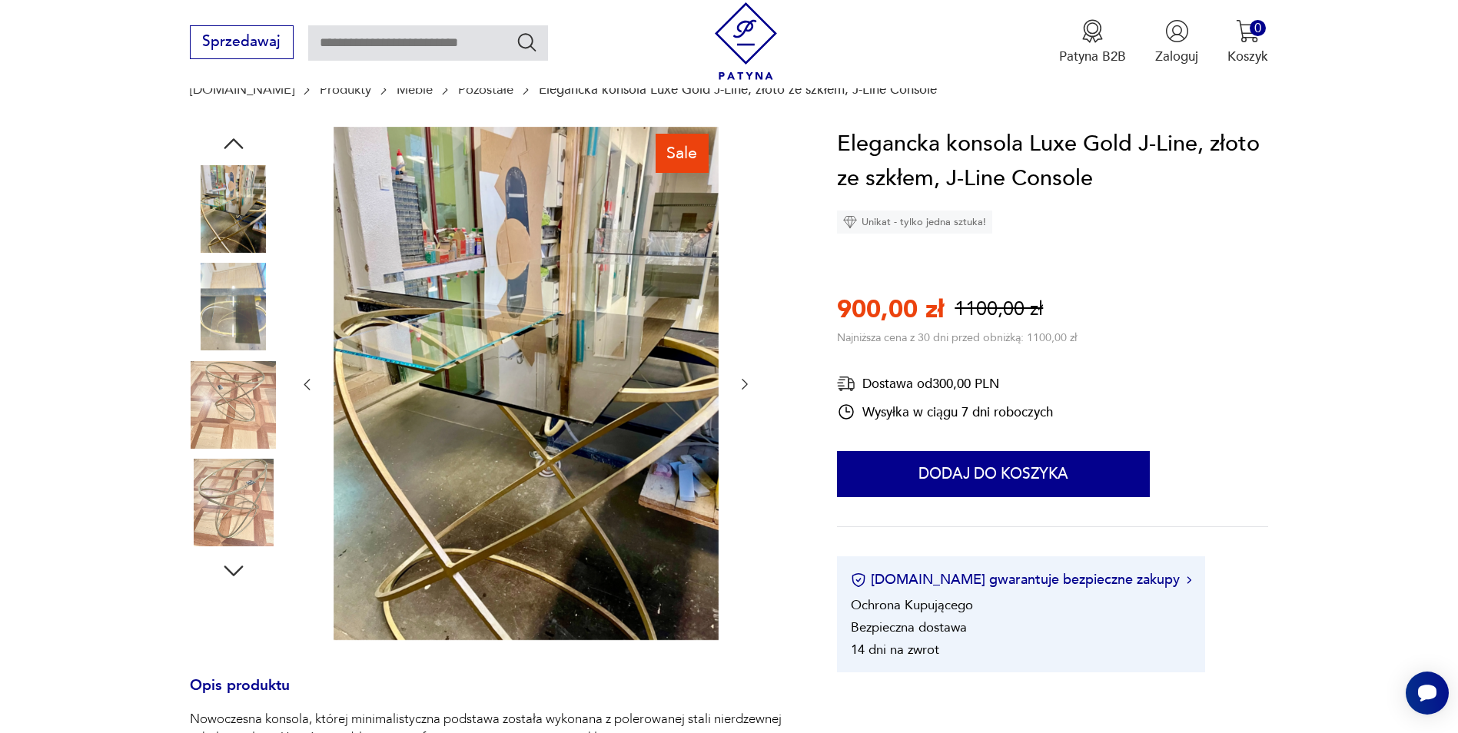
click at [745, 387] on icon "button" at bounding box center [744, 383] width 15 height 15
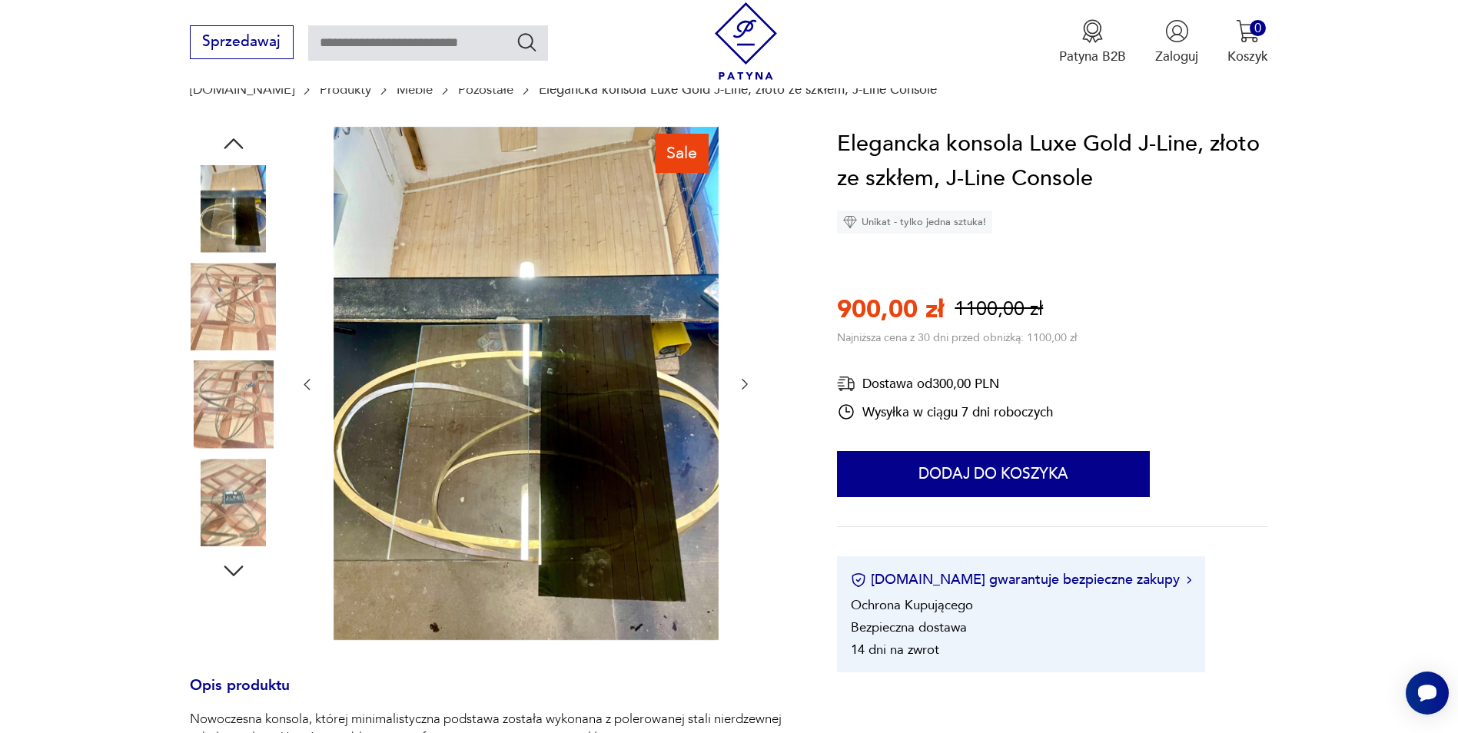
click at [745, 387] on icon "button" at bounding box center [744, 383] width 15 height 15
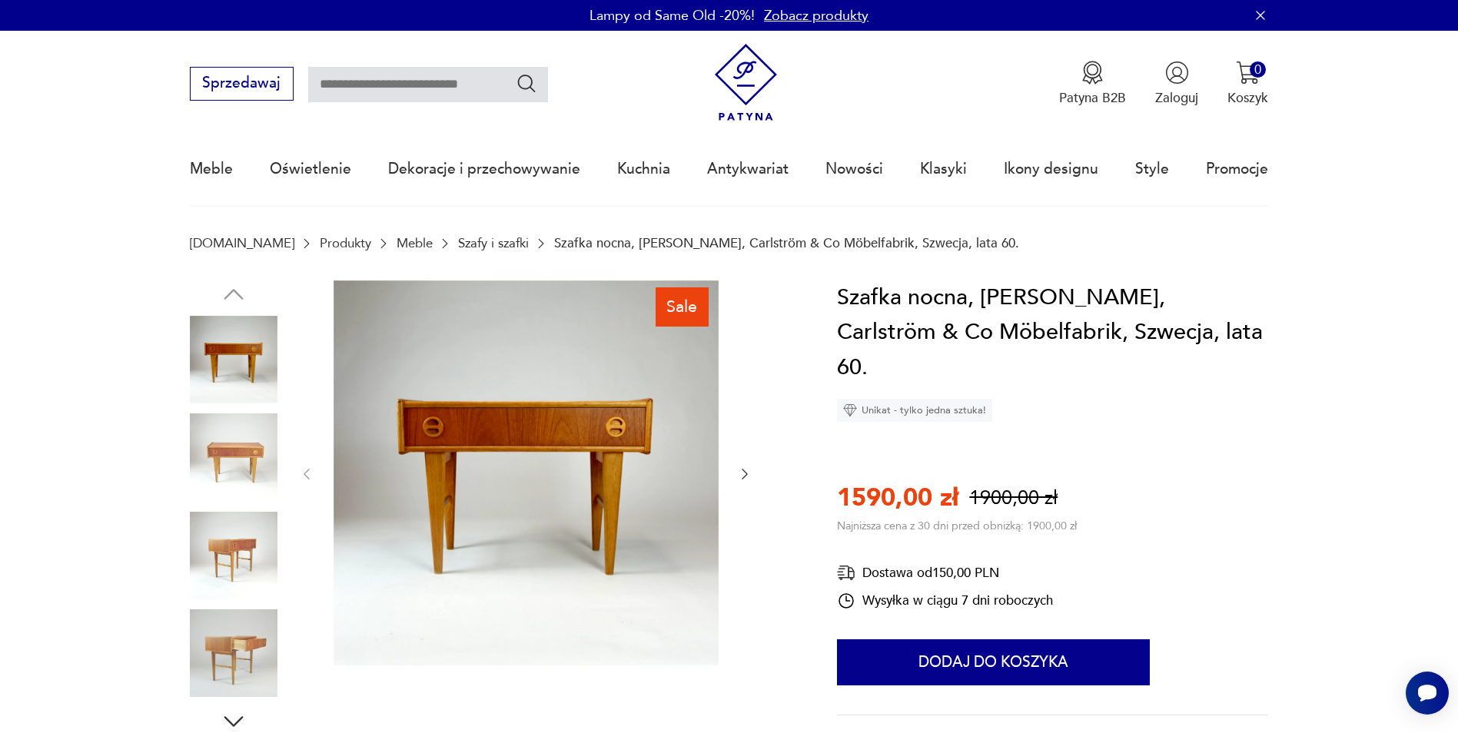
click at [745, 473] on icon "button" at bounding box center [744, 473] width 15 height 15
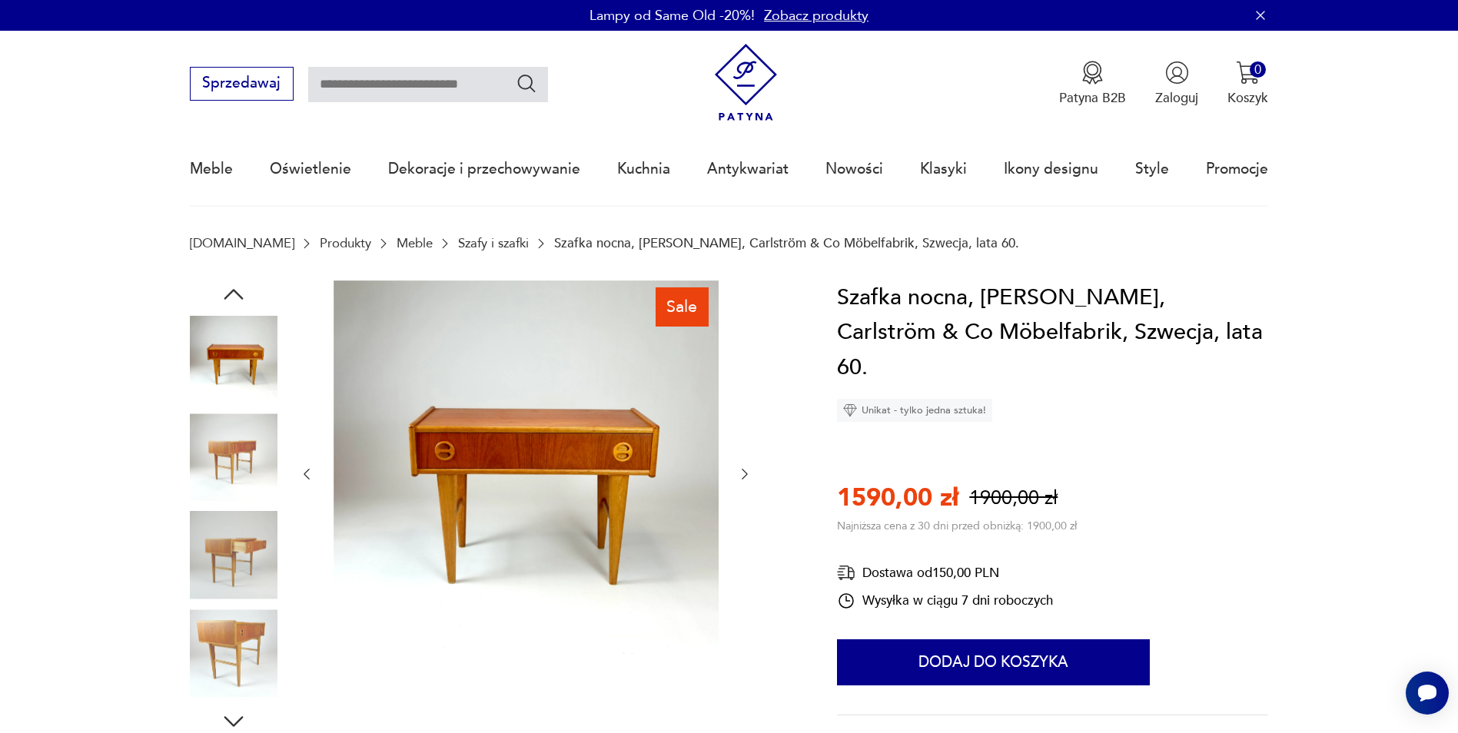
click at [745, 473] on icon "button" at bounding box center [744, 473] width 15 height 15
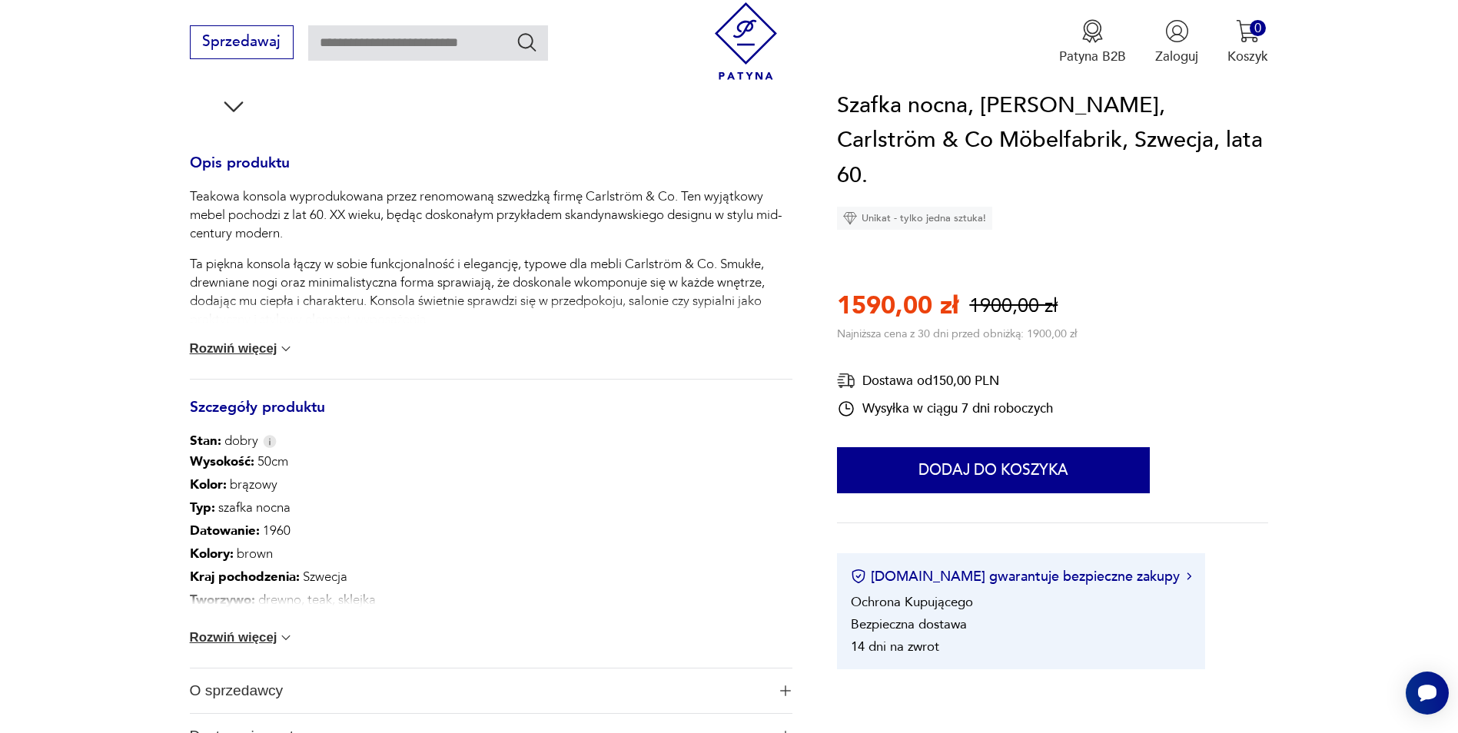
scroll to position [691, 0]
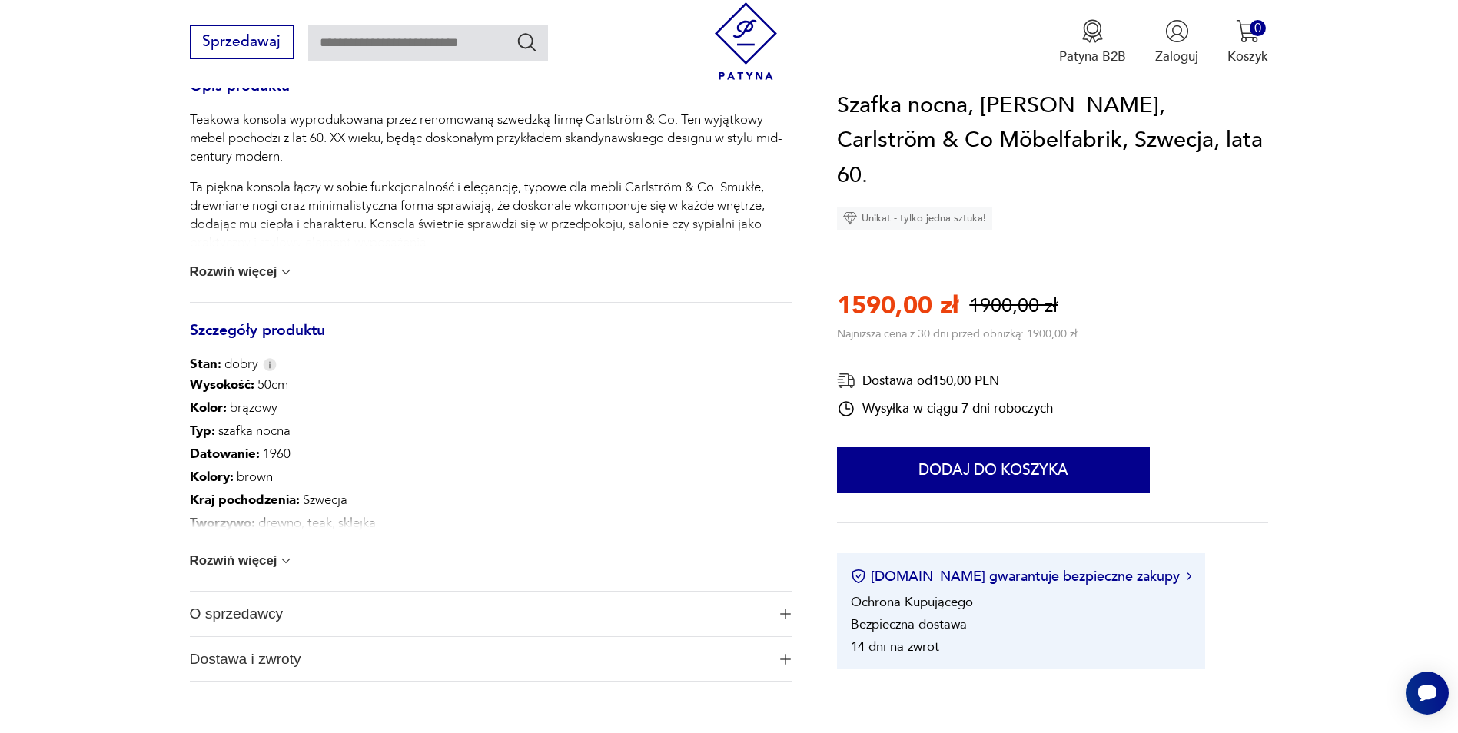
click at [248, 563] on button "Rozwiń więcej" at bounding box center [242, 560] width 104 height 15
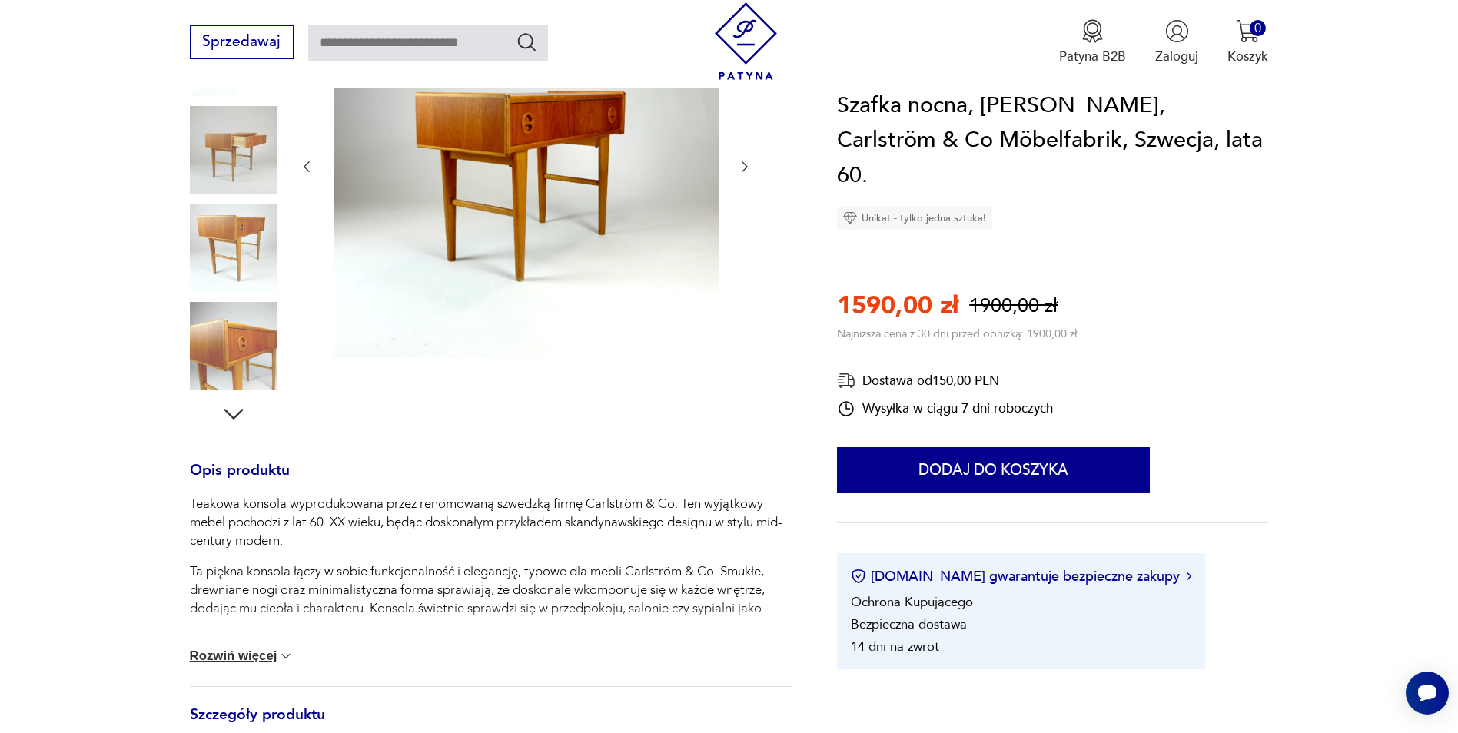
scroll to position [154, 0]
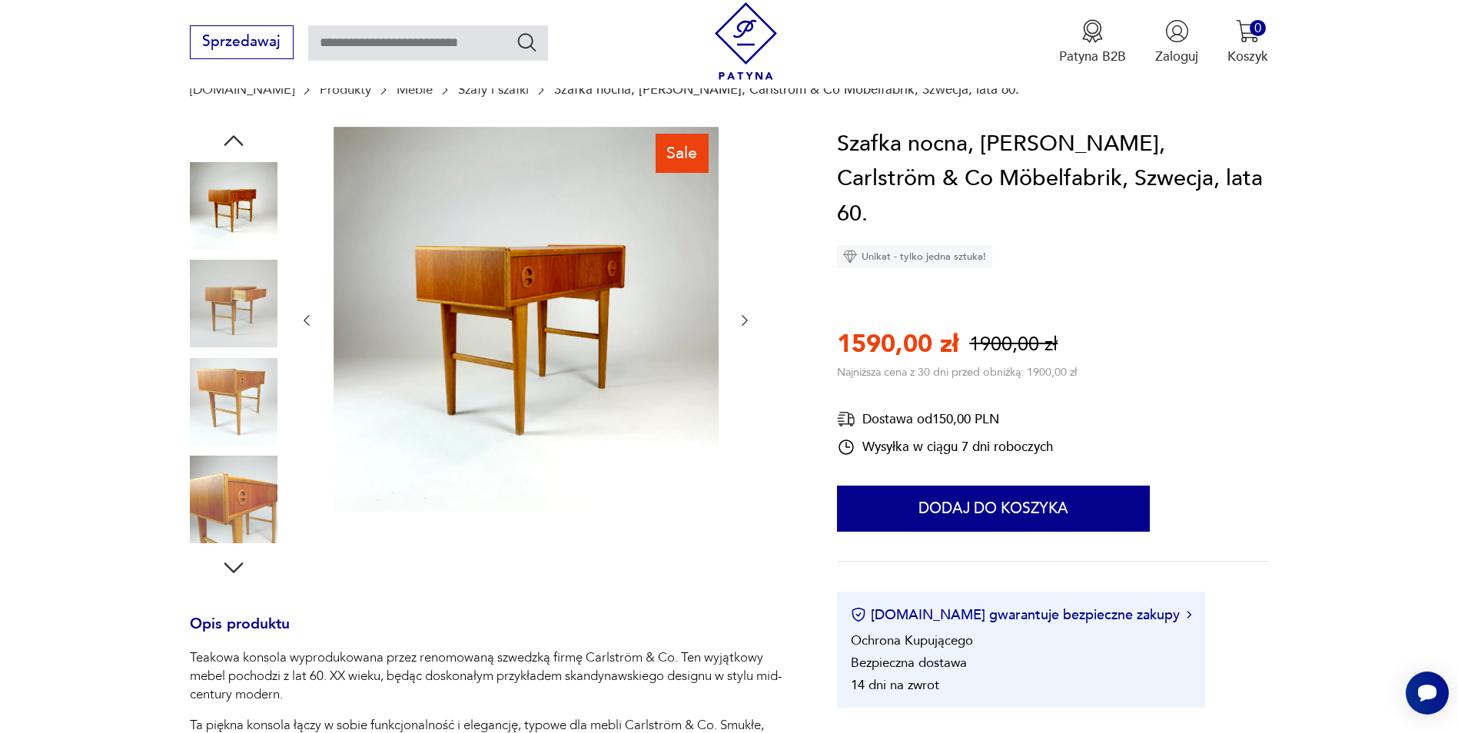
click at [748, 315] on icon "button" at bounding box center [744, 320] width 15 height 15
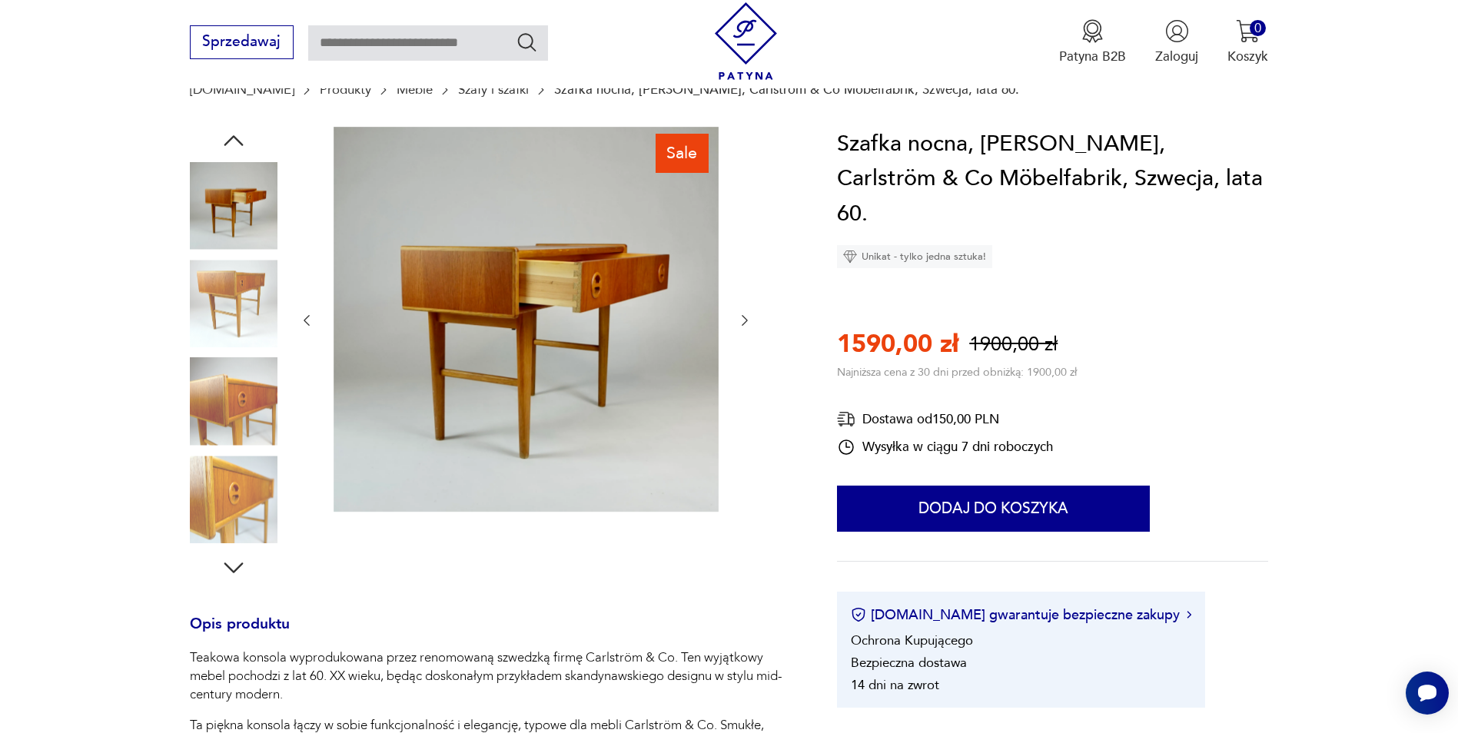
click at [747, 315] on icon "button" at bounding box center [744, 320] width 15 height 15
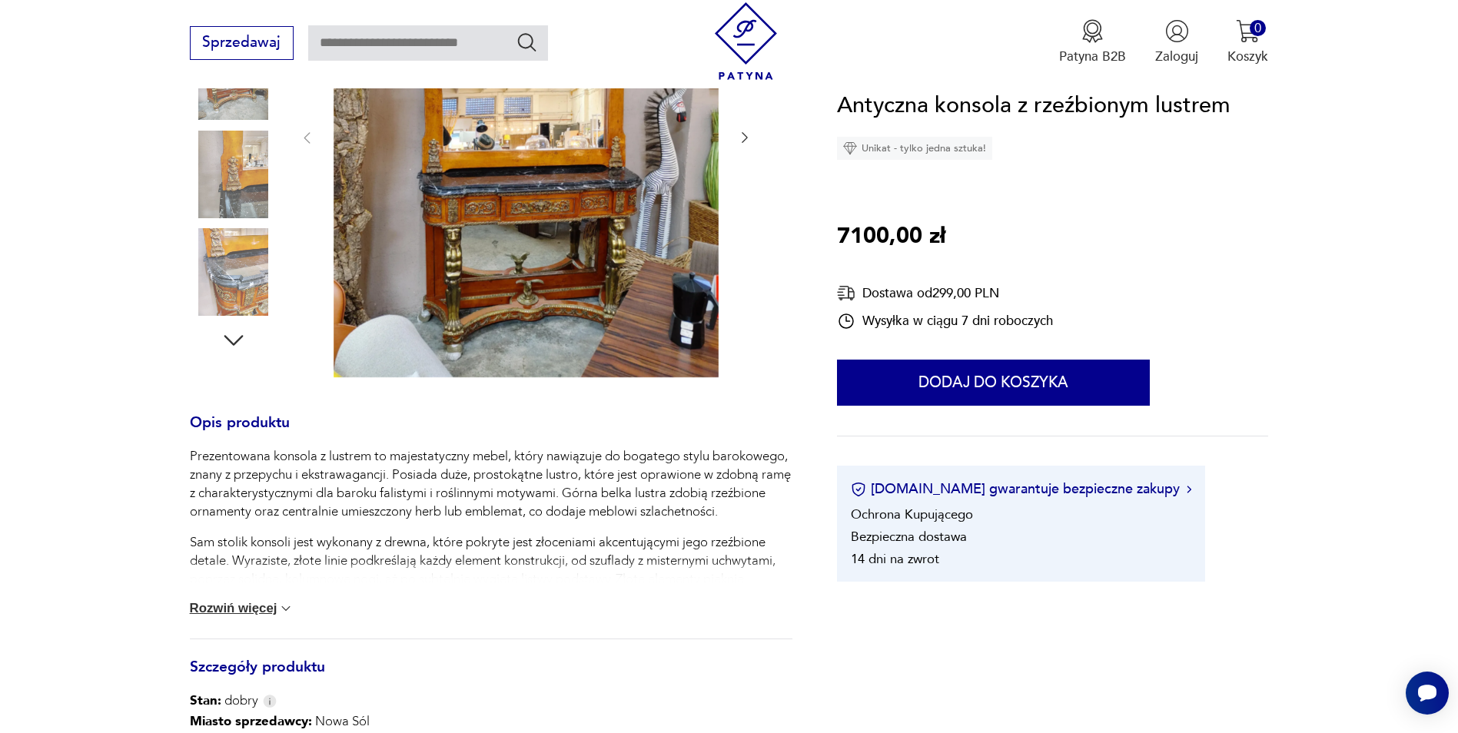
scroll to position [230, 0]
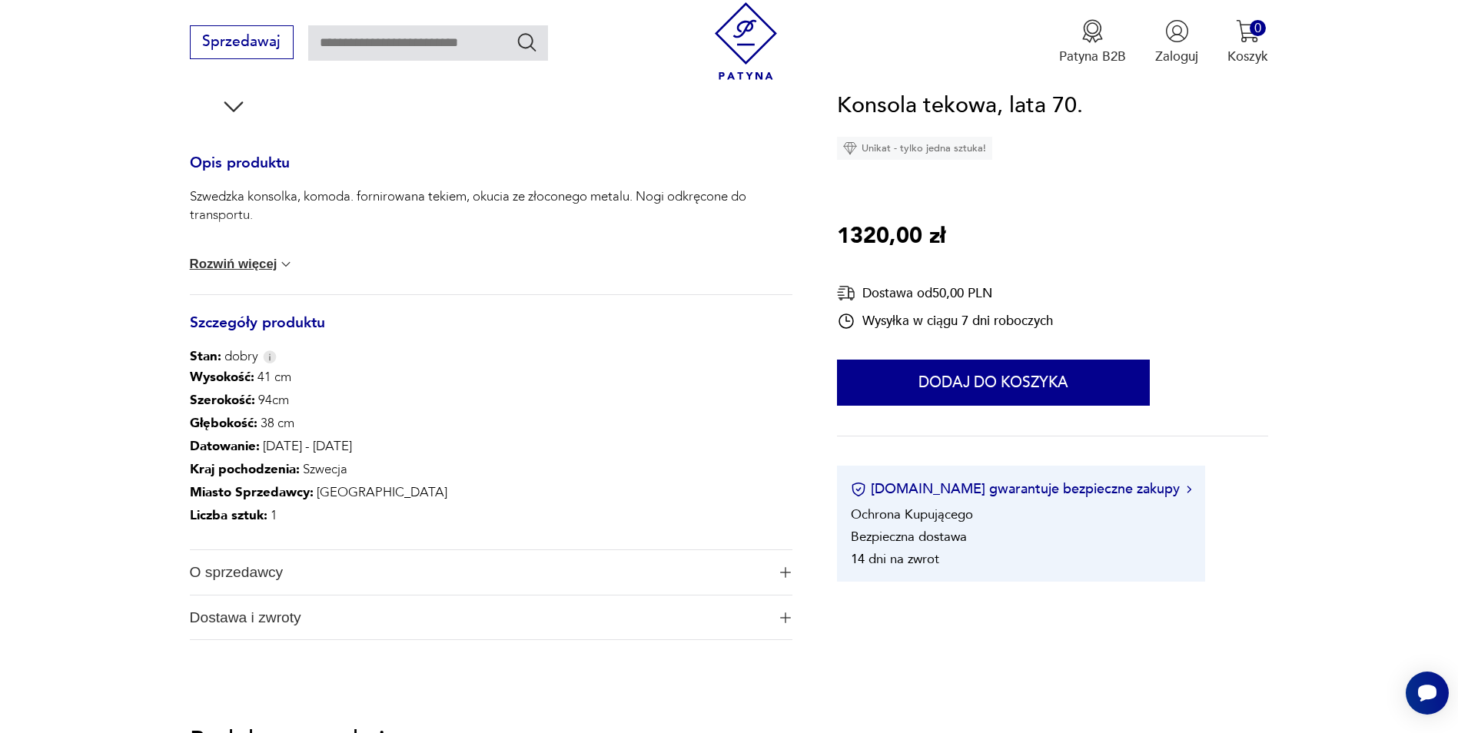
scroll to position [230, 0]
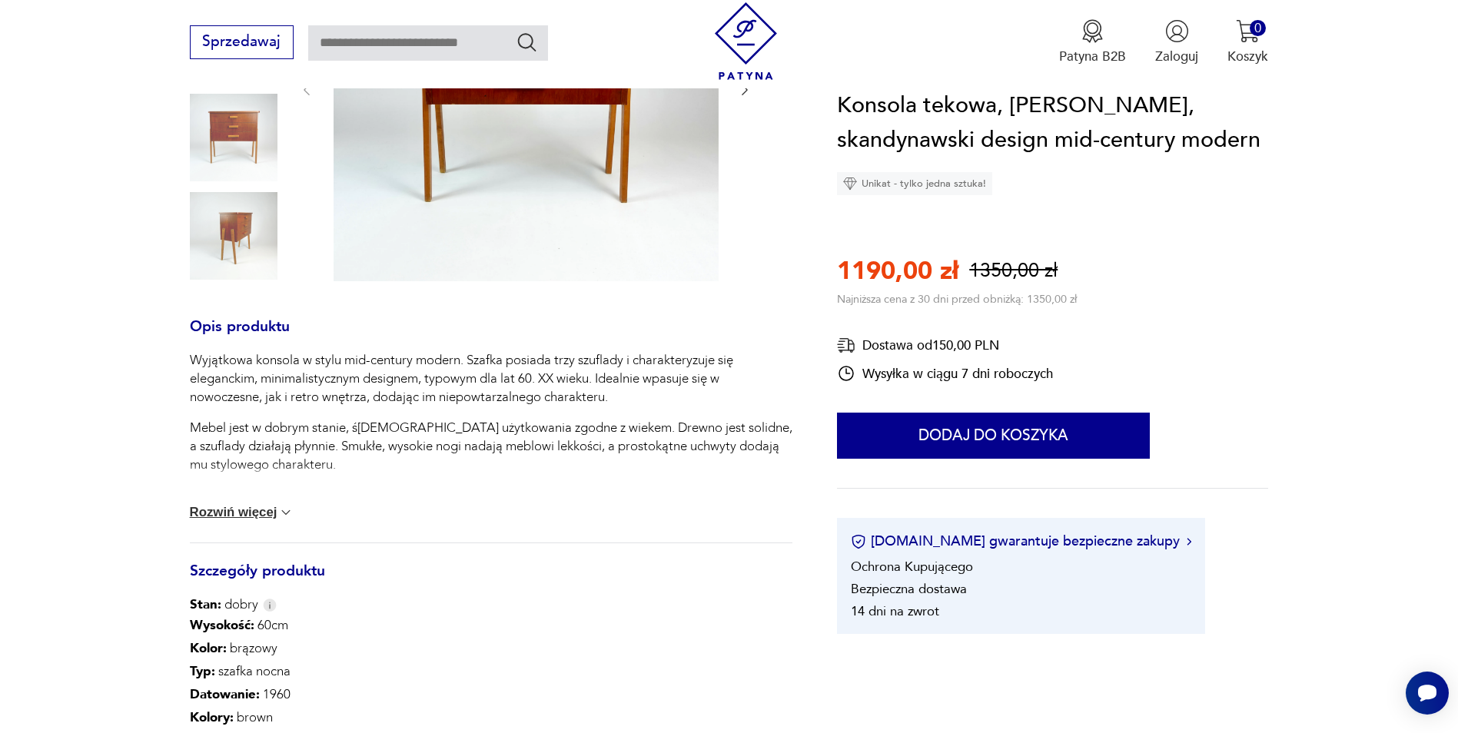
scroll to position [615, 0]
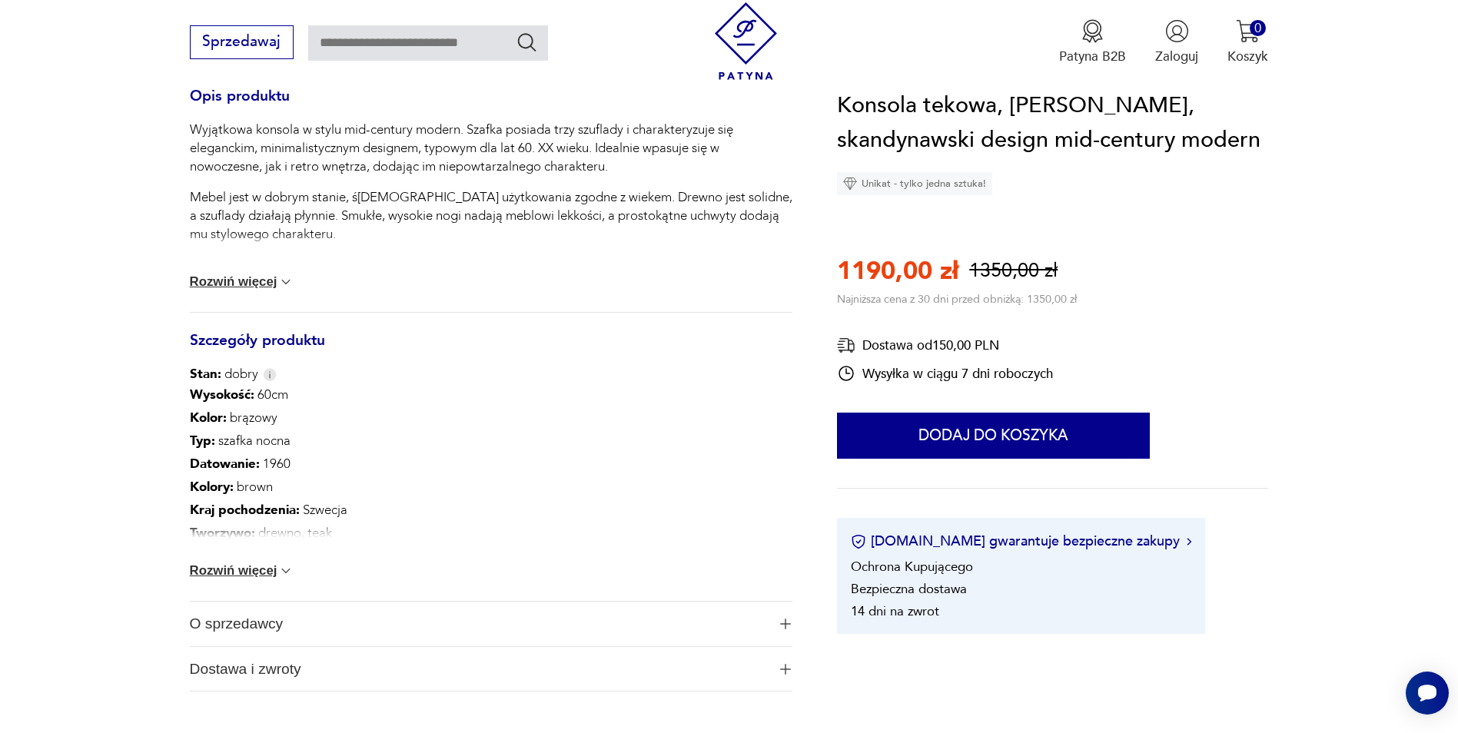
click at [226, 569] on button "Rozwiń więcej" at bounding box center [242, 570] width 104 height 15
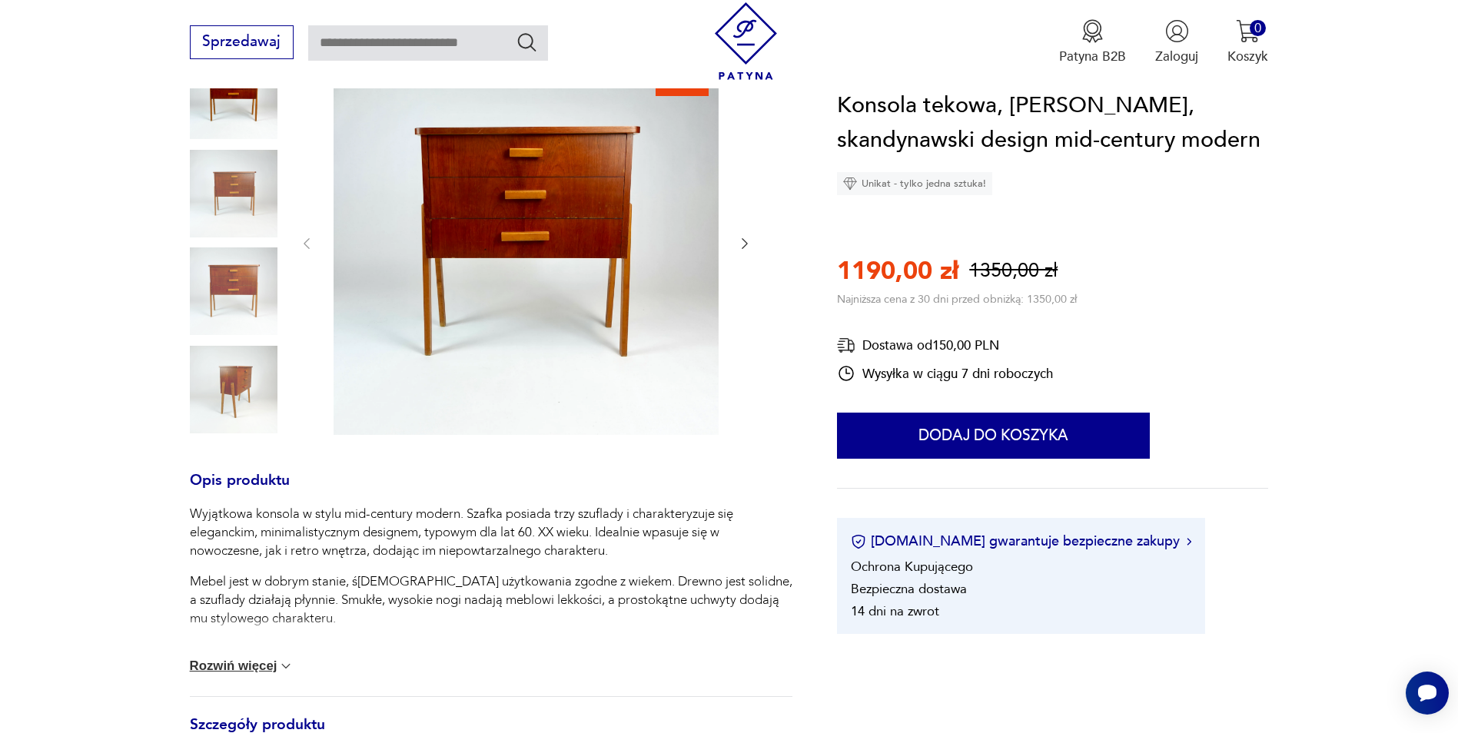
scroll to position [77, 0]
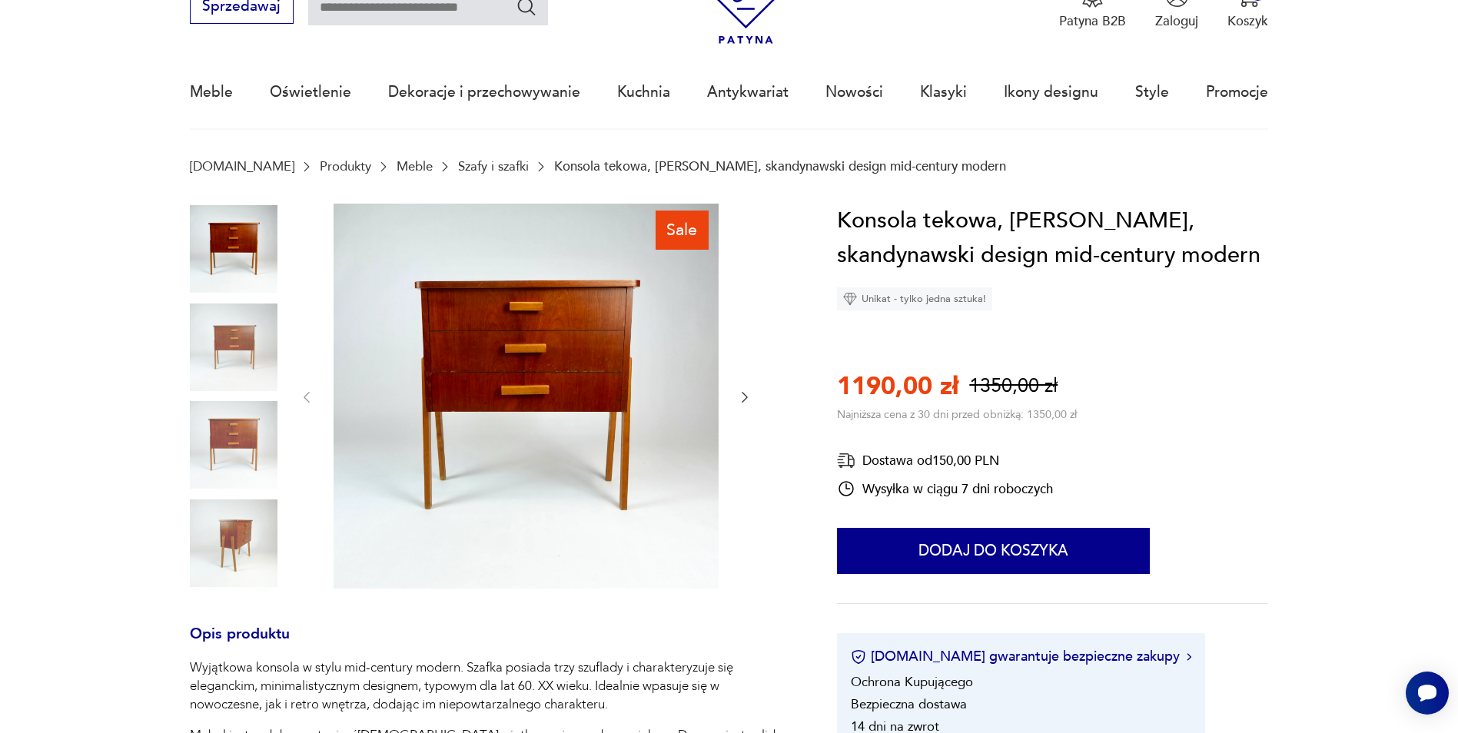
click at [741, 393] on icon "button" at bounding box center [744, 397] width 15 height 15
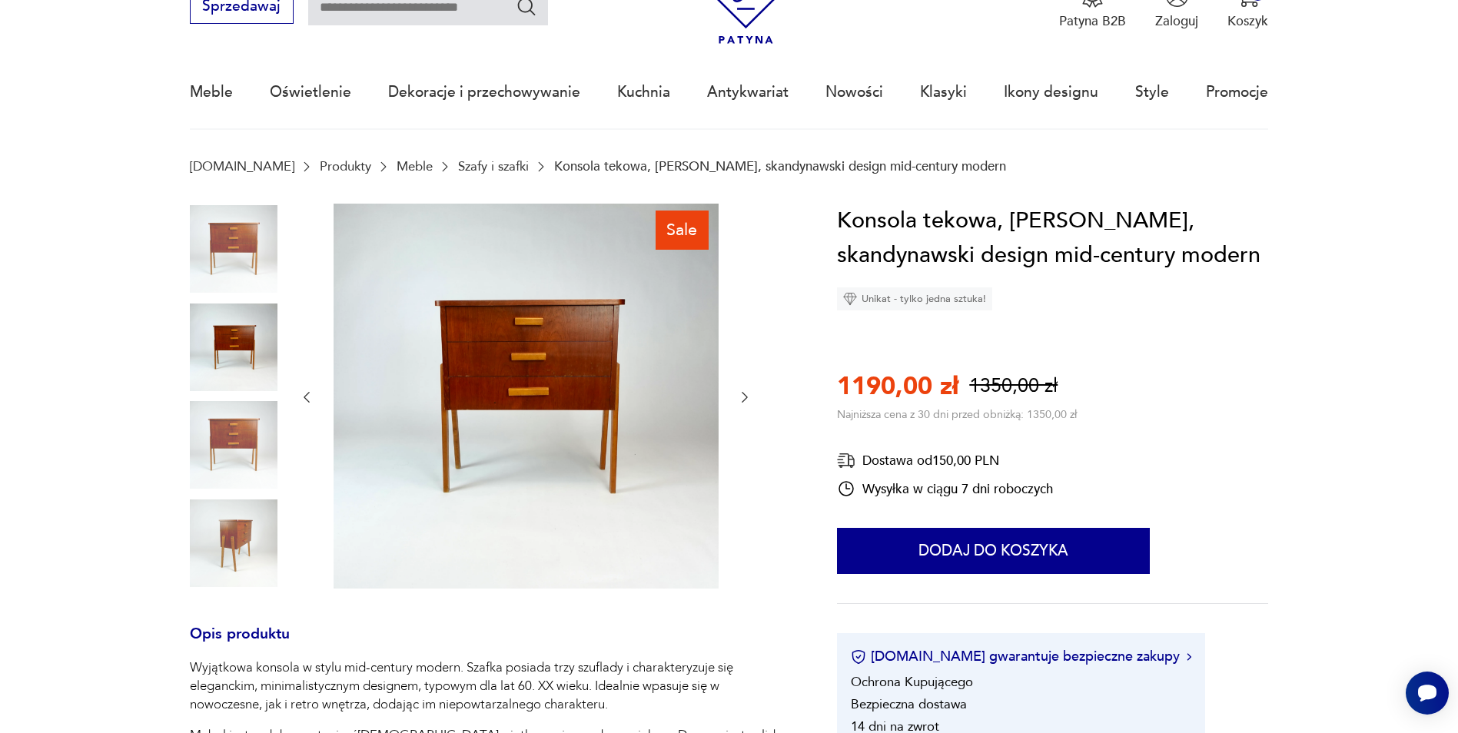
click at [746, 398] on icon "button" at bounding box center [744, 397] width 6 height 11
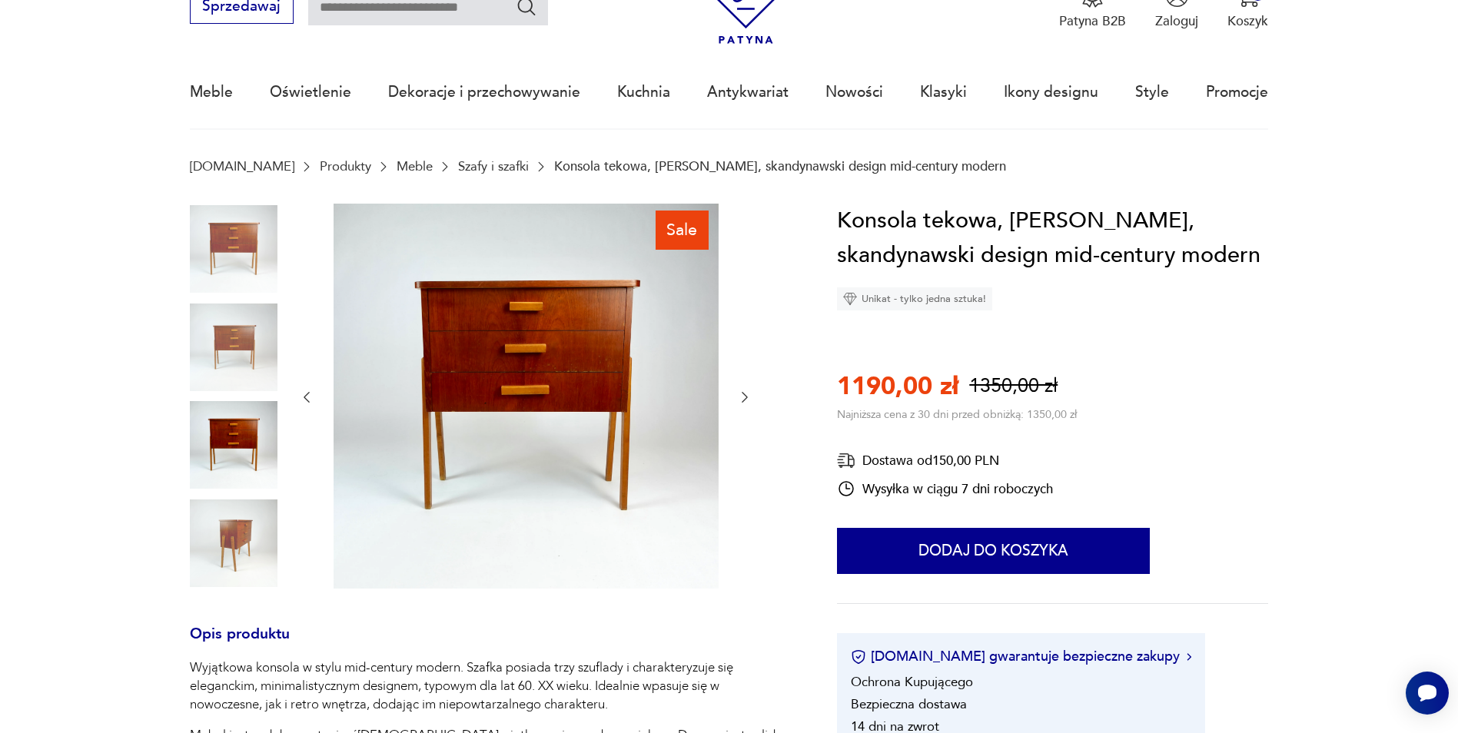
click at [747, 398] on icon "button" at bounding box center [744, 397] width 6 height 11
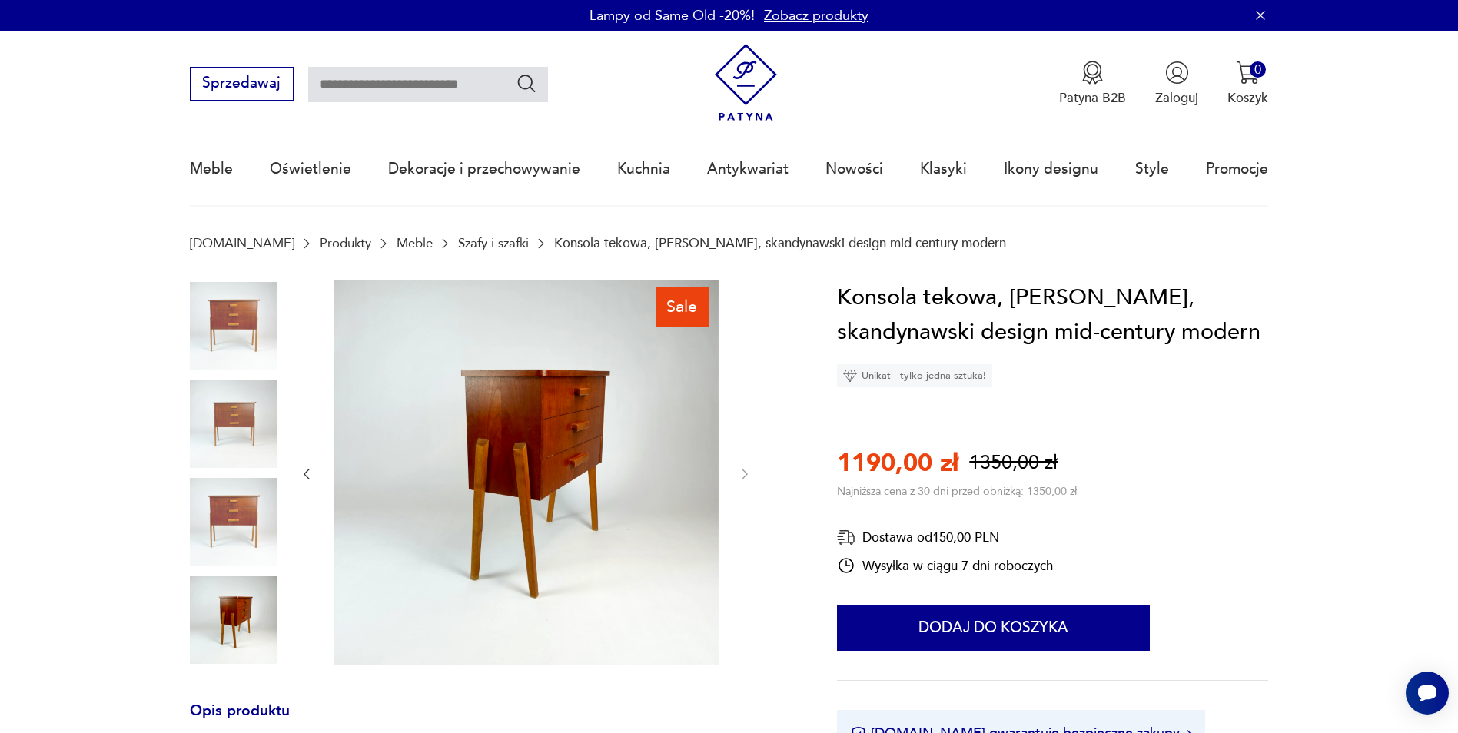
scroll to position [384, 0]
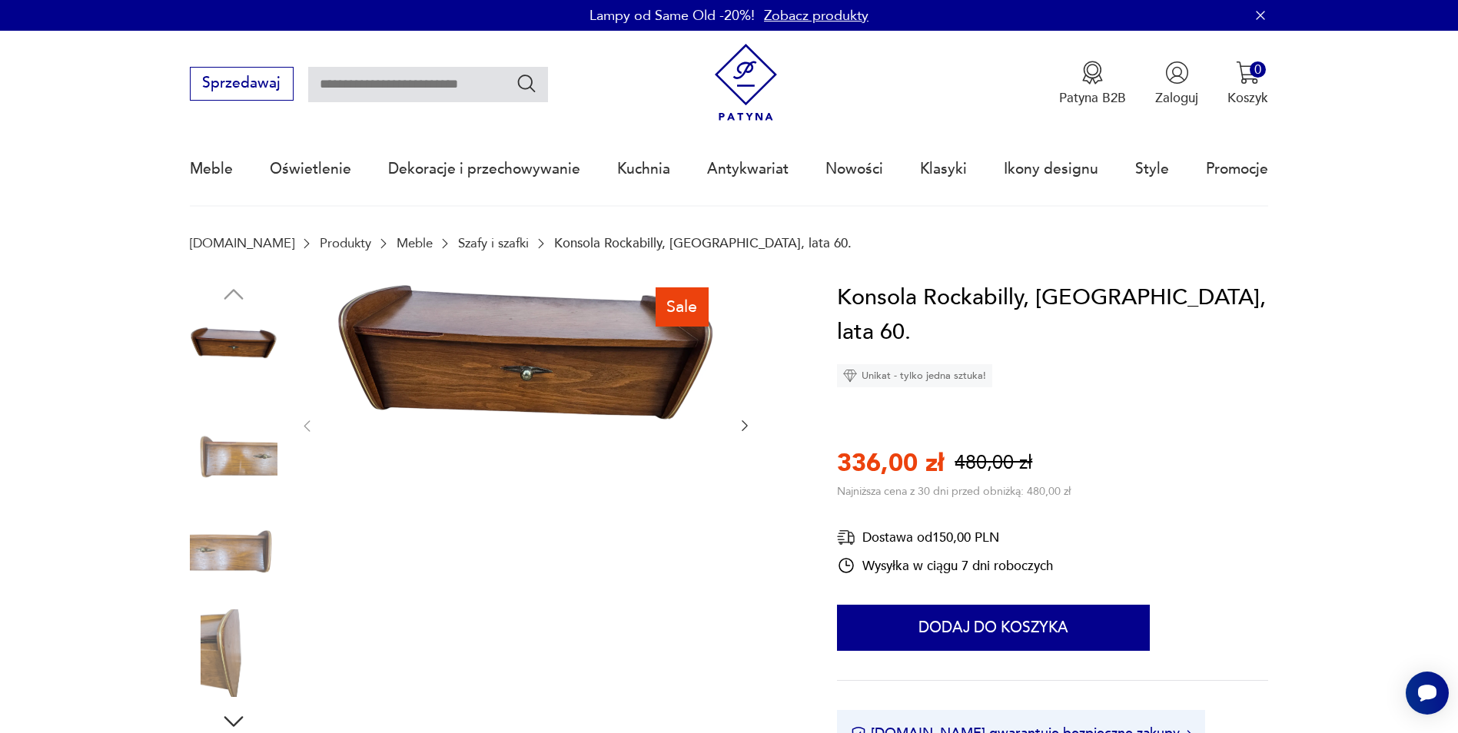
scroll to position [307, 0]
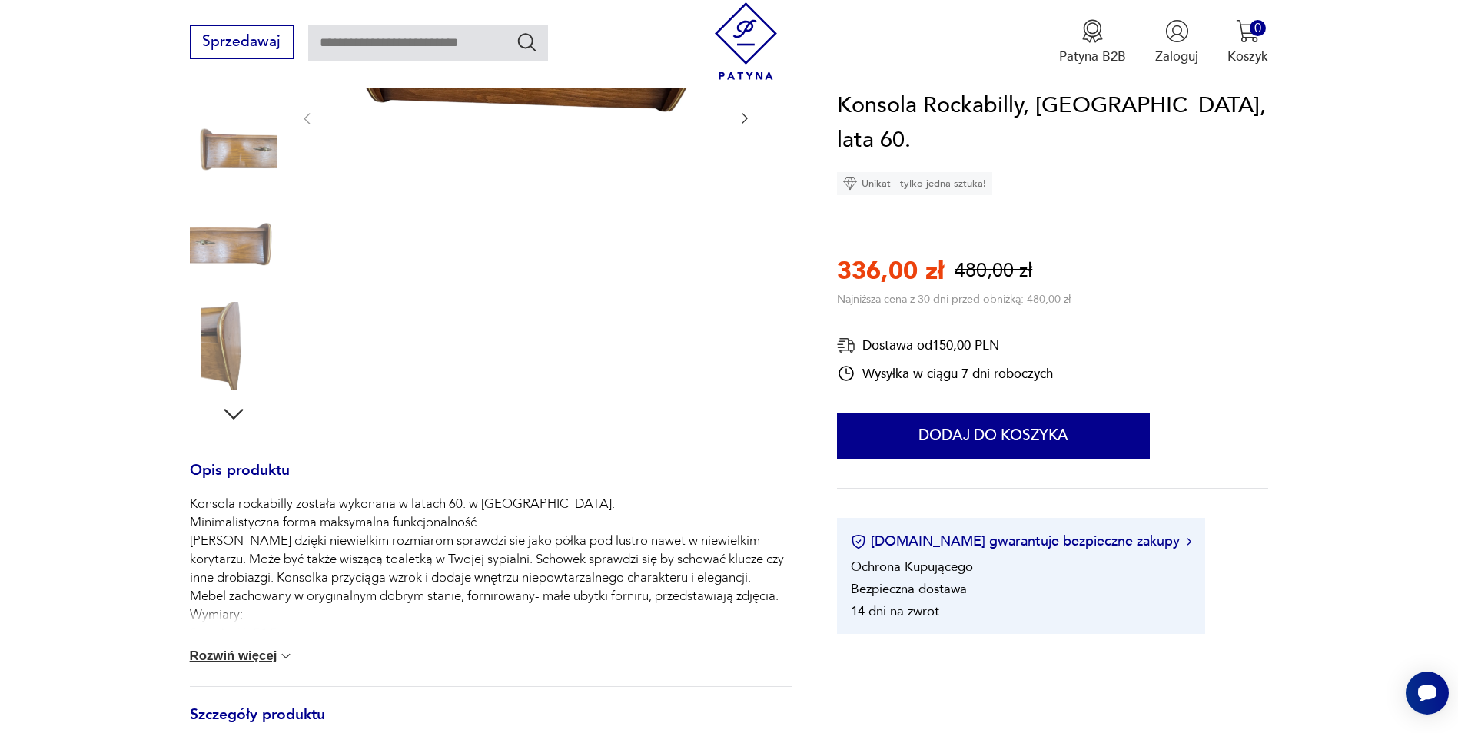
click at [221, 331] on img at bounding box center [234, 346] width 88 height 88
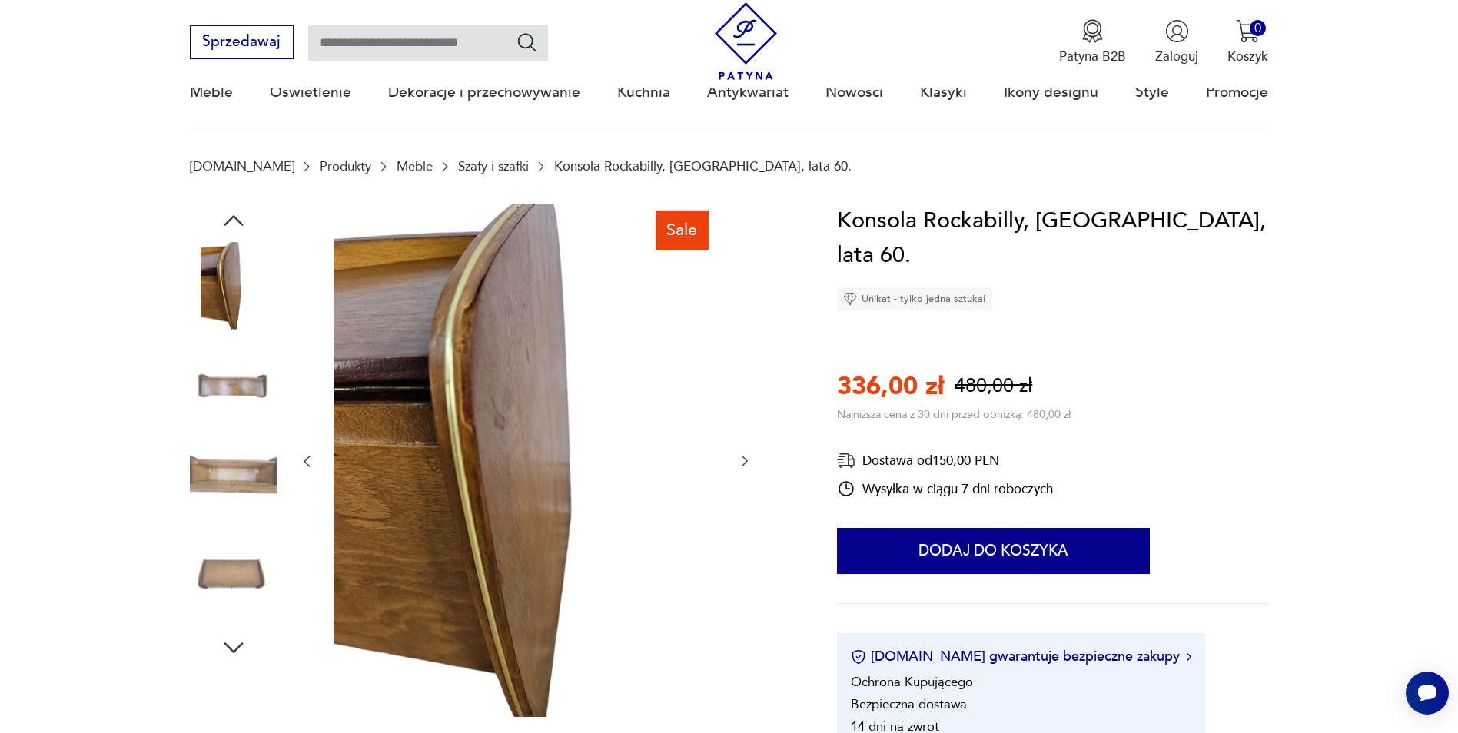
scroll to position [0, 0]
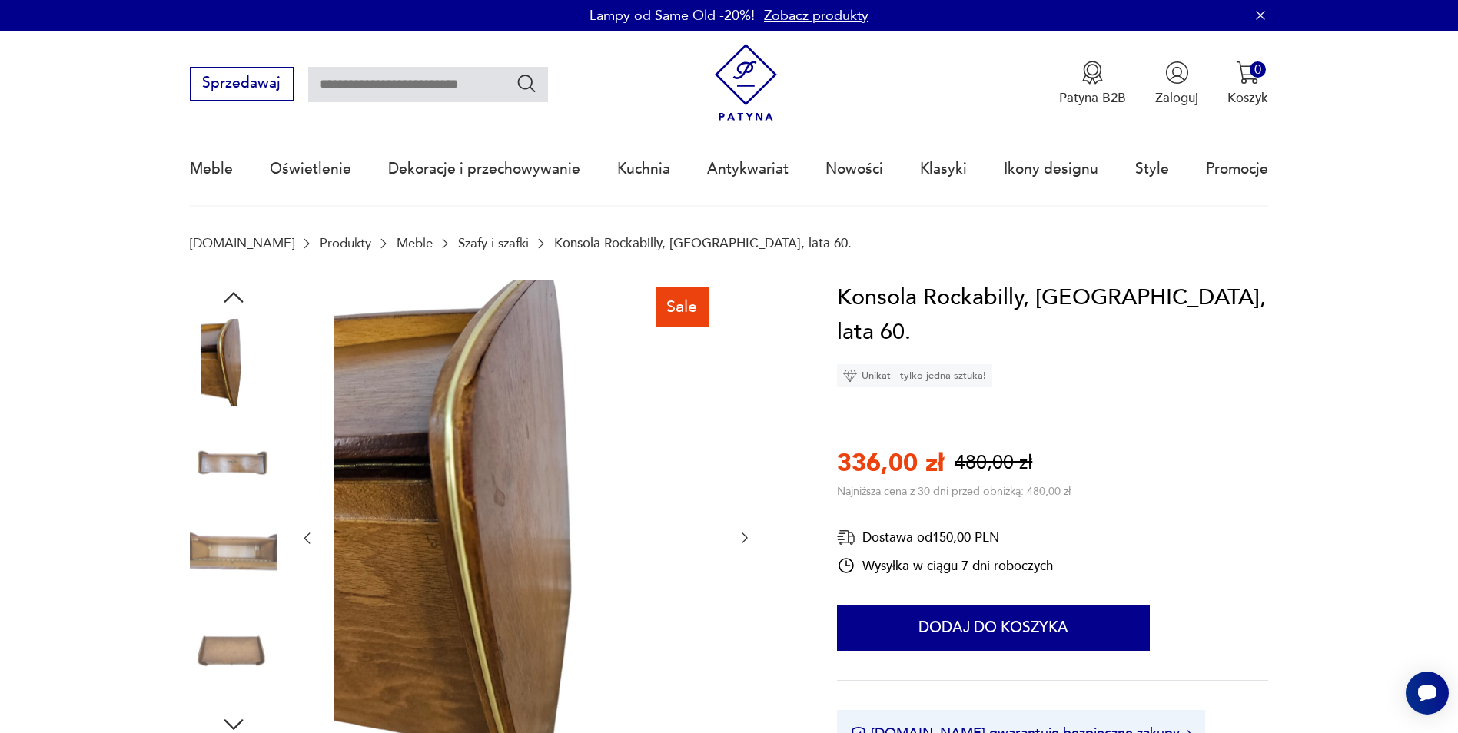
click at [230, 459] on img at bounding box center [234, 460] width 88 height 88
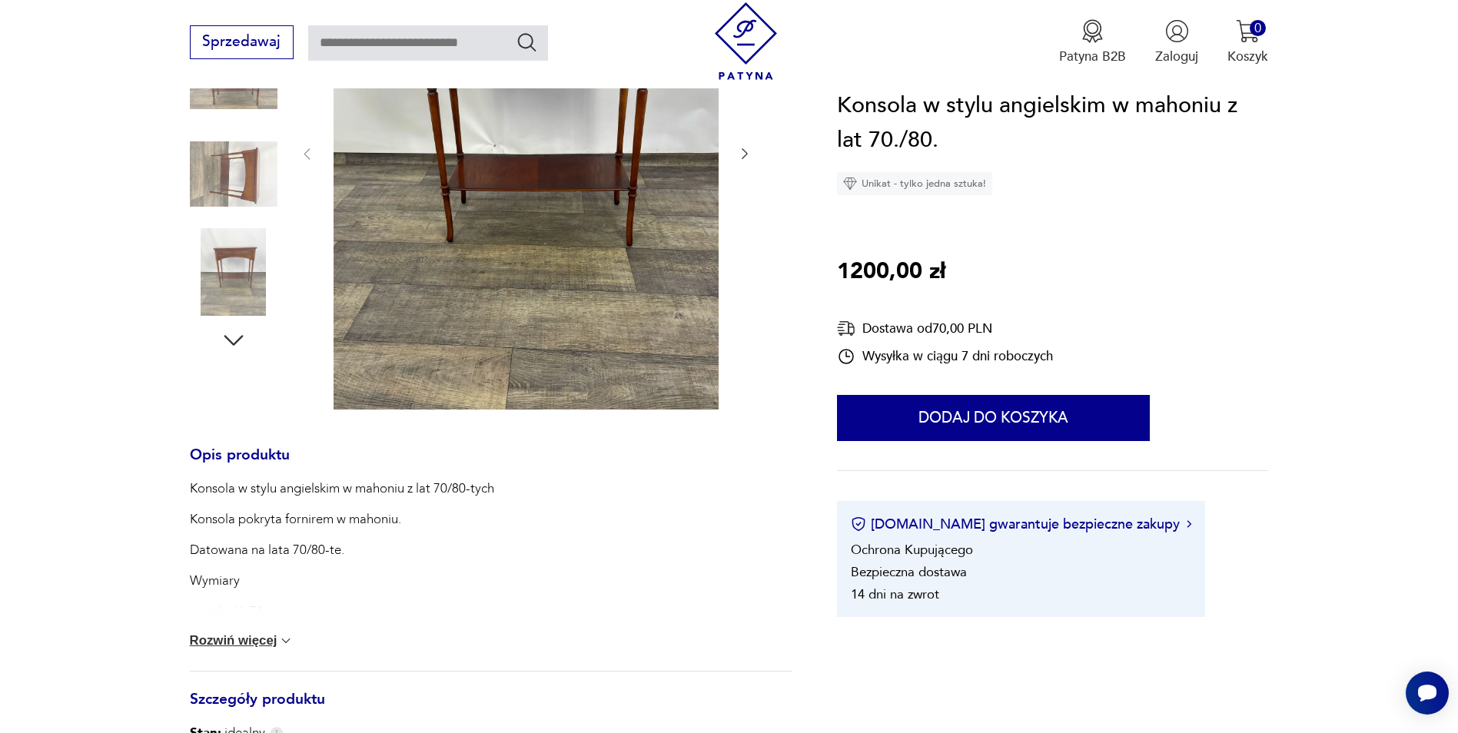
scroll to position [538, 0]
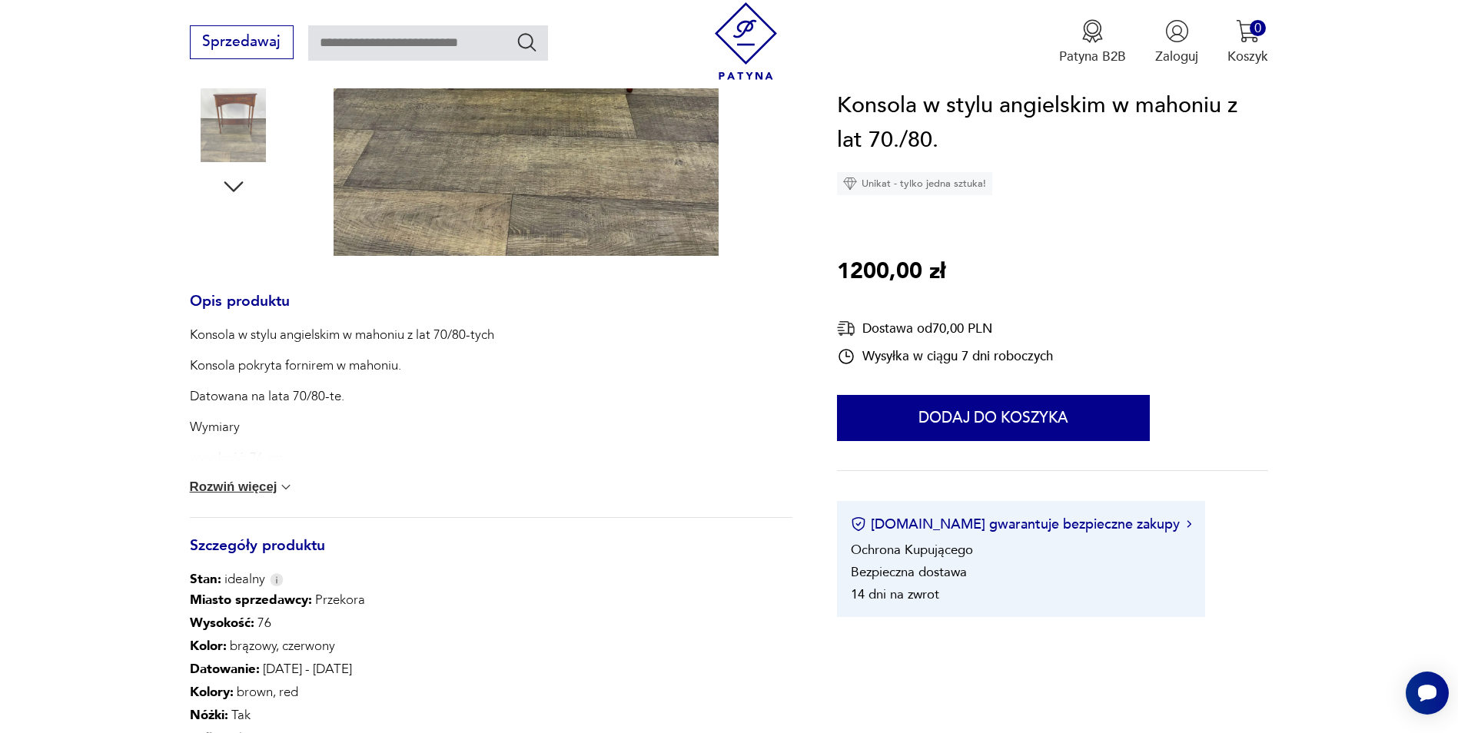
drag, startPoint x: 233, startPoint y: 486, endPoint x: 131, endPoint y: 509, distance: 104.0
click at [233, 487] on button "Rozwiń więcej" at bounding box center [242, 486] width 104 height 15
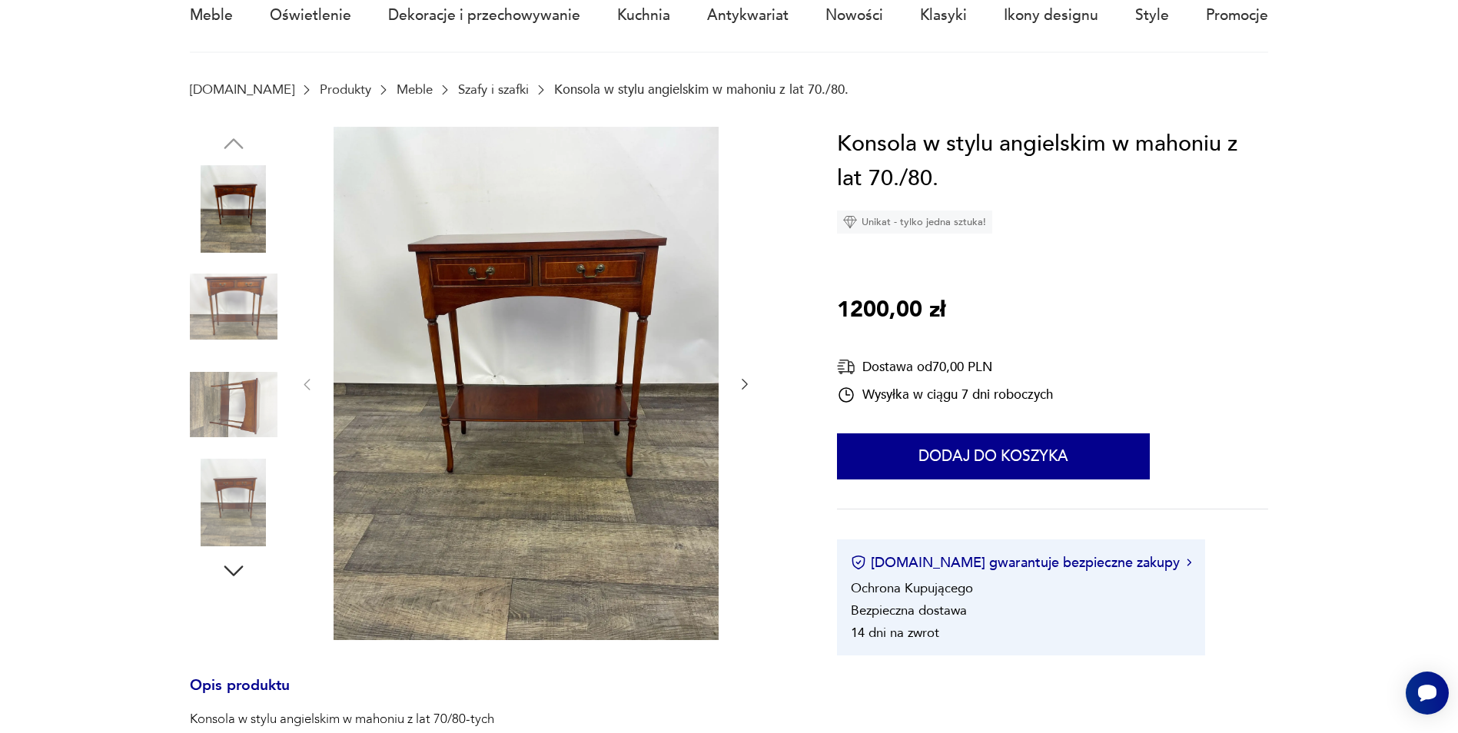
scroll to position [77, 0]
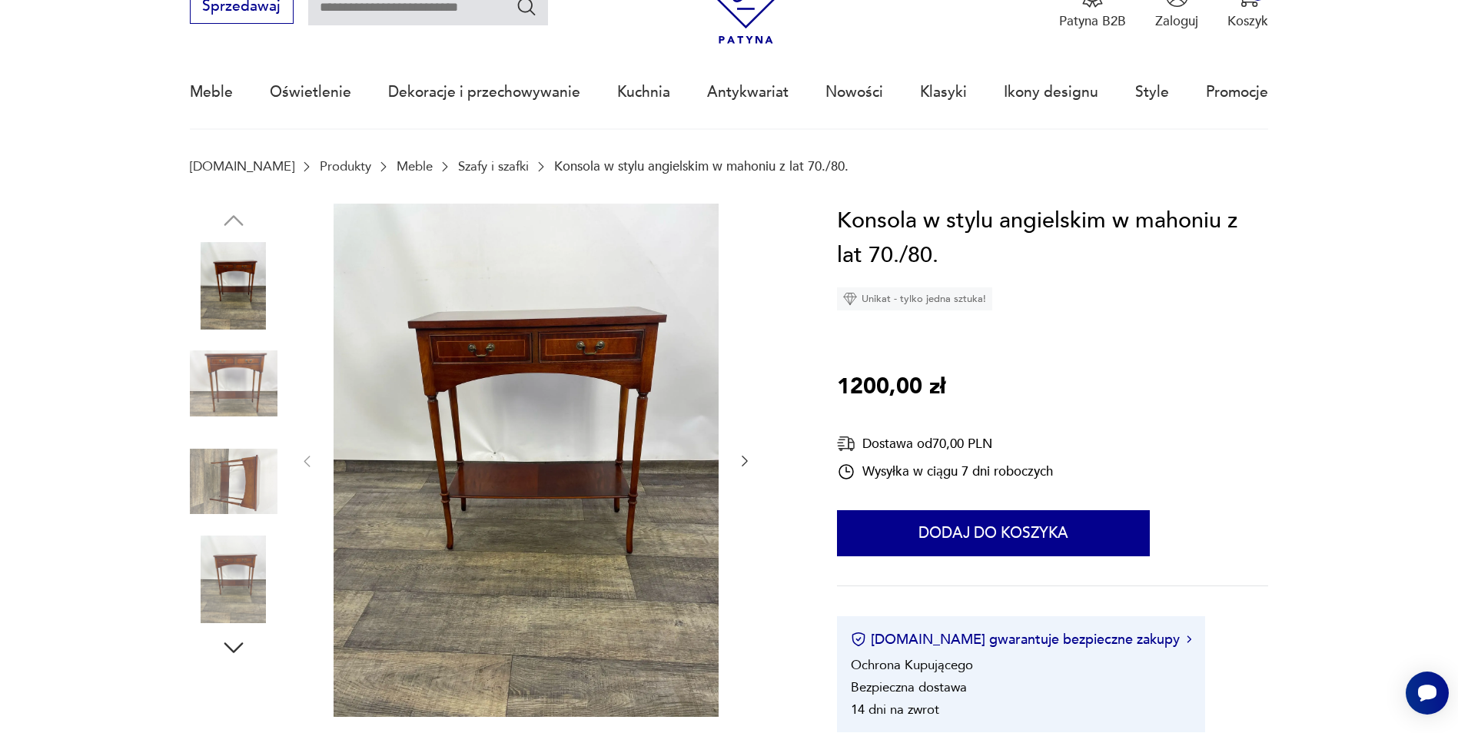
click at [738, 457] on icon "button" at bounding box center [744, 460] width 15 height 15
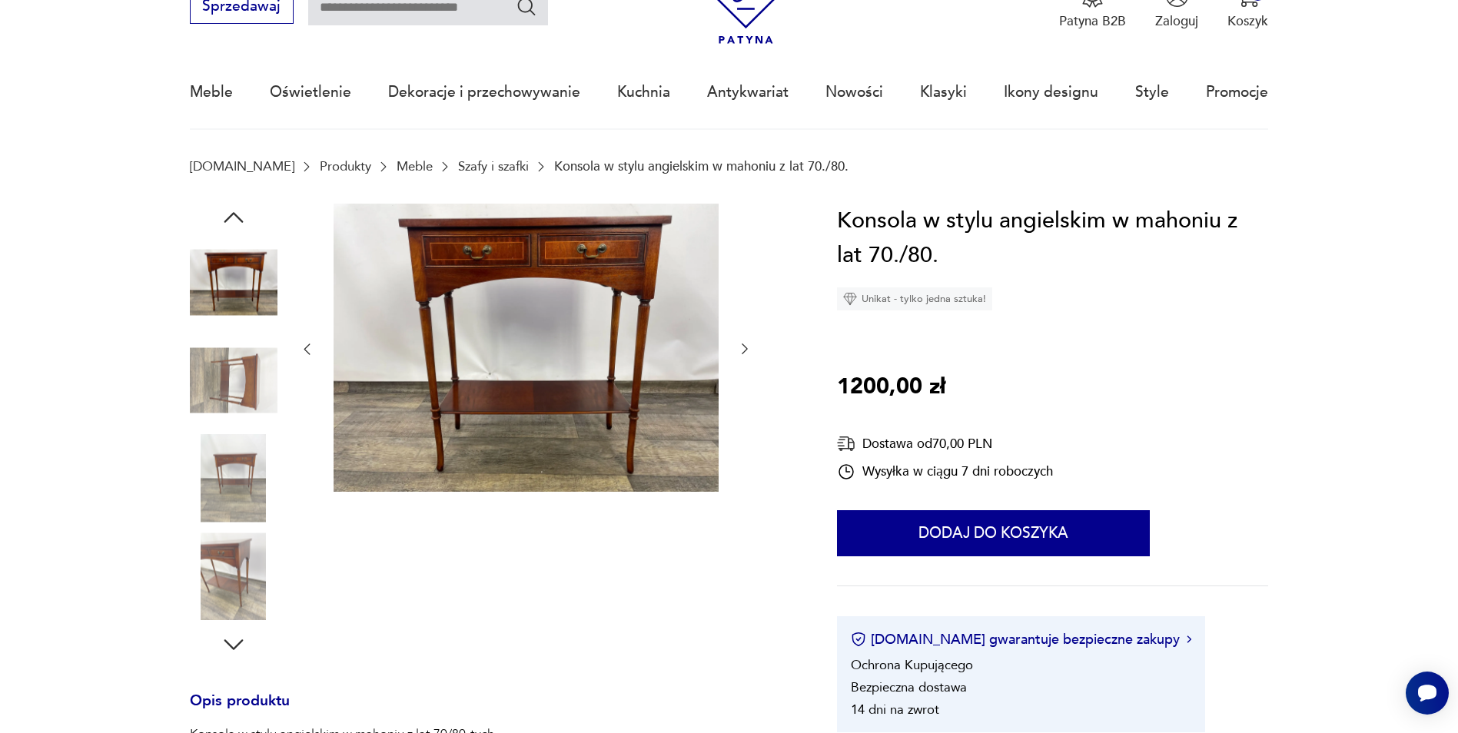
click at [742, 460] on div at bounding box center [525, 350] width 453 height 292
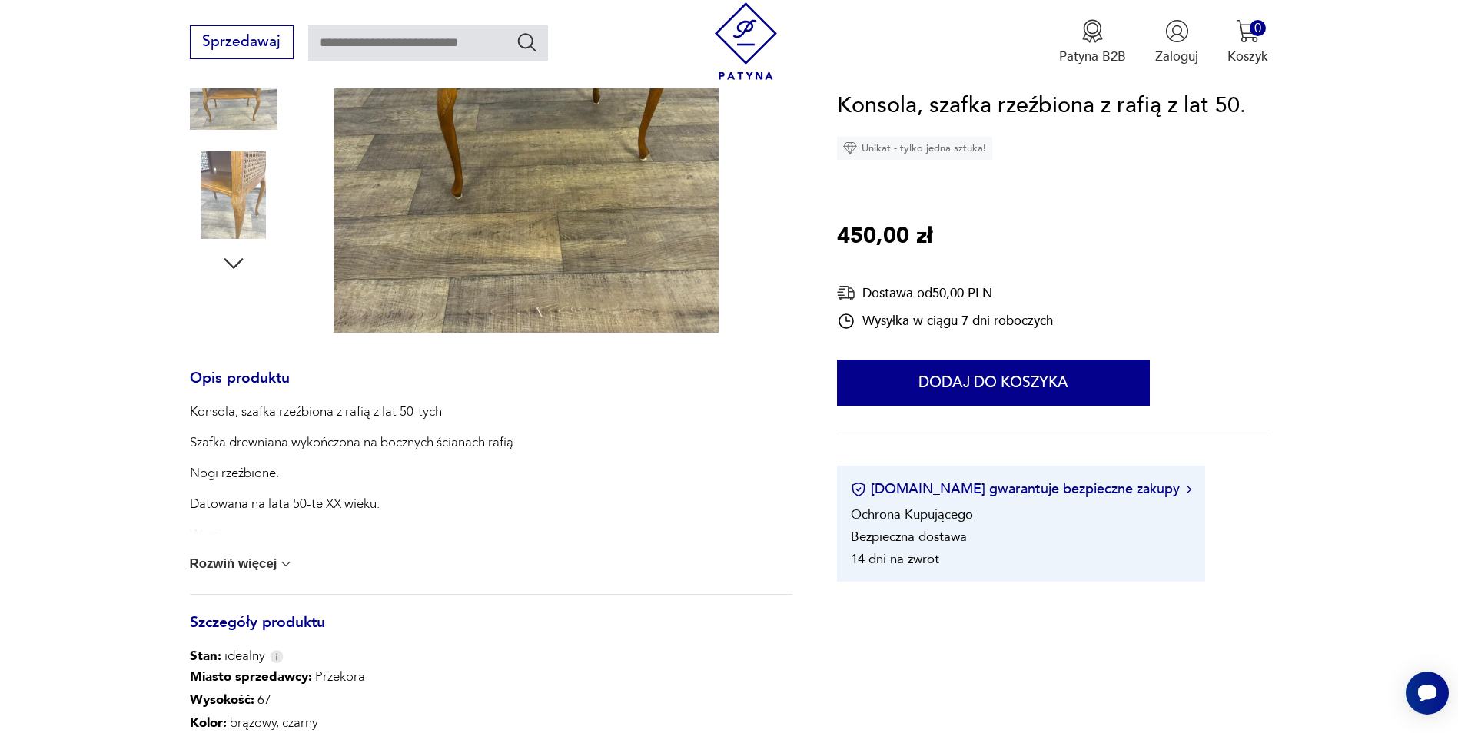
scroll to position [691, 0]
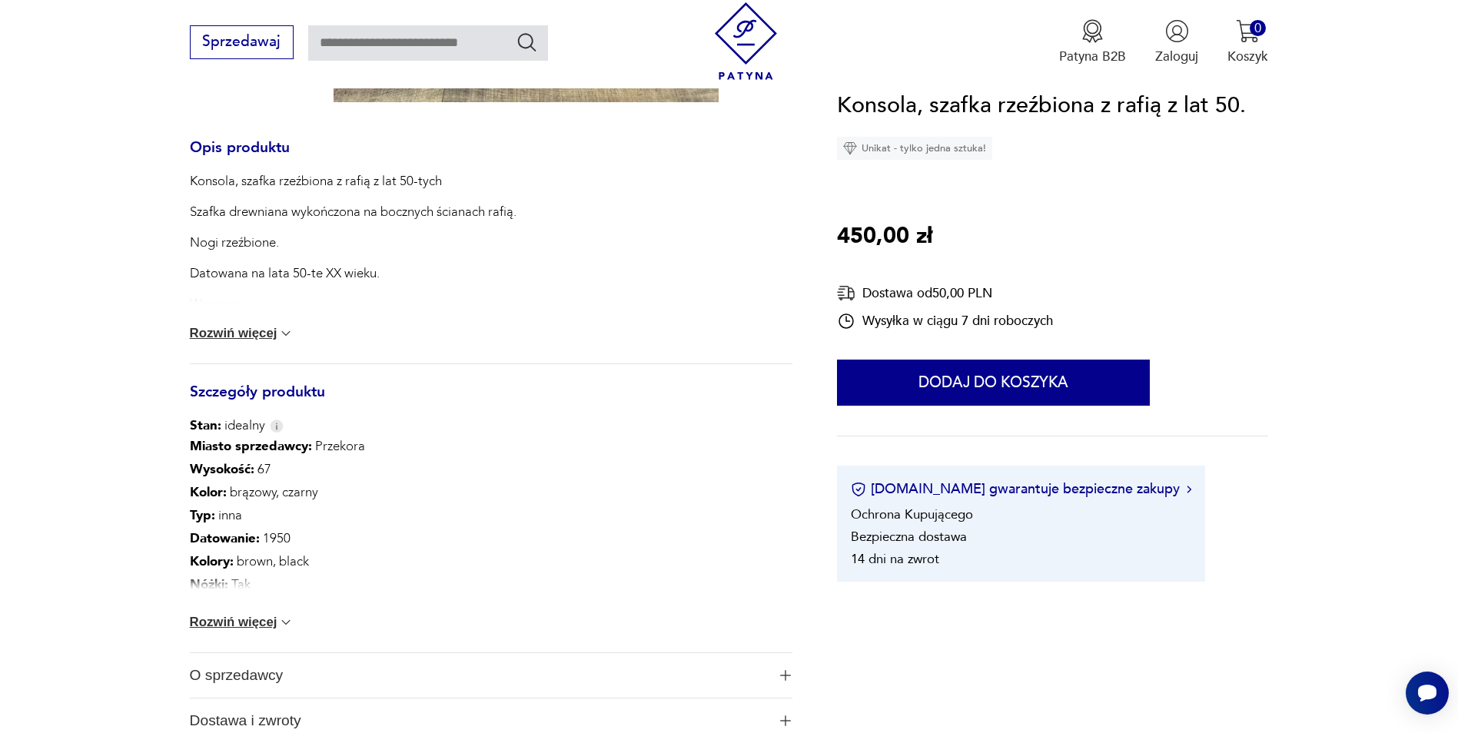
click at [255, 618] on button "Rozwiń więcej" at bounding box center [242, 622] width 104 height 15
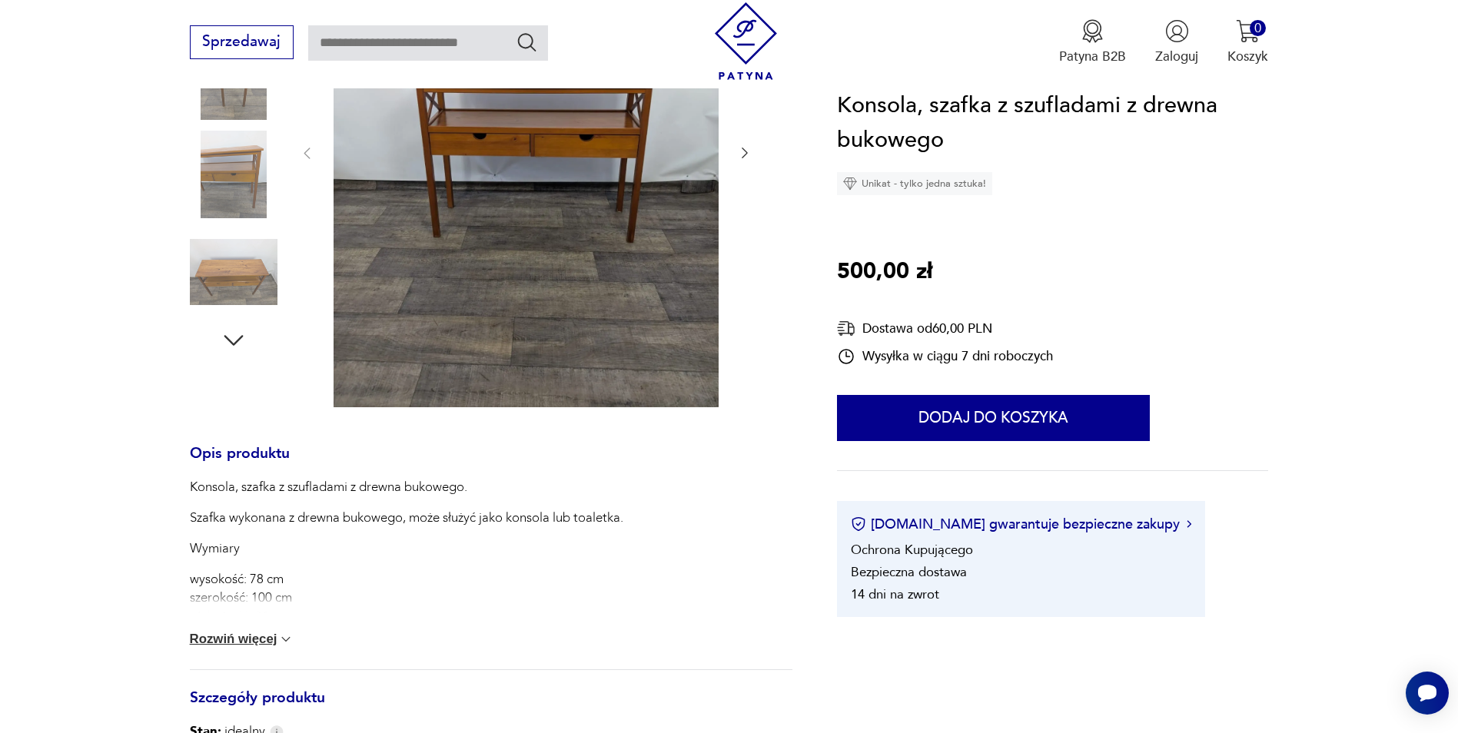
scroll to position [615, 0]
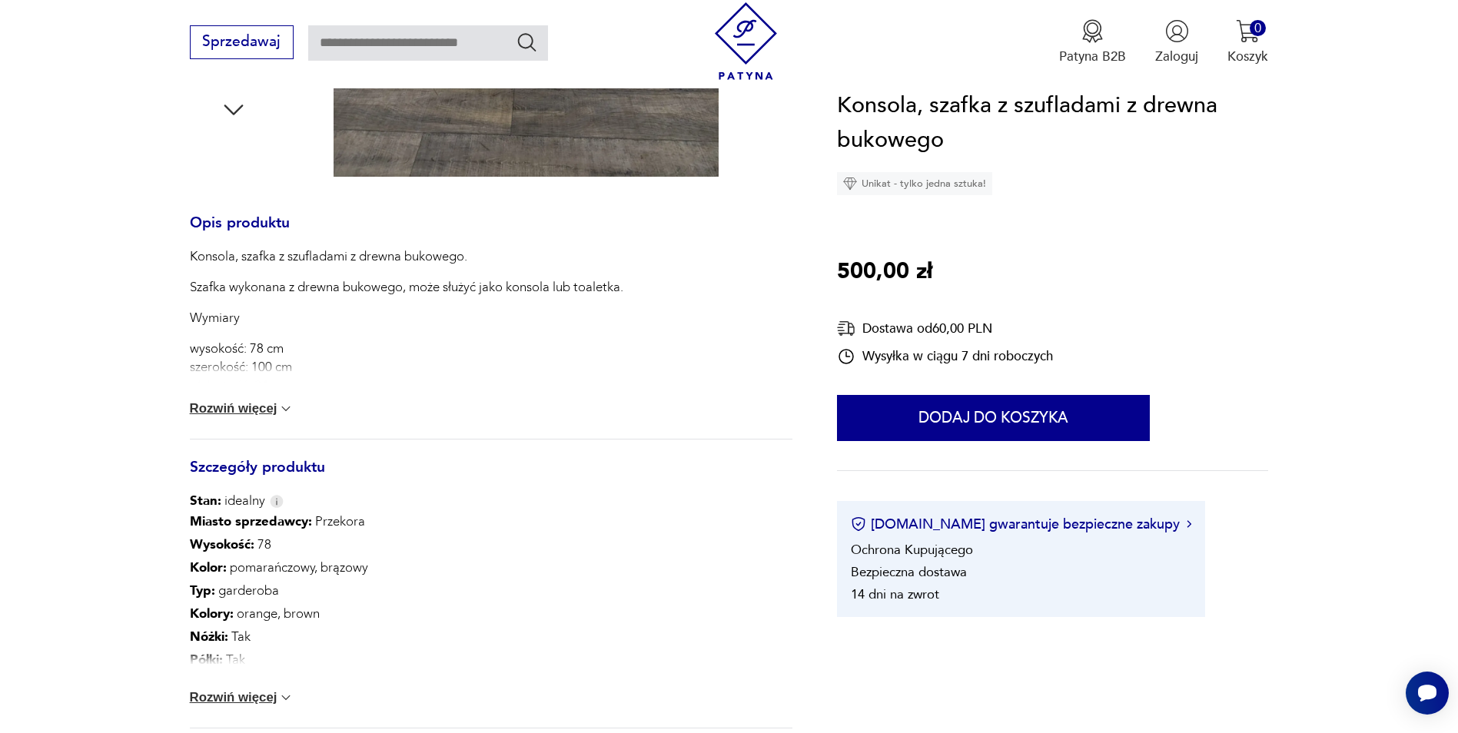
click at [270, 409] on button "Rozwiń więcej" at bounding box center [242, 408] width 104 height 15
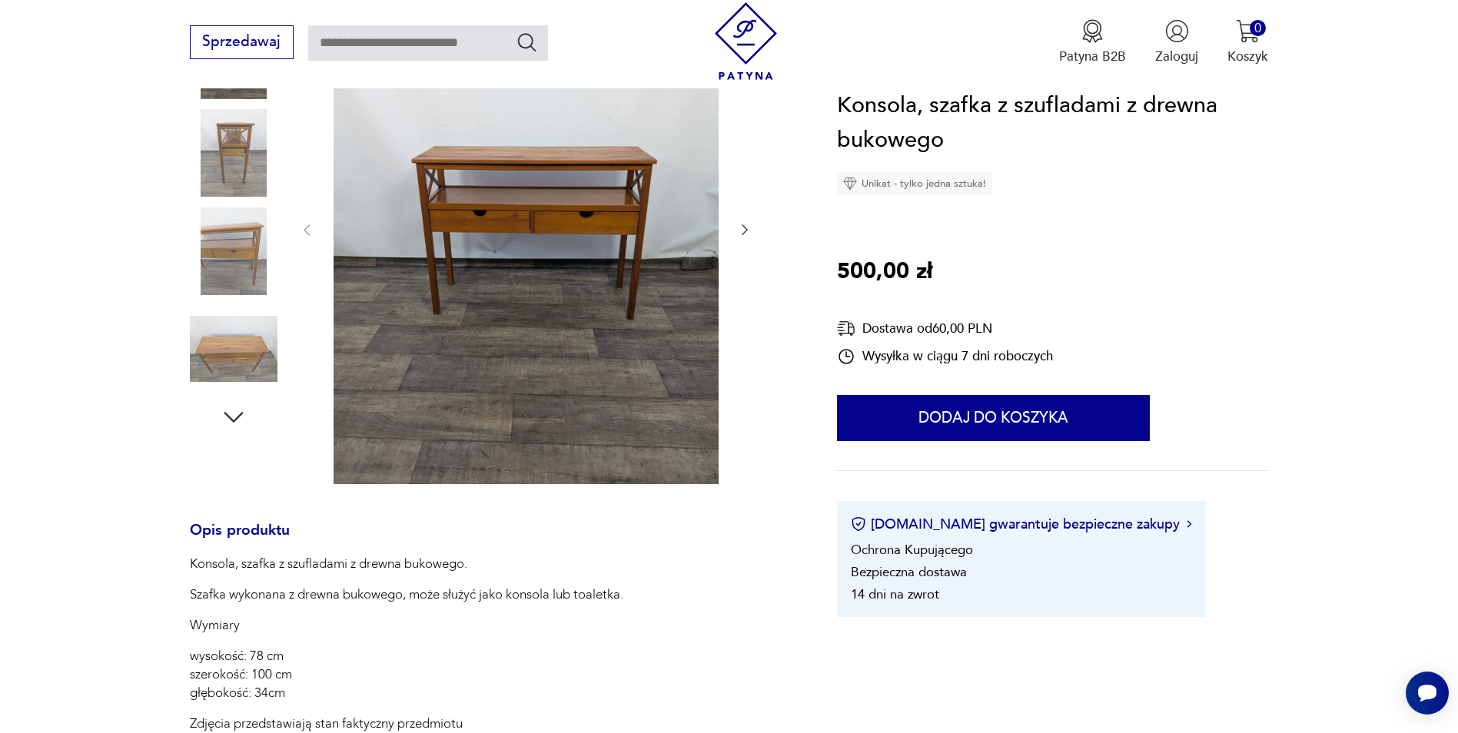
scroll to position [230, 0]
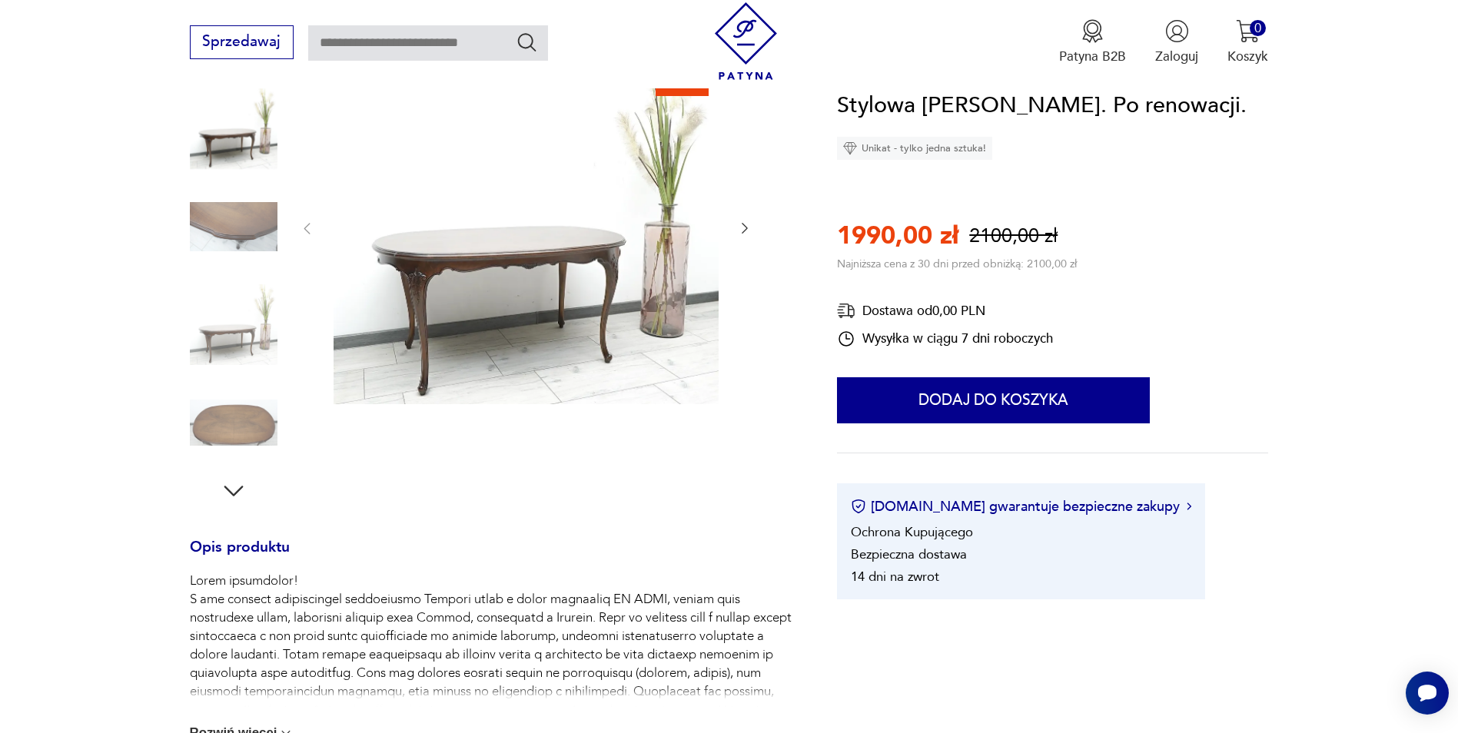
scroll to position [615, 0]
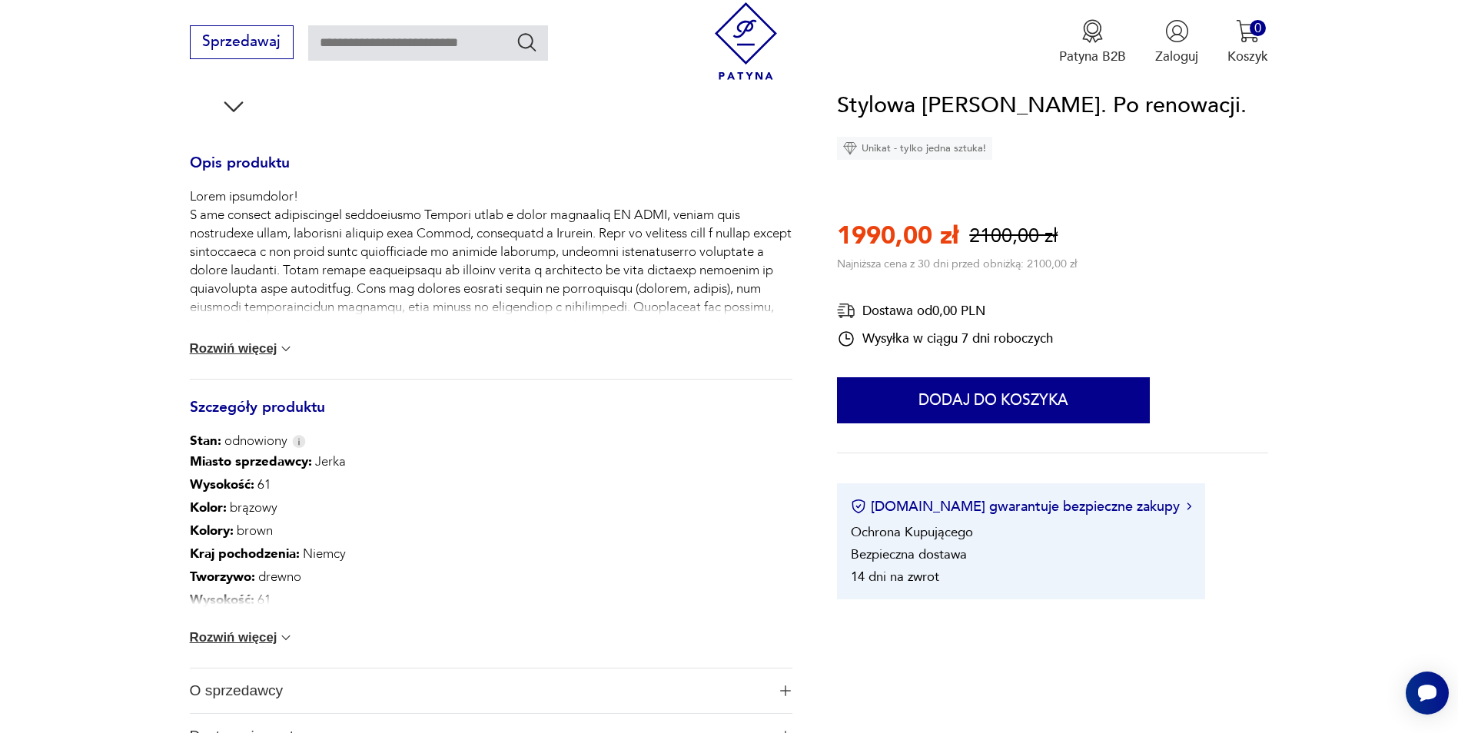
click at [234, 636] on button "Rozwiń więcej" at bounding box center [242, 637] width 104 height 15
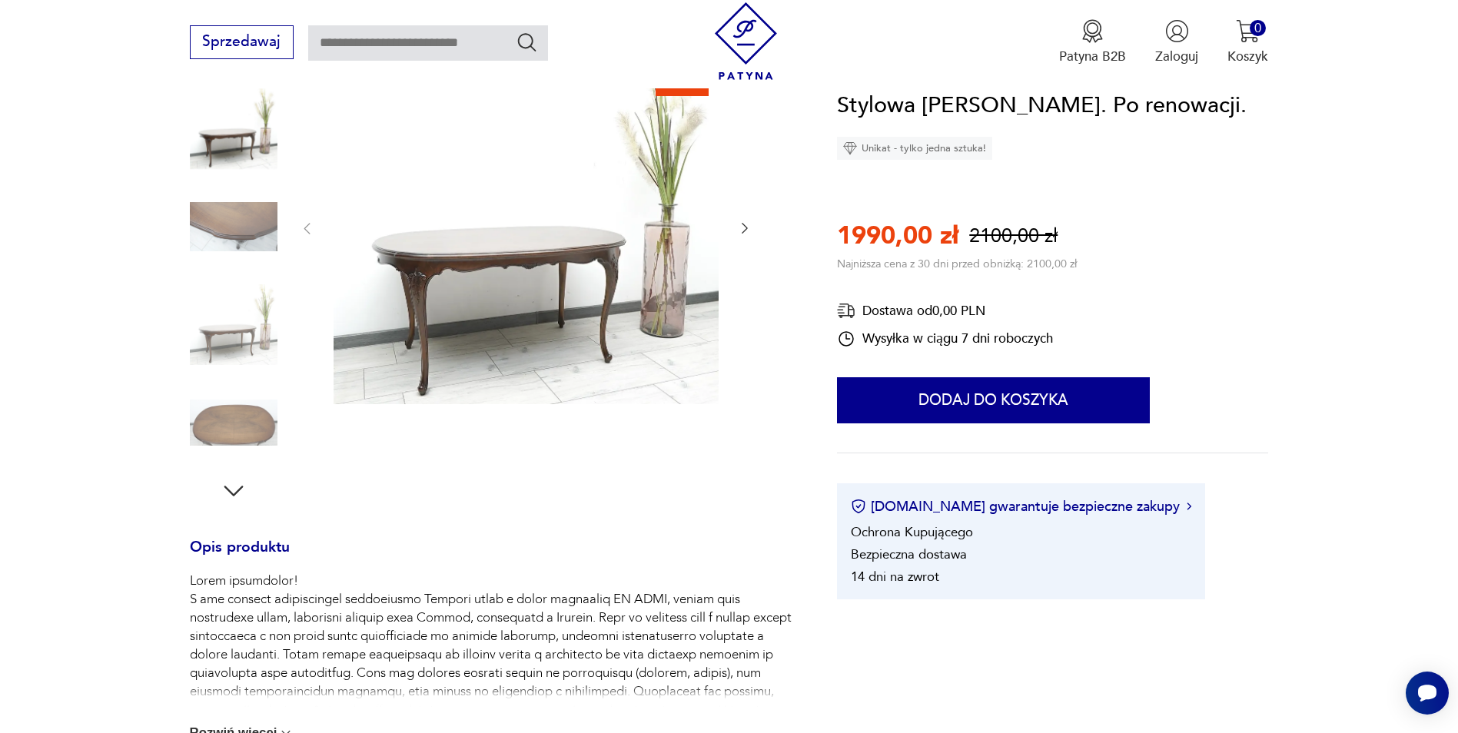
scroll to position [154, 0]
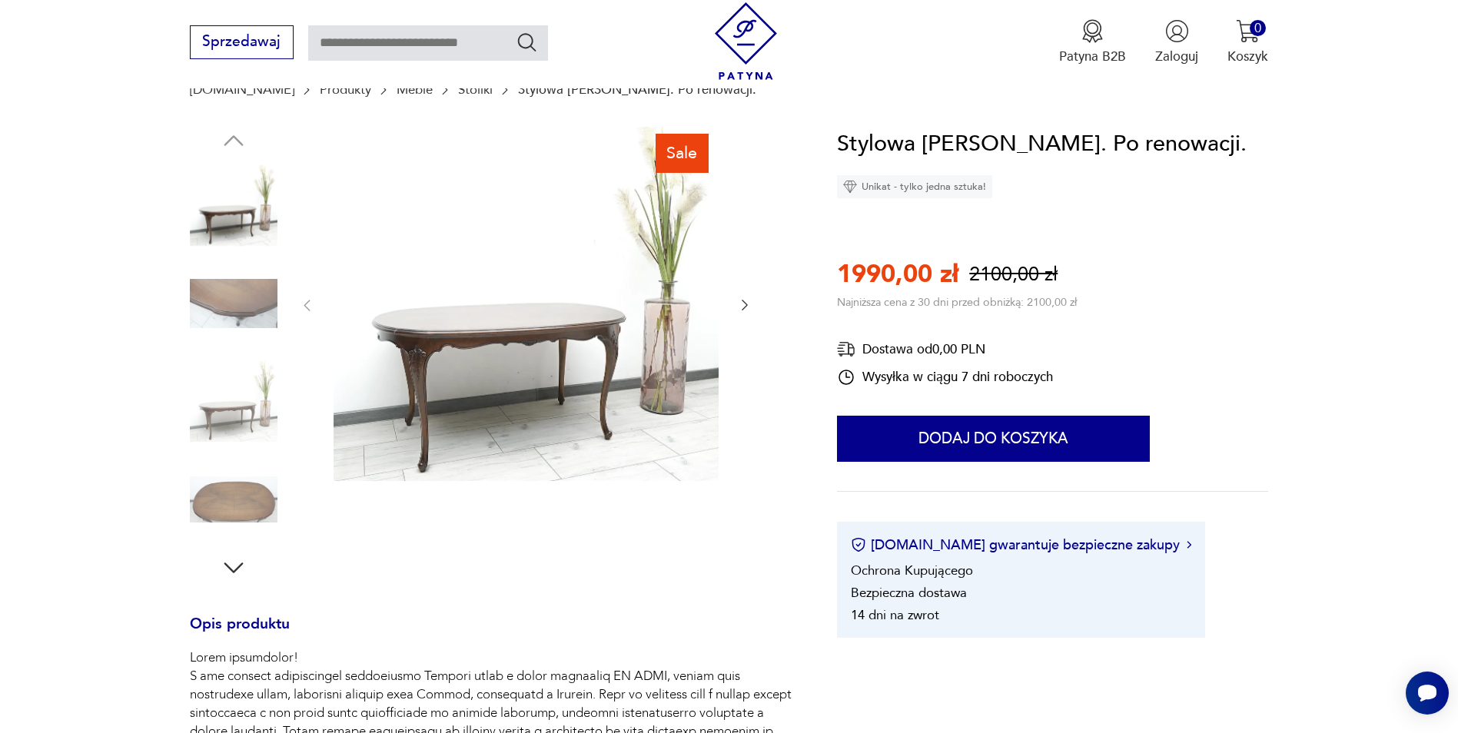
click at [748, 302] on icon "button" at bounding box center [744, 304] width 15 height 15
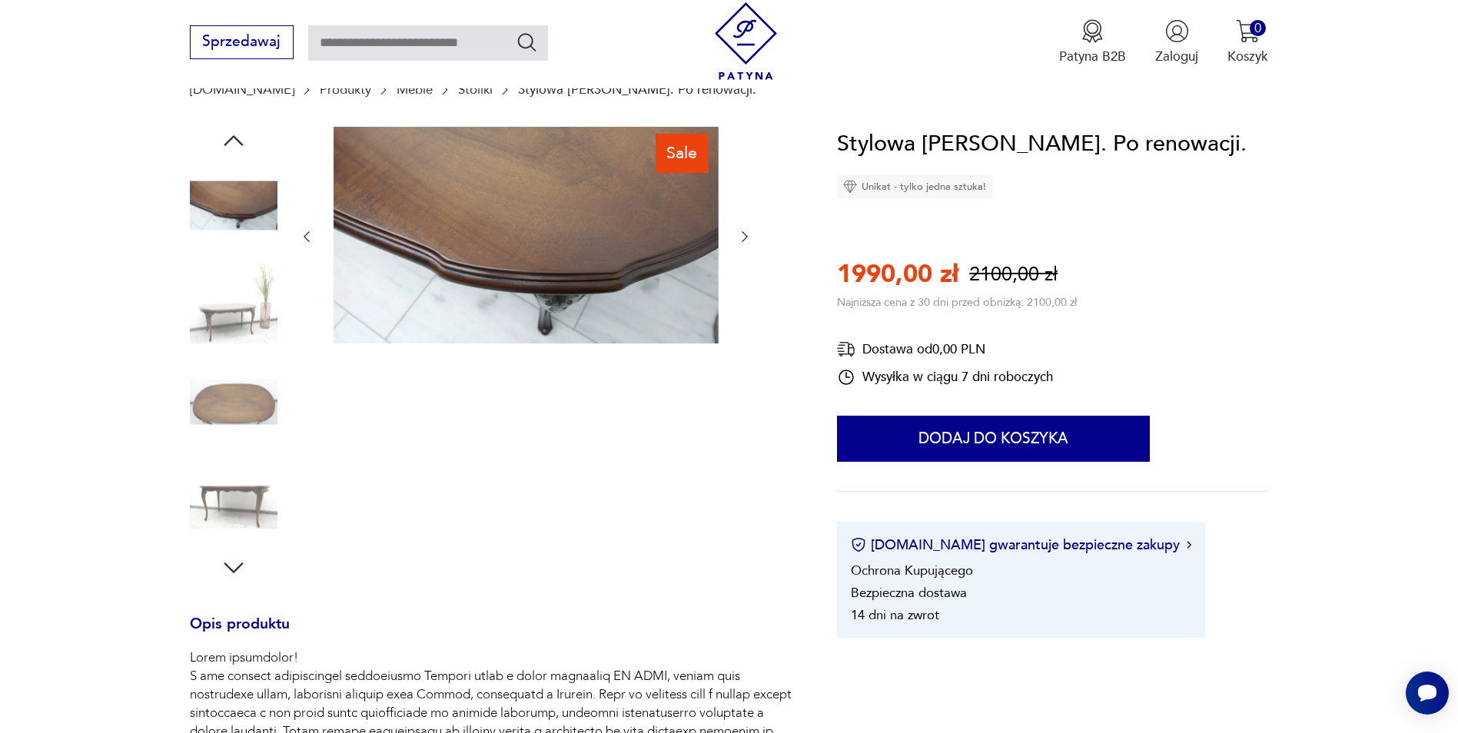
click at [745, 303] on div at bounding box center [525, 237] width 453 height 221
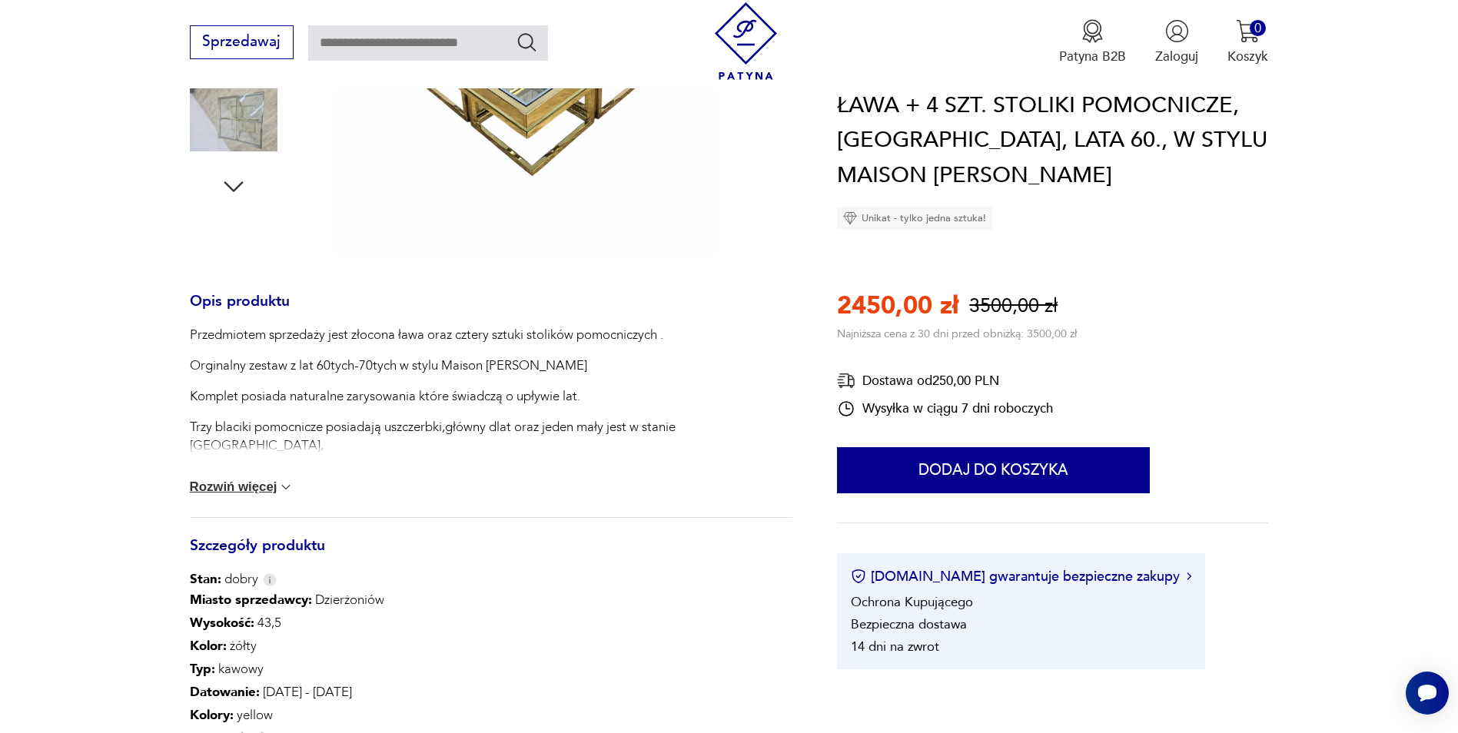
scroll to position [691, 0]
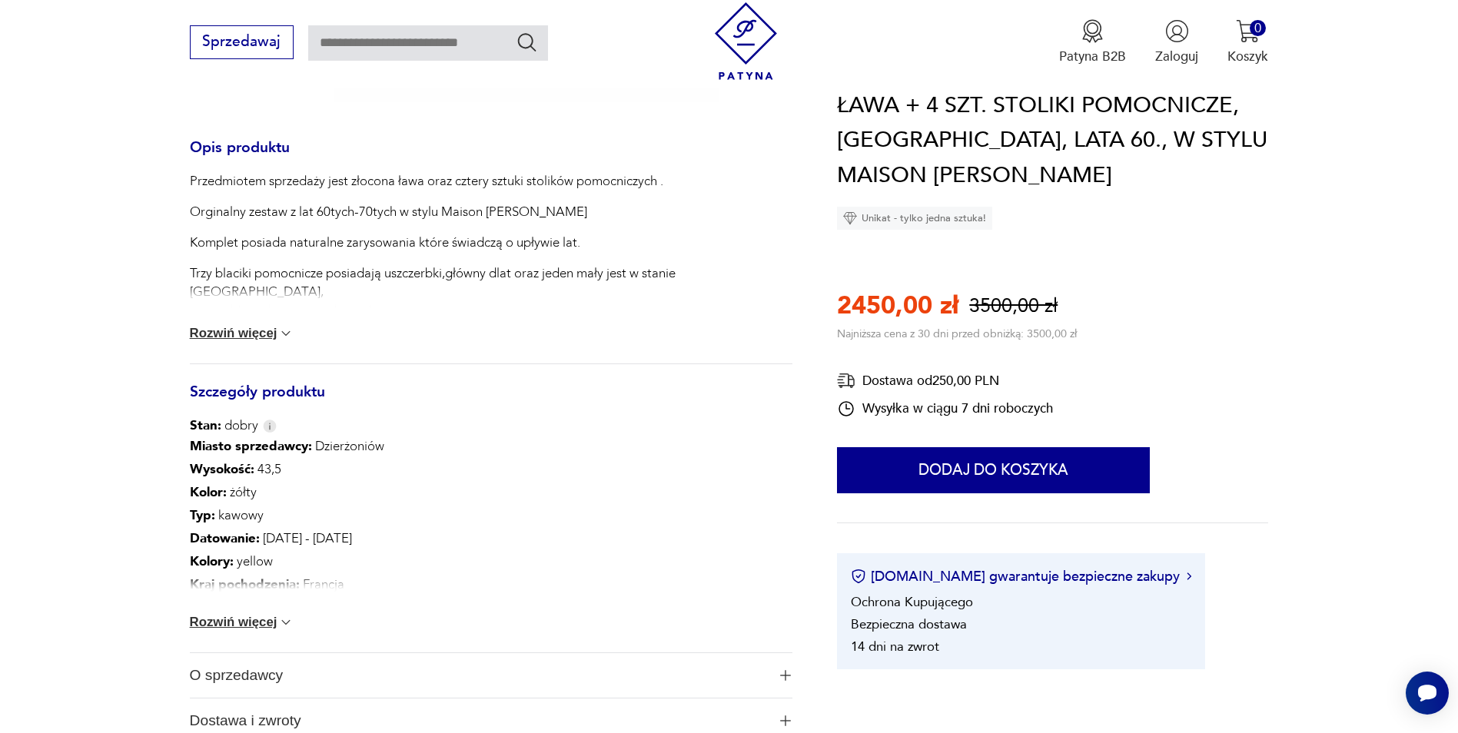
click at [218, 620] on button "Rozwiń więcej" at bounding box center [242, 622] width 104 height 15
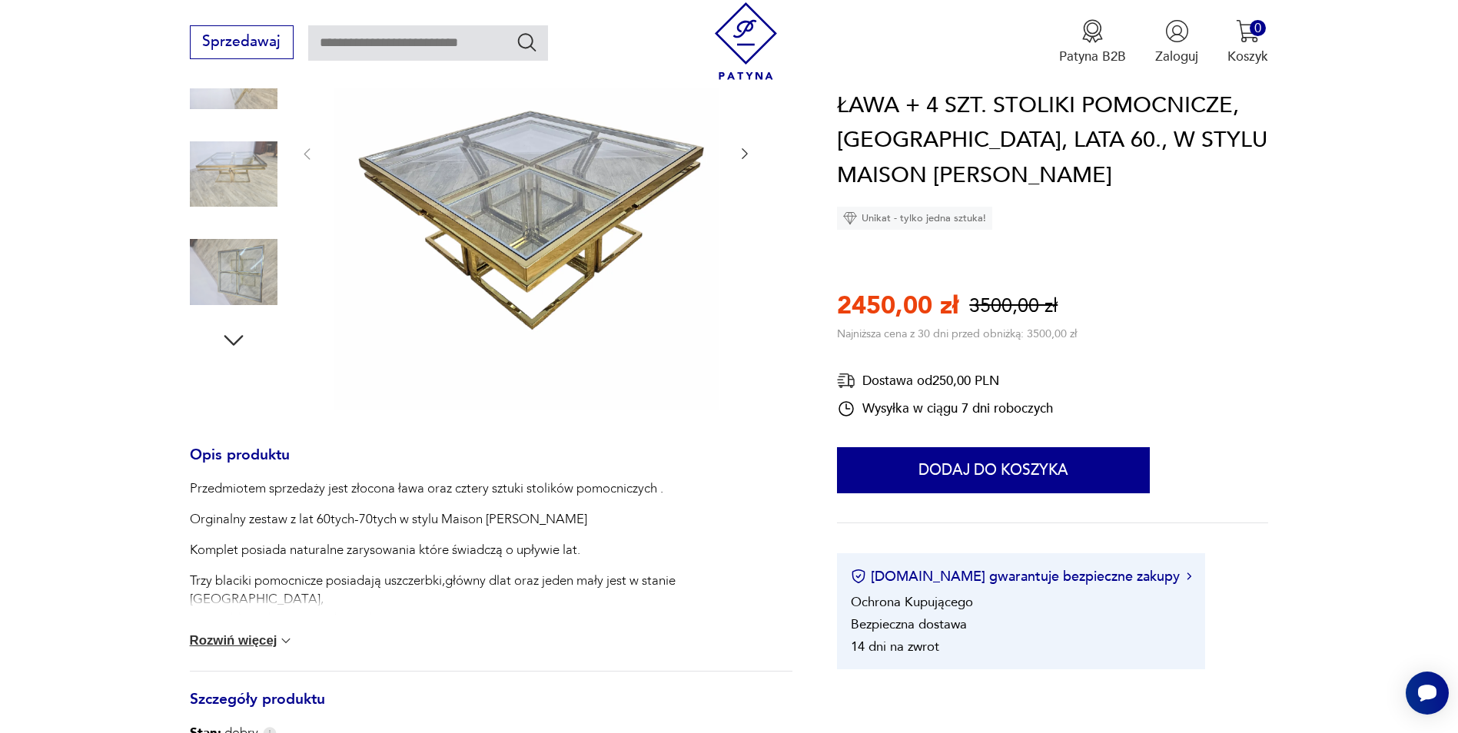
scroll to position [230, 0]
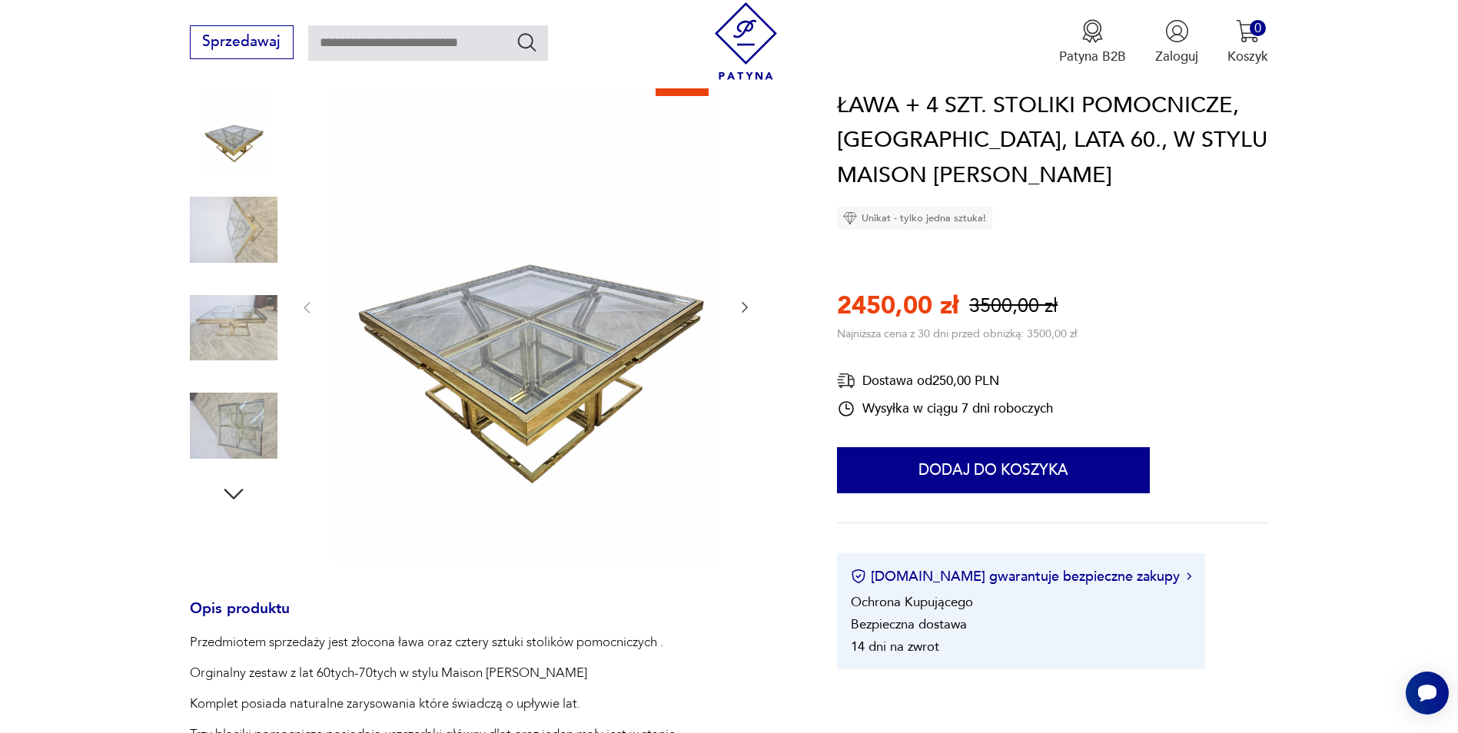
click at [746, 310] on icon "button" at bounding box center [744, 307] width 15 height 15
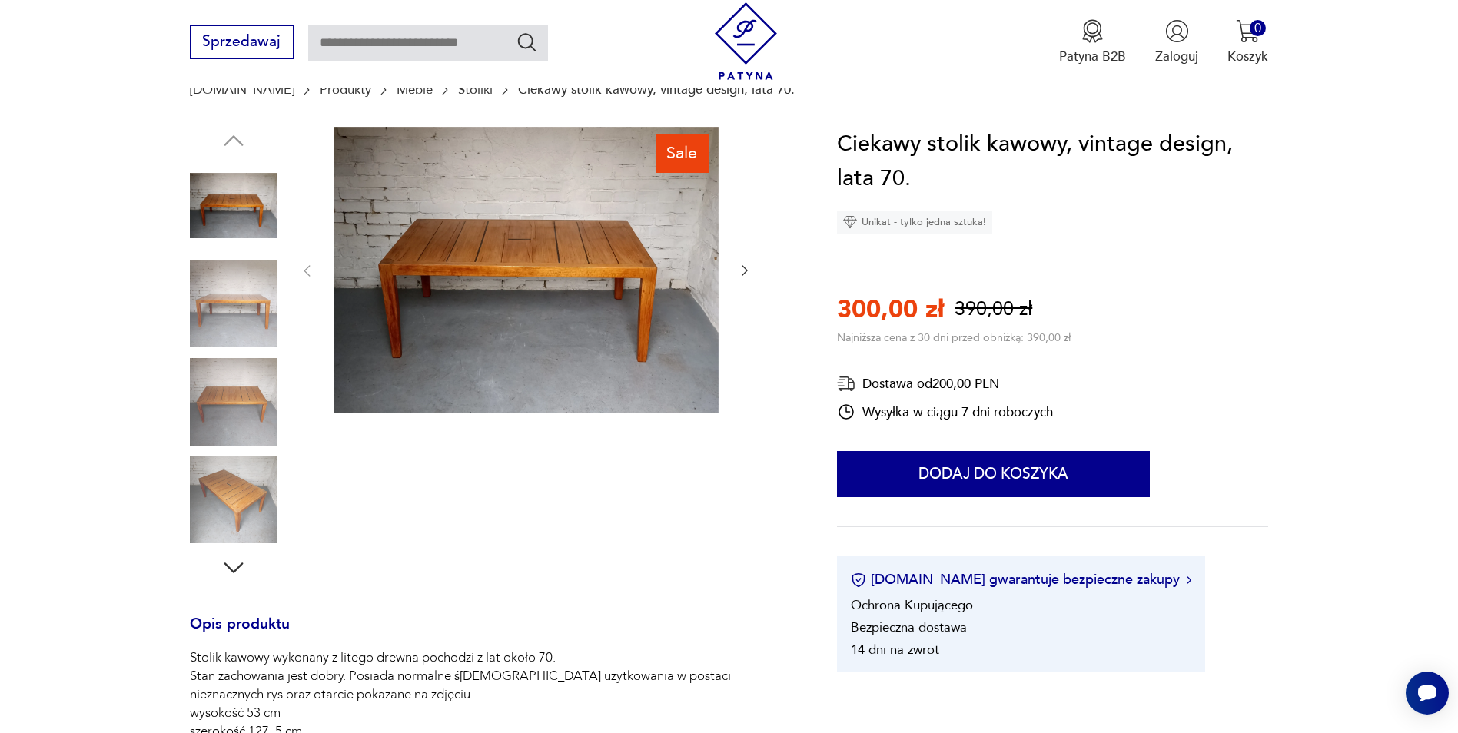
scroll to position [77, 0]
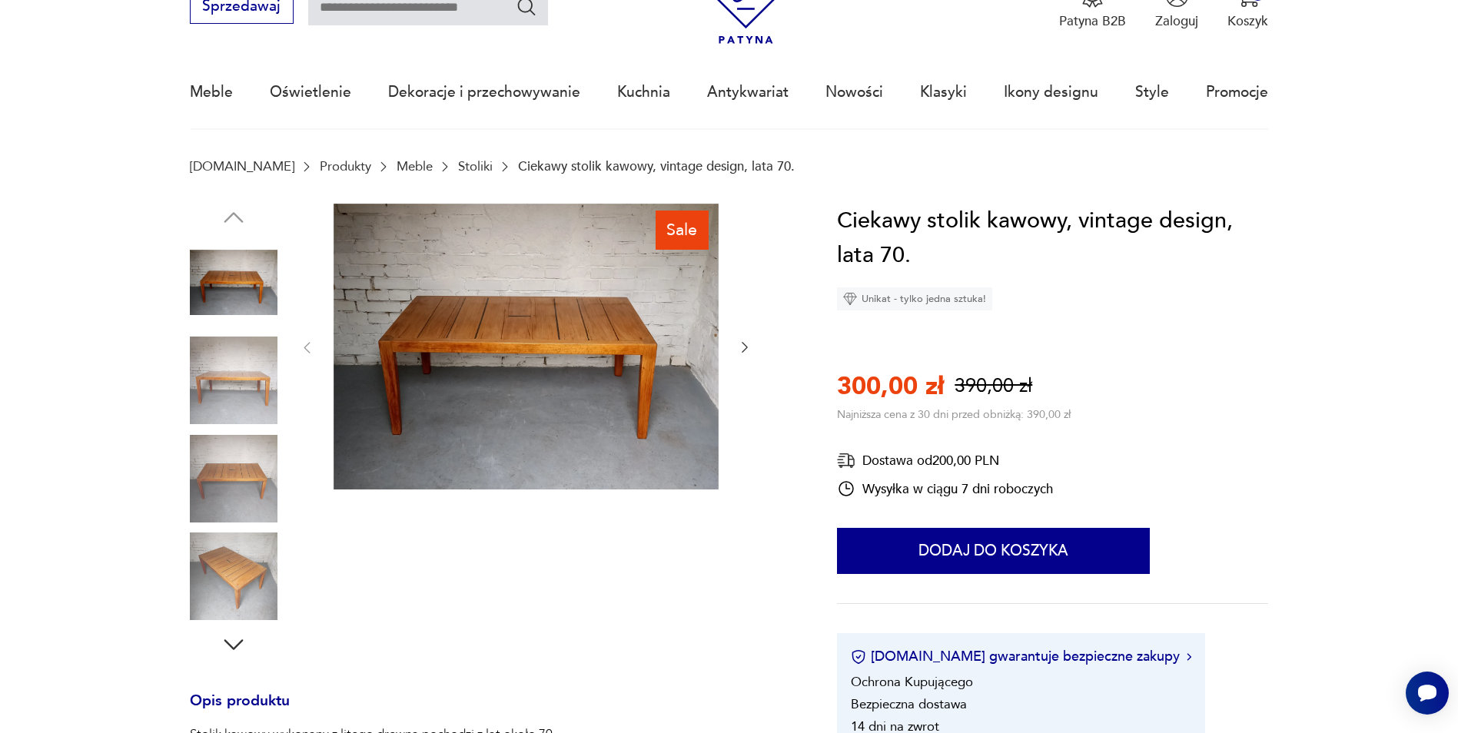
click at [747, 347] on icon "button" at bounding box center [744, 347] width 15 height 15
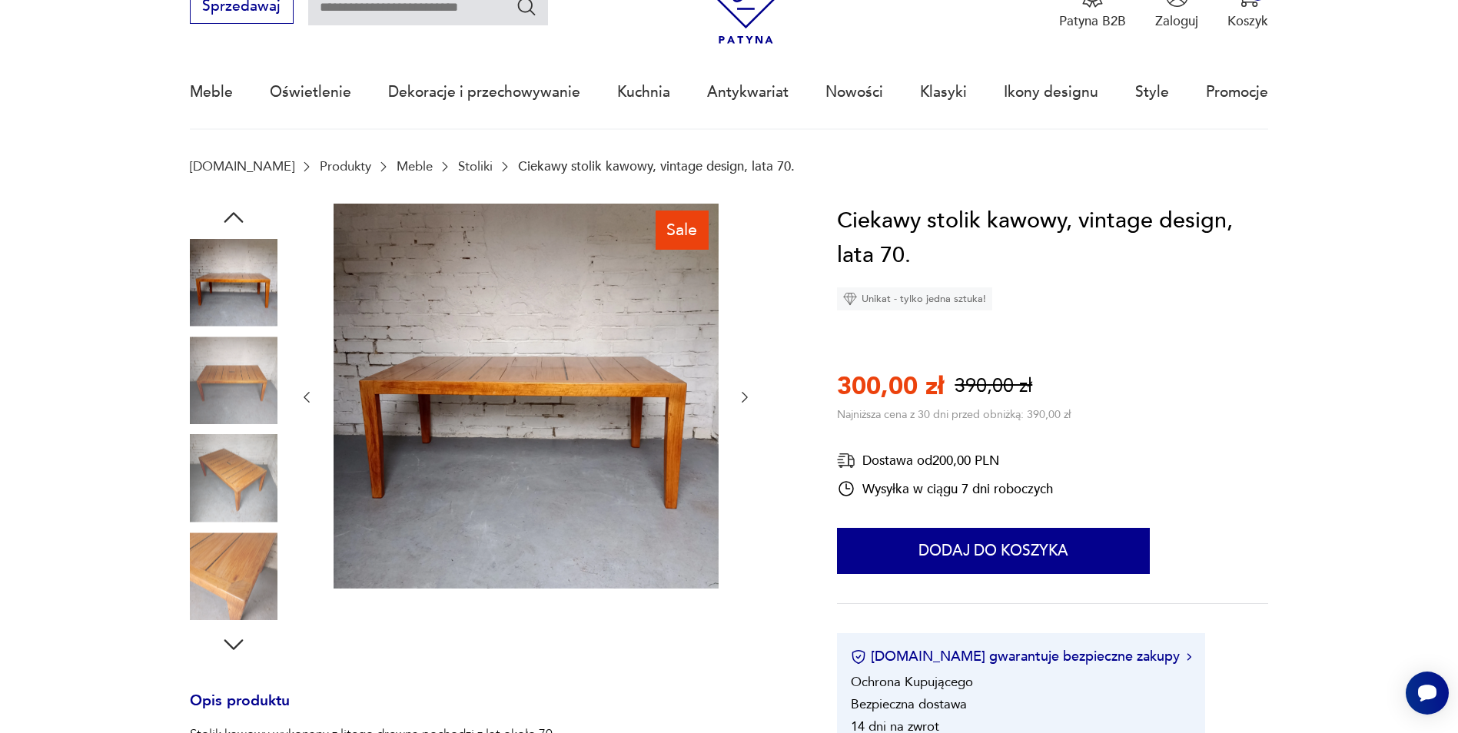
click at [745, 347] on div at bounding box center [525, 398] width 453 height 388
click at [747, 395] on icon "button" at bounding box center [744, 397] width 15 height 15
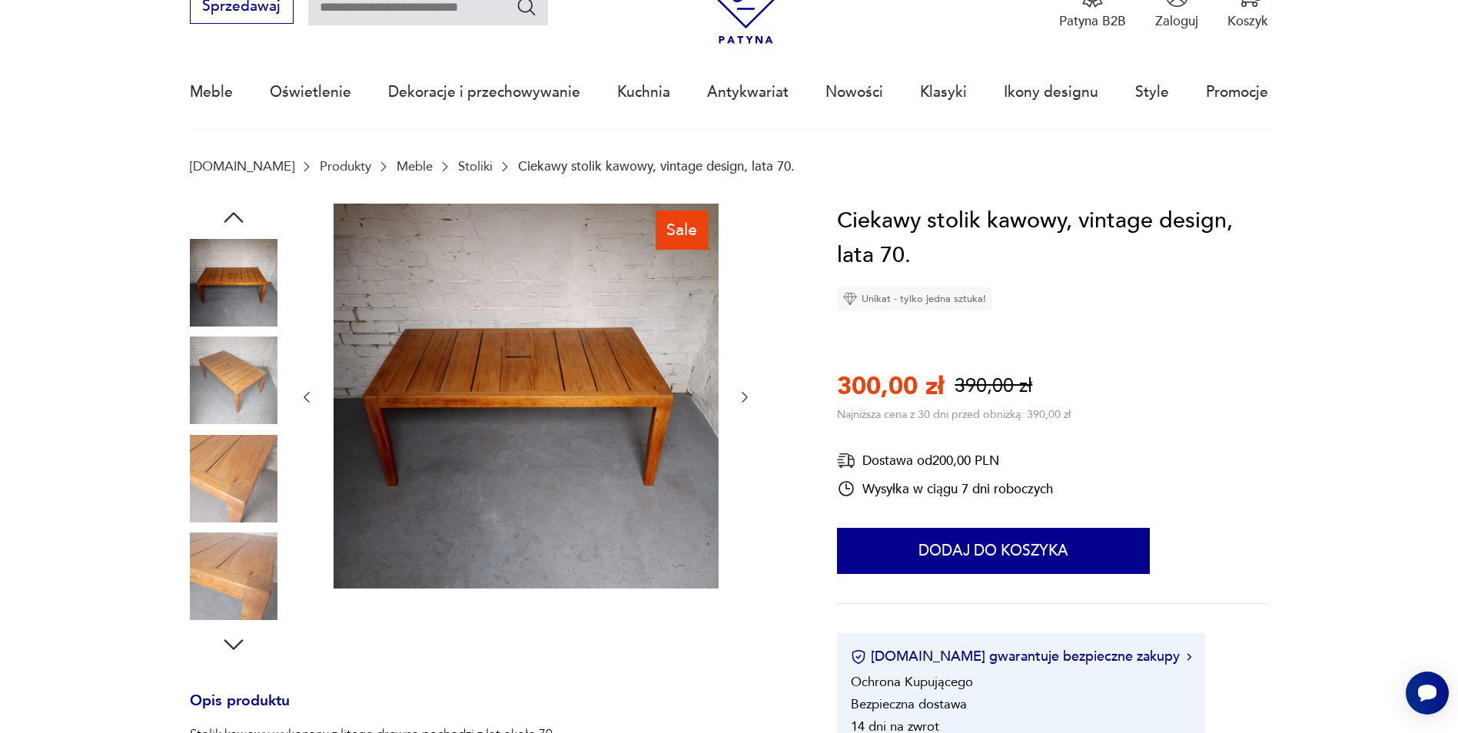
click at [747, 395] on icon "button" at bounding box center [744, 397] width 15 height 15
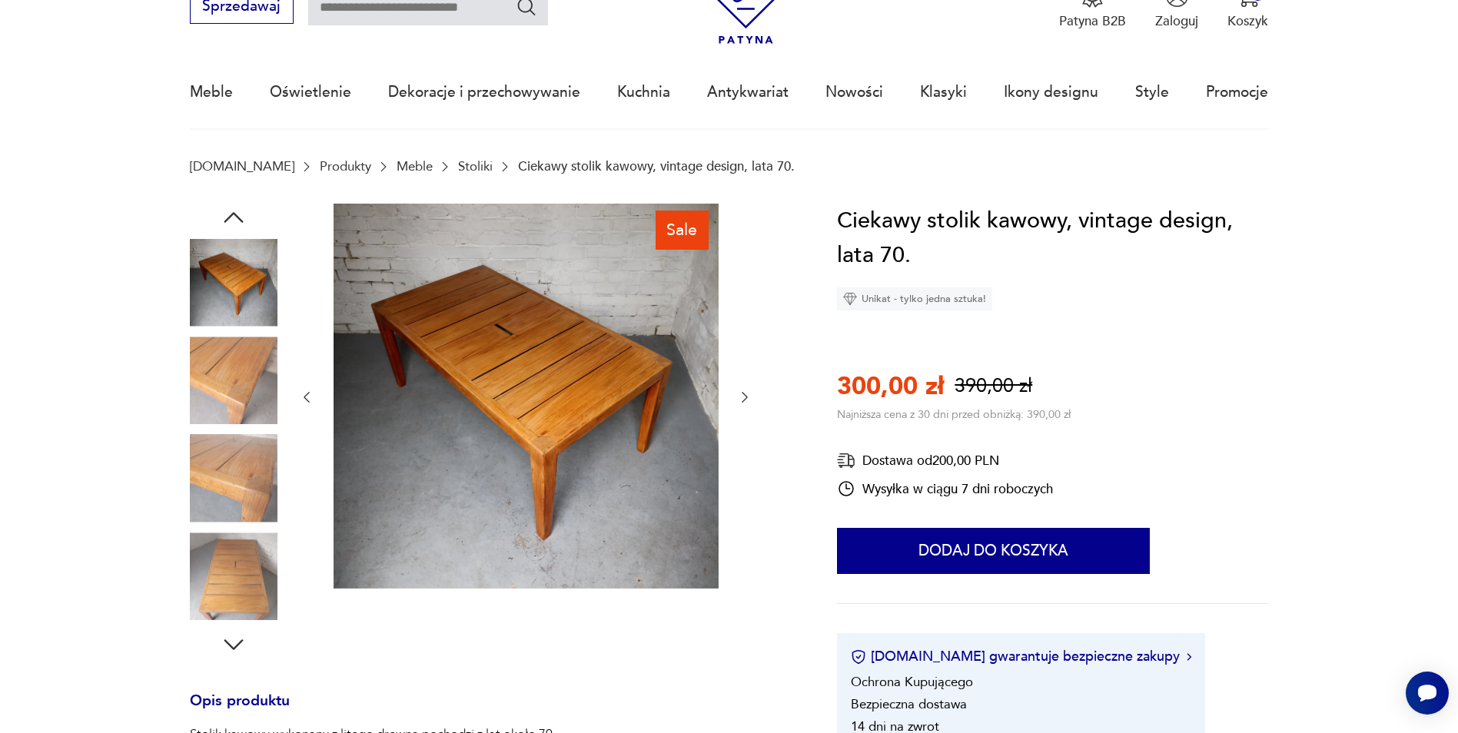
click at [747, 395] on icon "button" at bounding box center [744, 397] width 15 height 15
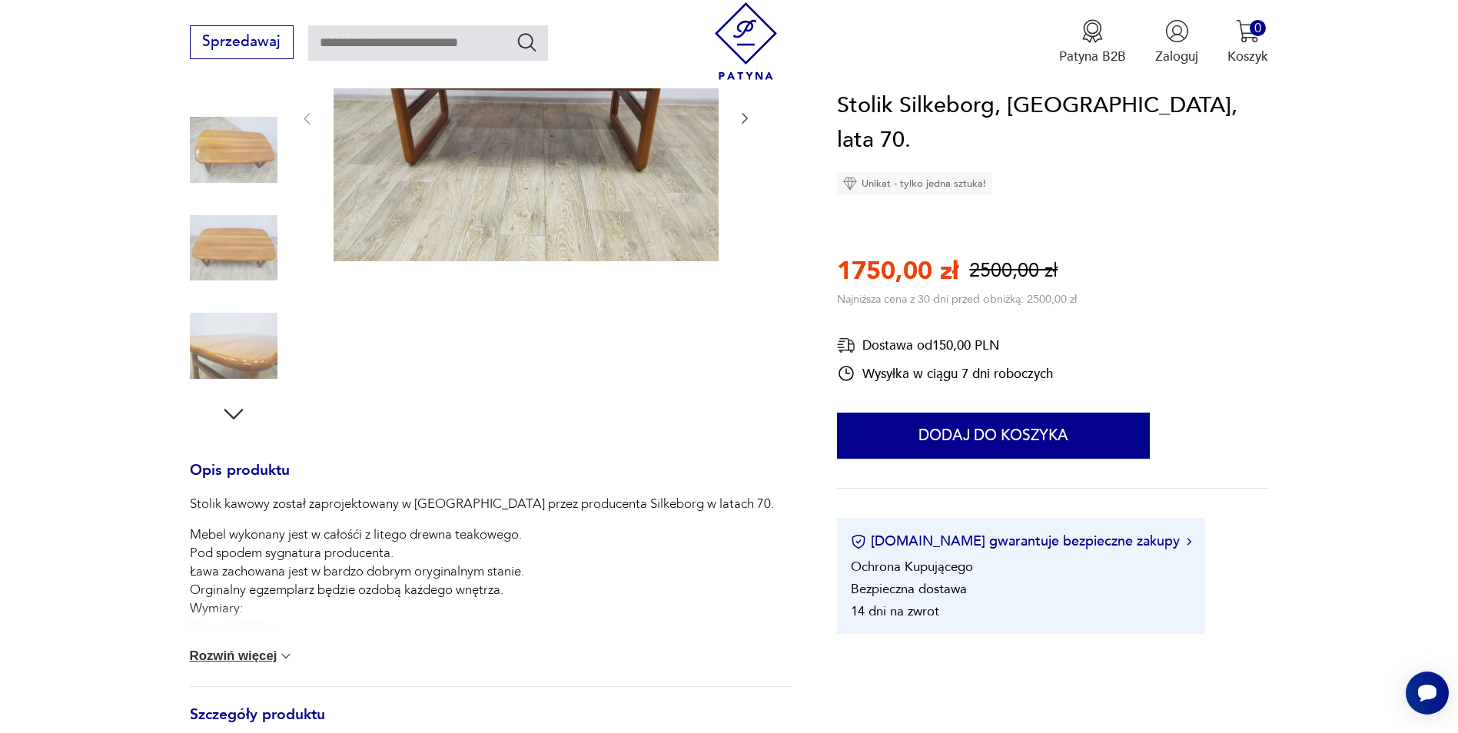
scroll to position [538, 0]
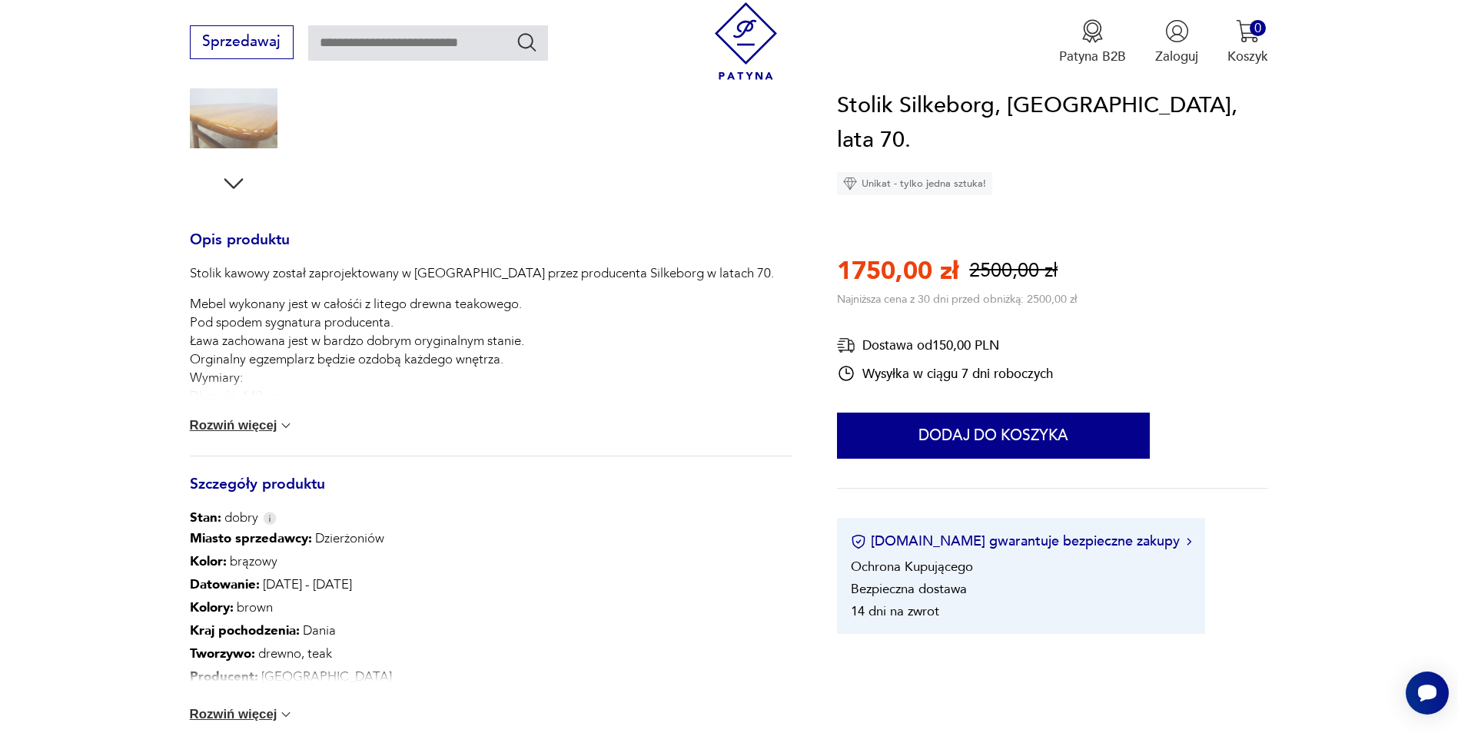
drag, startPoint x: 259, startPoint y: 420, endPoint x: 105, endPoint y: 493, distance: 170.4
click at [259, 422] on button "Rozwiń więcej" at bounding box center [242, 425] width 104 height 15
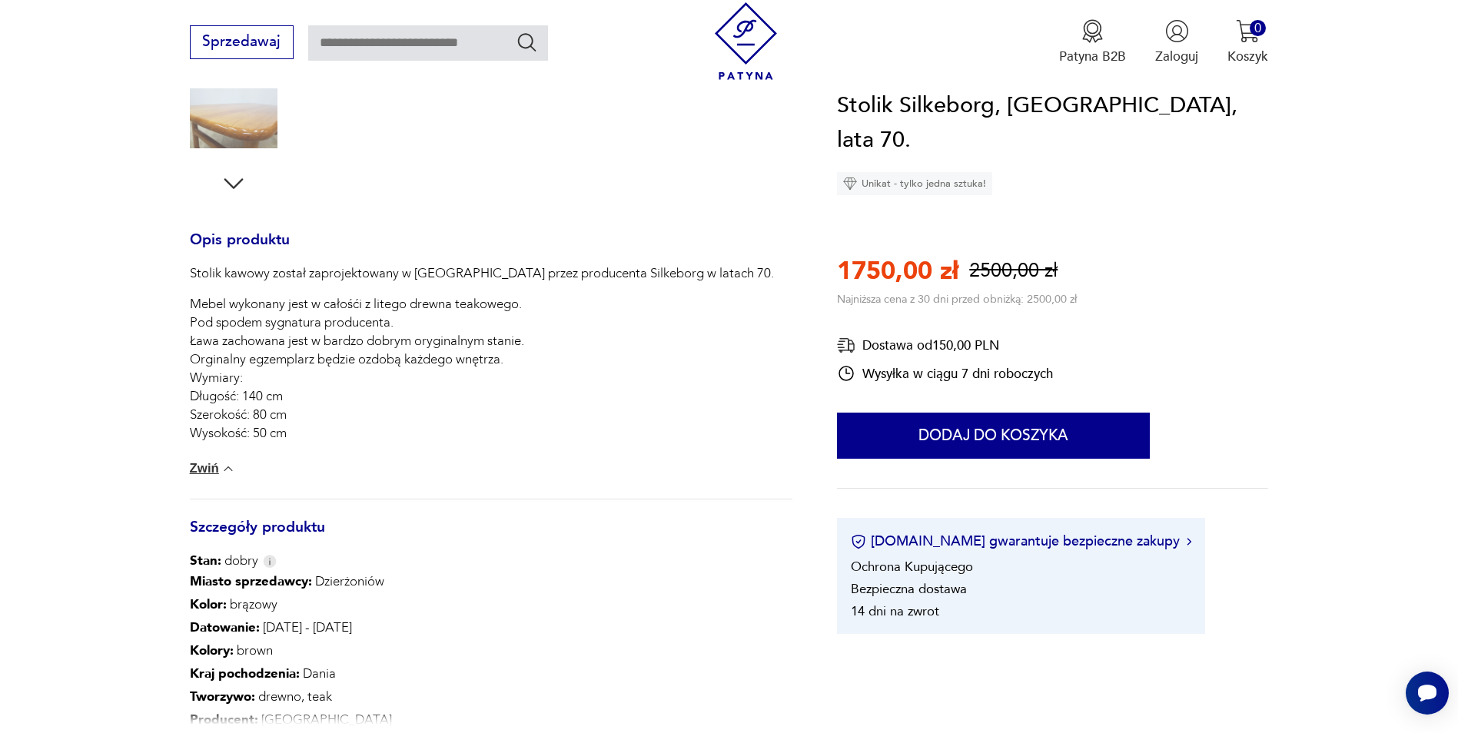
scroll to position [77, 0]
